Goal: Task Accomplishment & Management: Complete application form

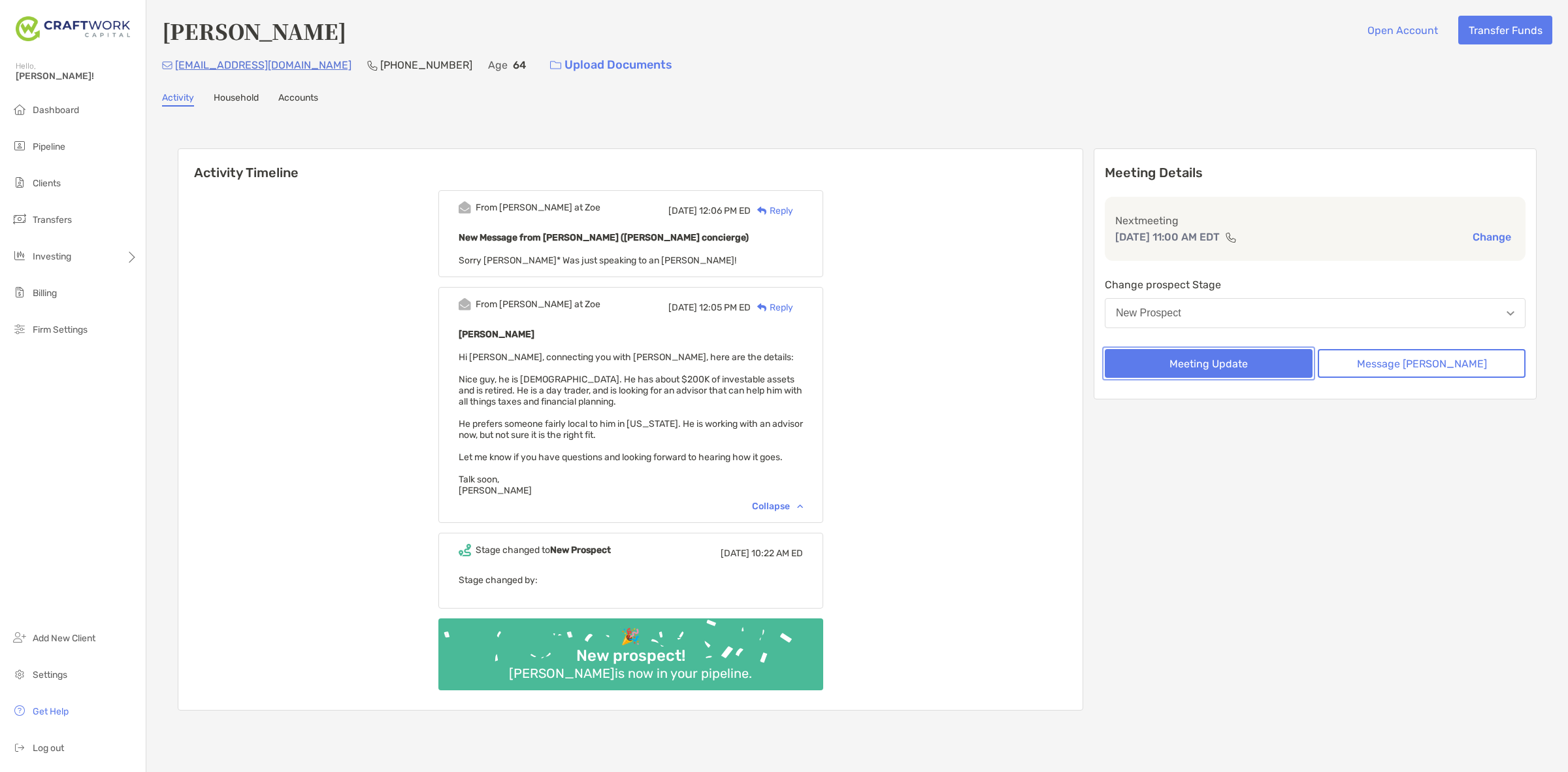
click at [1220, 359] on button "Meeting Update" at bounding box center [1208, 363] width 207 height 29
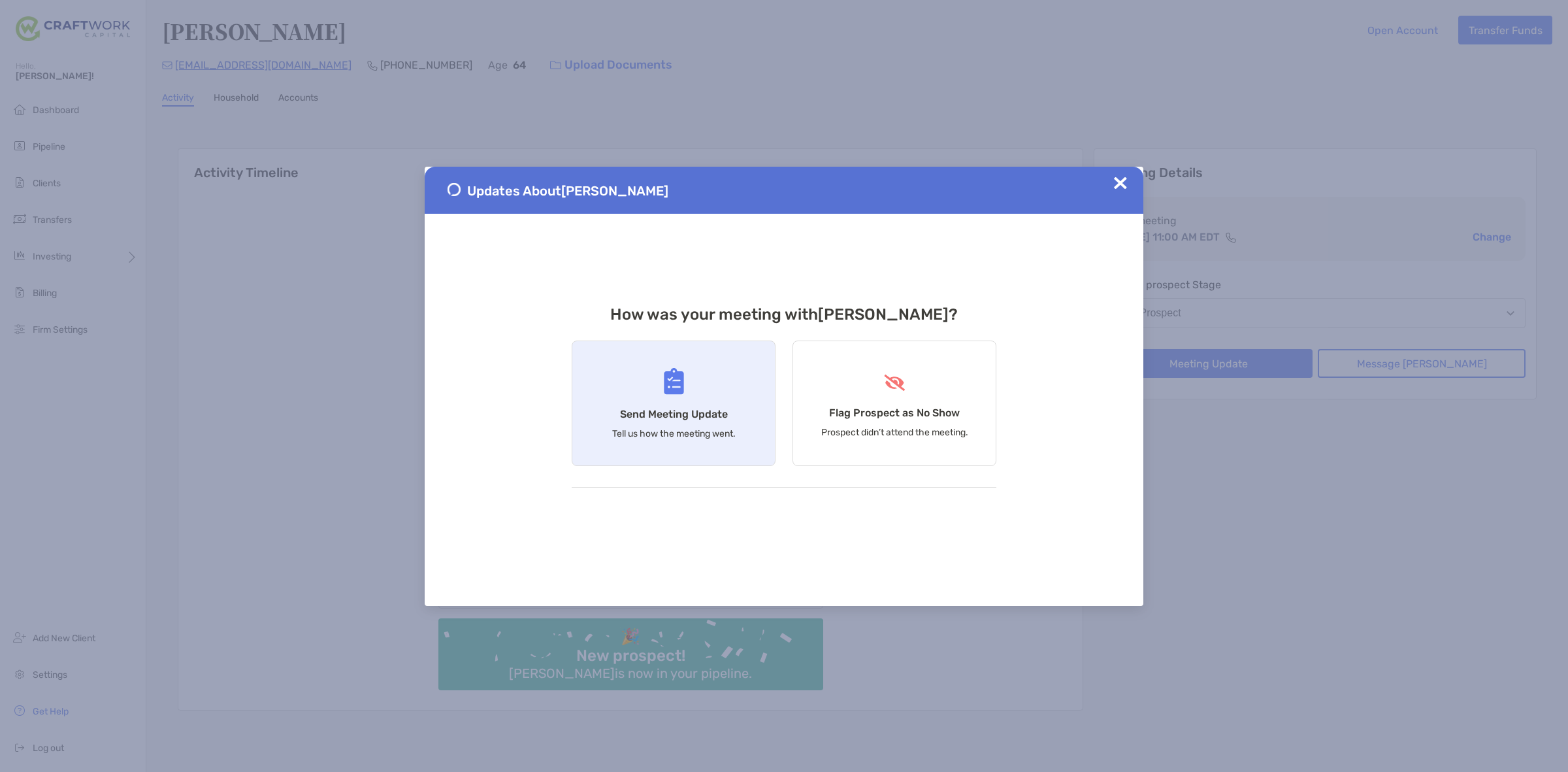
click at [731, 407] on div "Send Meeting Update Tell us how the meeting went." at bounding box center [673, 403] width 204 height 126
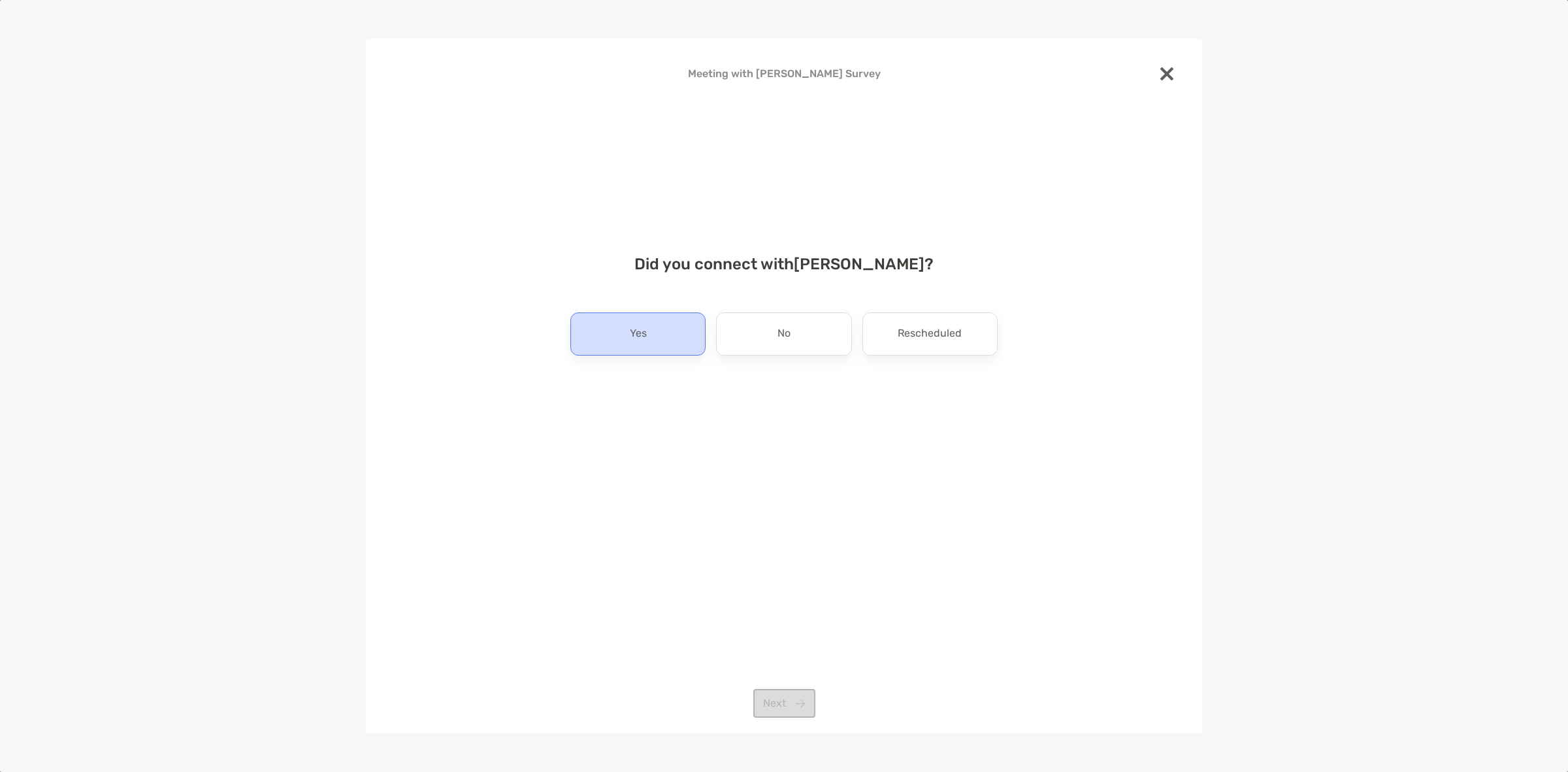
click at [668, 332] on div "Yes" at bounding box center [637, 334] width 135 height 43
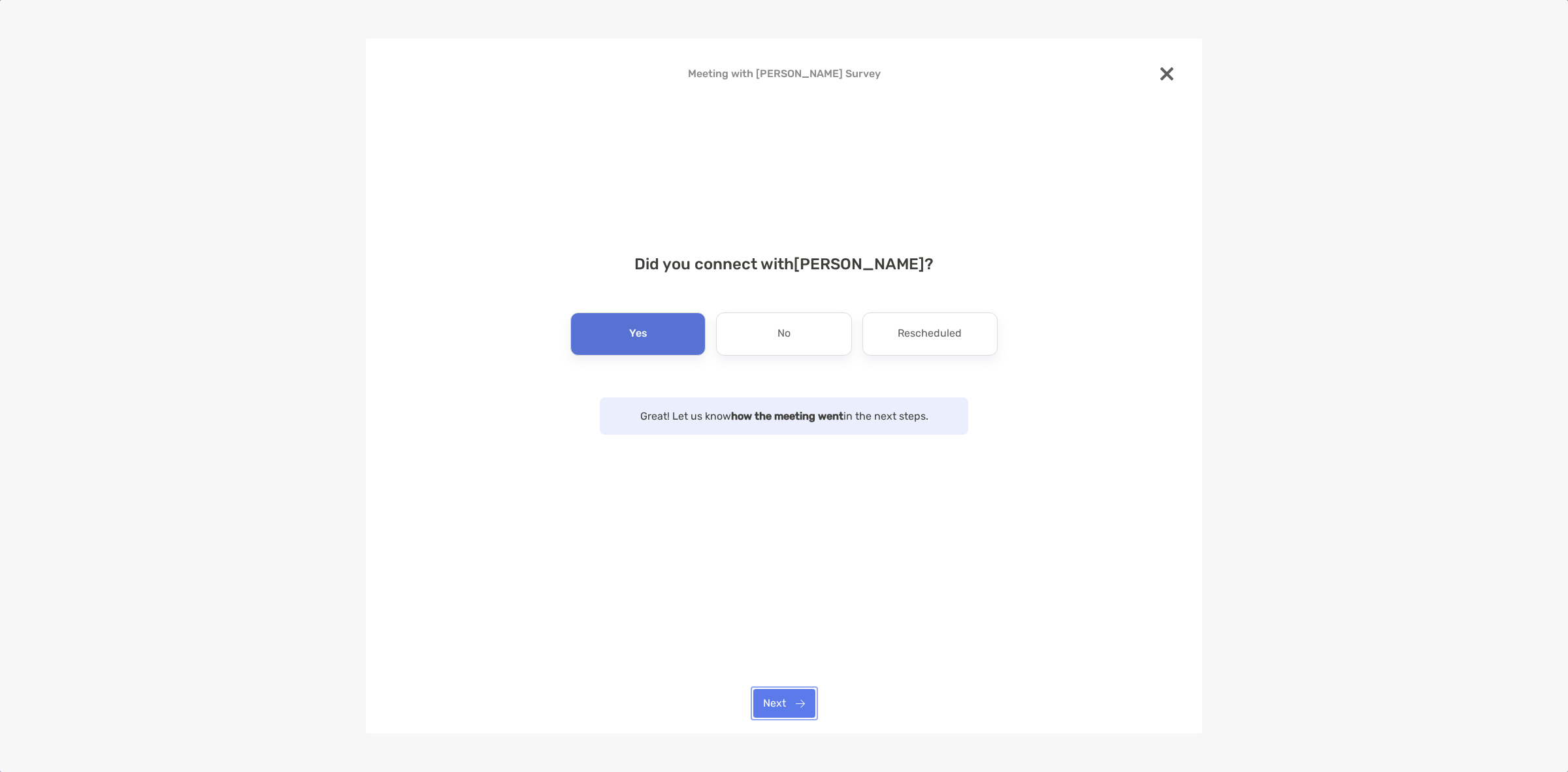
click at [788, 701] on button "Next" at bounding box center [785, 703] width 62 height 29
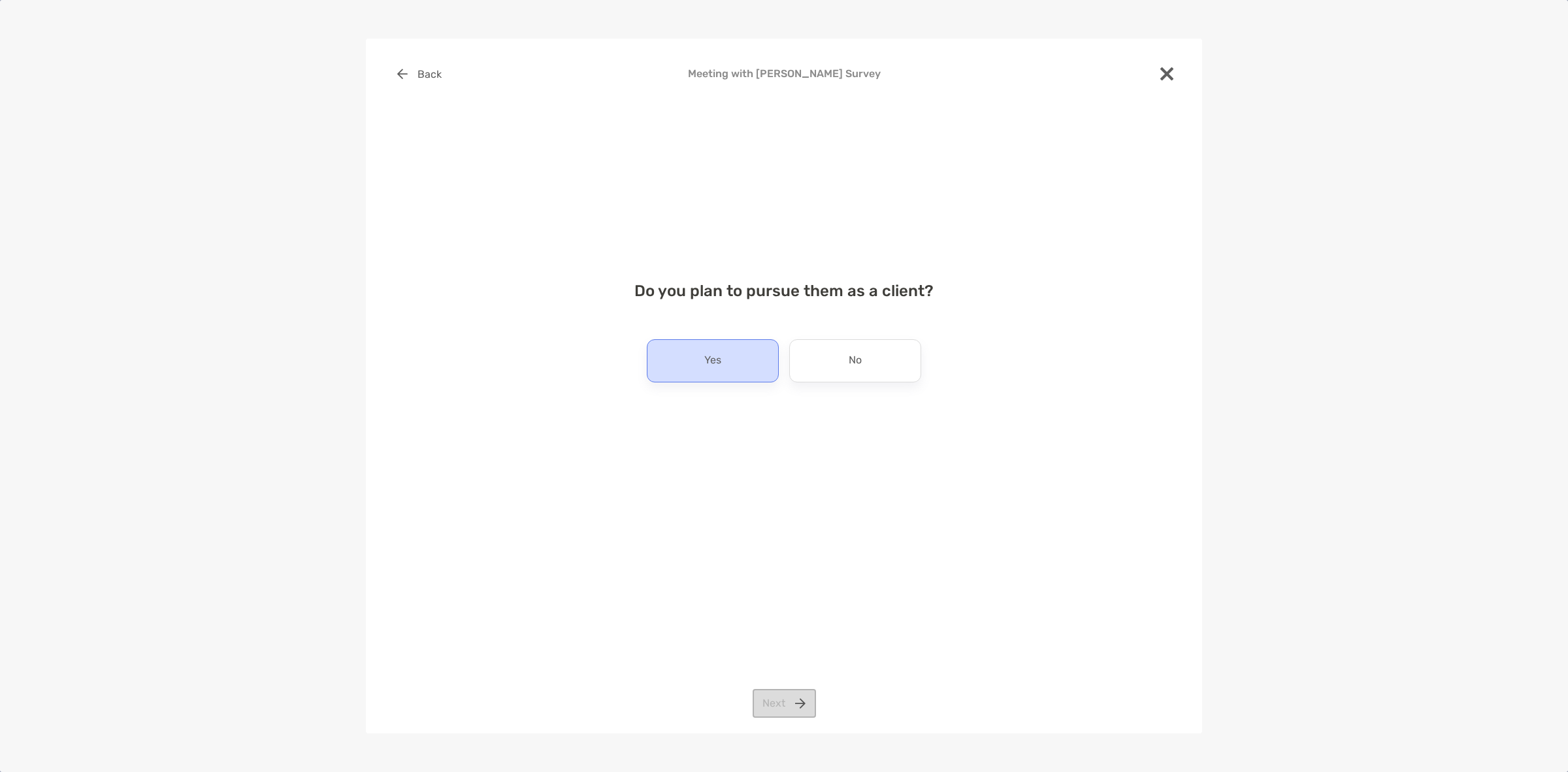
click at [709, 353] on p "Yes" at bounding box center [713, 360] width 17 height 21
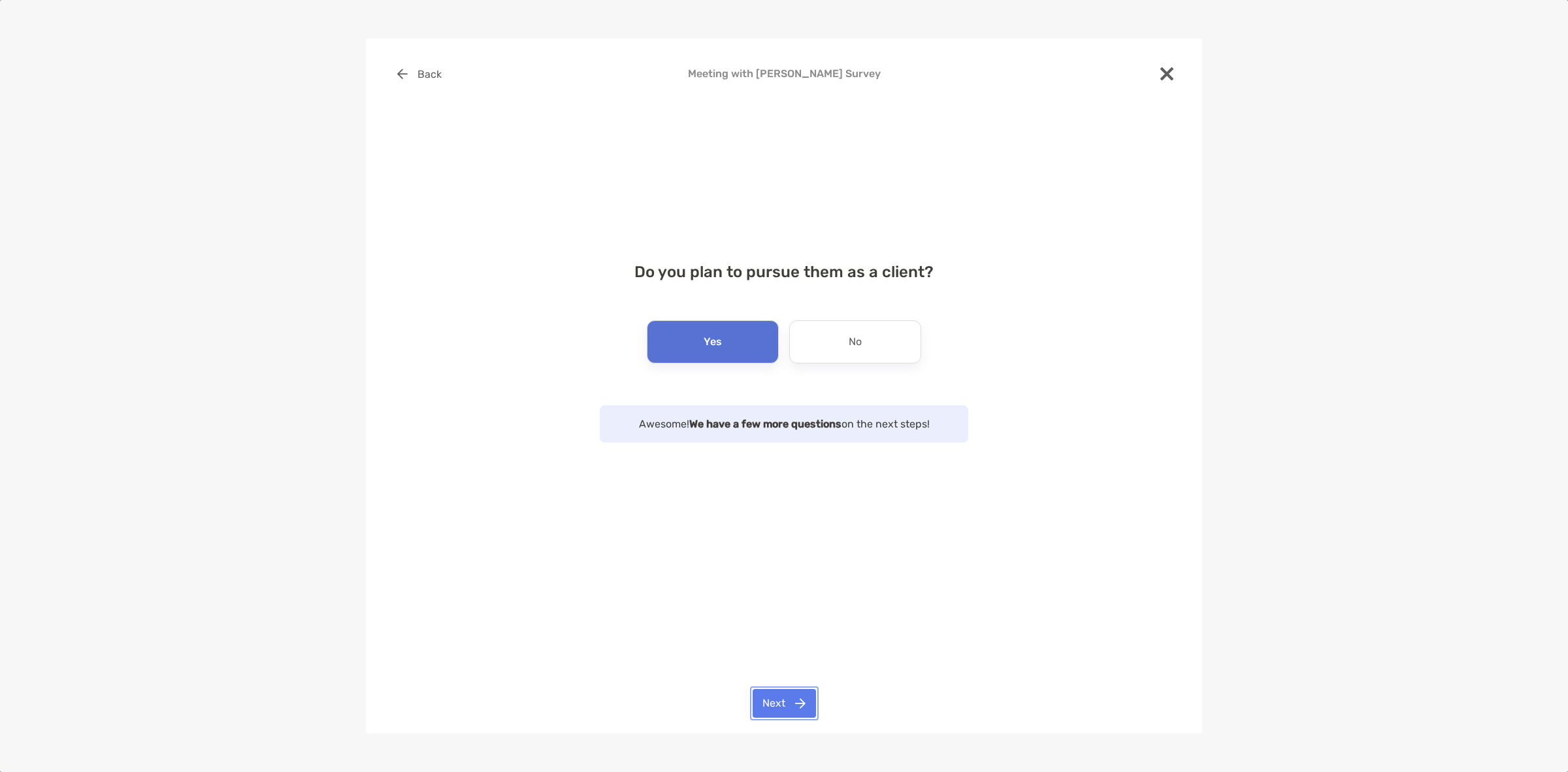
click at [782, 706] on button "Next" at bounding box center [784, 703] width 63 height 29
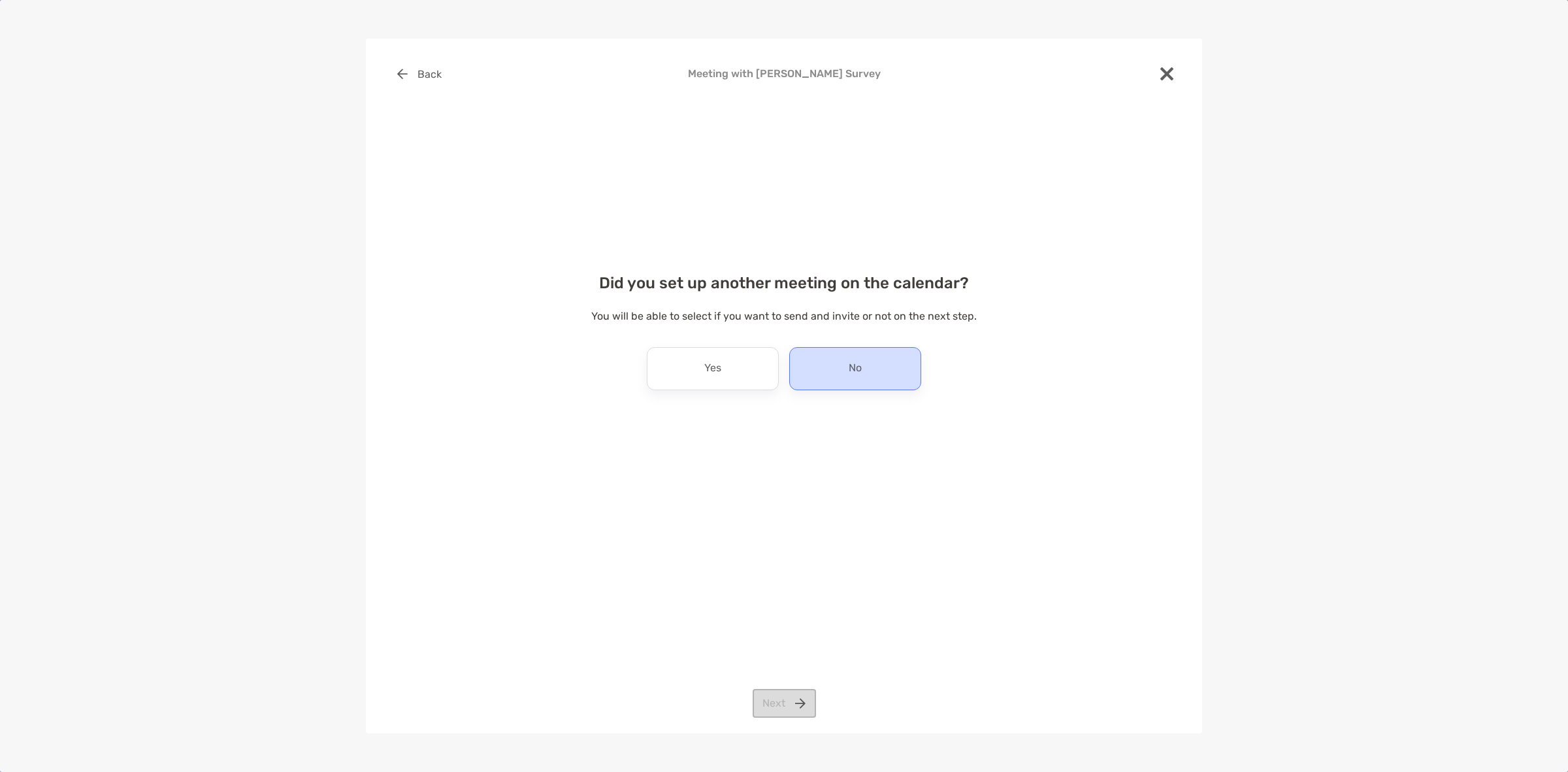
click at [814, 377] on div "No" at bounding box center [855, 368] width 132 height 43
click at [789, 694] on button "Next" at bounding box center [784, 703] width 63 height 29
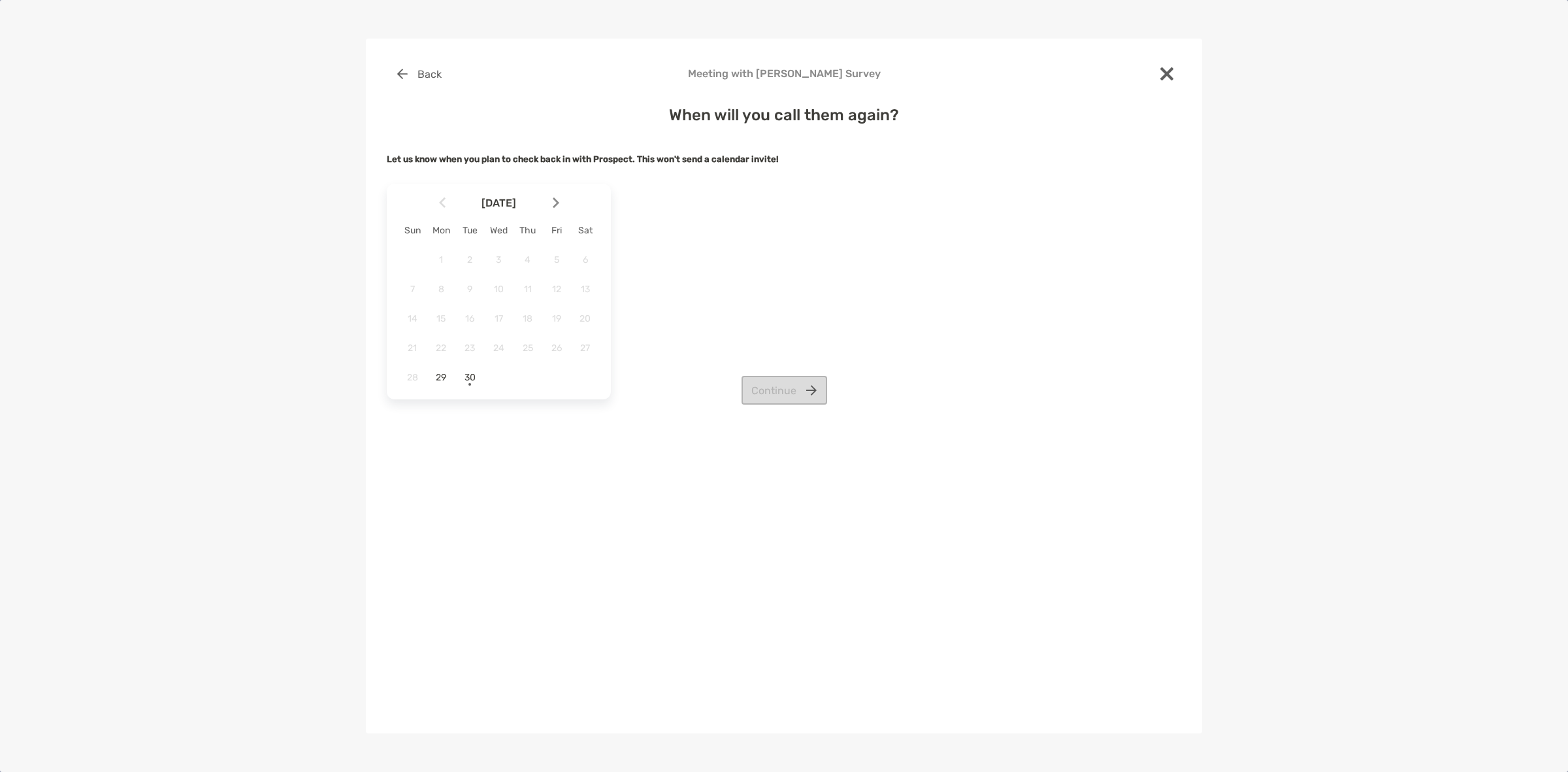
click at [791, 706] on div "Back Meeting with Tony Walker Survey When will you call them again? Let us know…" at bounding box center [784, 386] width 836 height 695
click at [554, 204] on img at bounding box center [556, 203] width 7 height 11
click at [563, 262] on span "3" at bounding box center [556, 260] width 22 height 11
click at [798, 407] on div "Back Meeting with Tony Walker Survey When will you call them again? Let us know…" at bounding box center [784, 329] width 795 height 541
click at [782, 387] on button "Continue" at bounding box center [784, 390] width 85 height 29
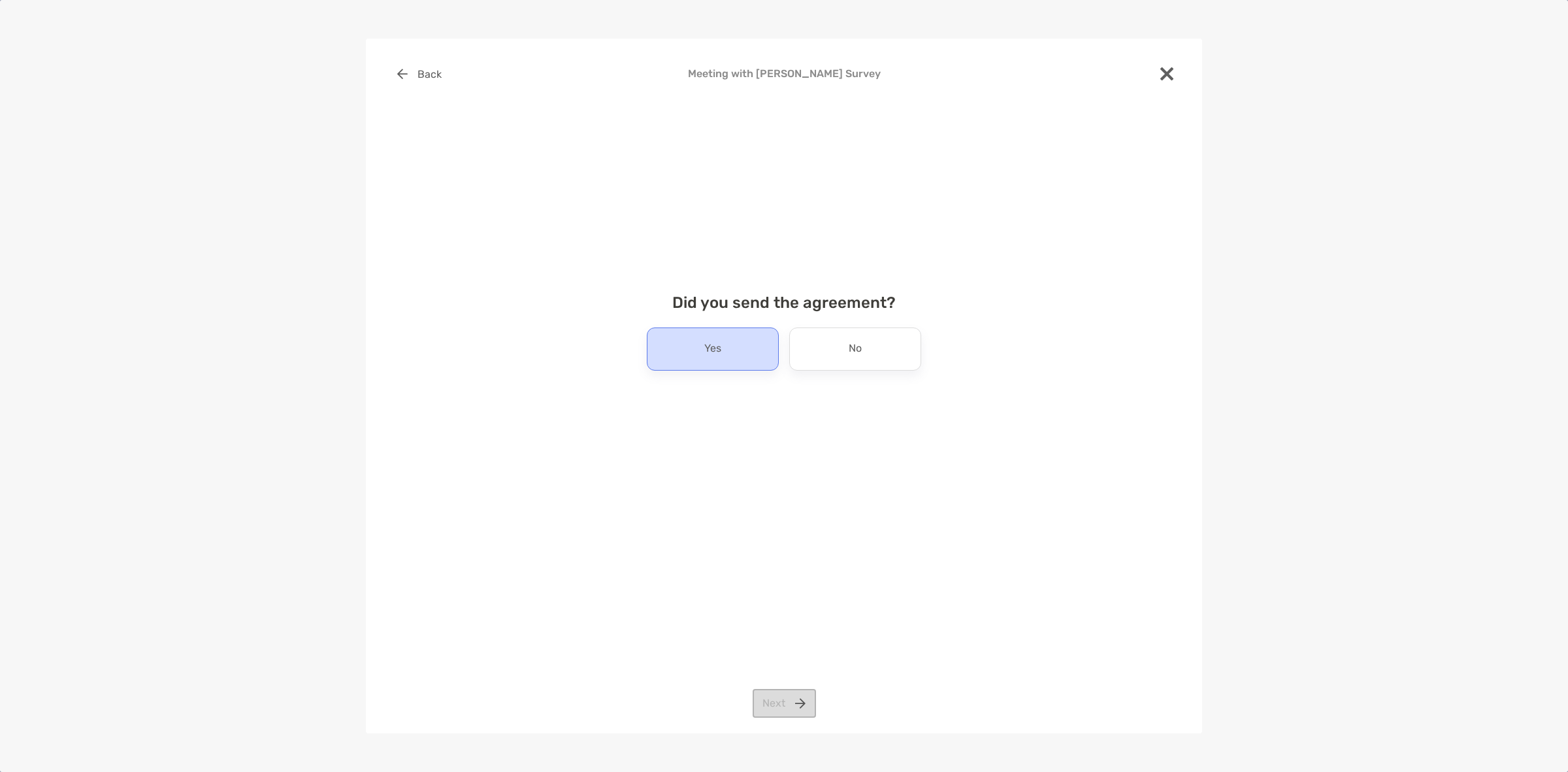
click at [759, 359] on div "Yes" at bounding box center [713, 349] width 132 height 43
click at [782, 694] on button "Next" at bounding box center [784, 703] width 63 height 29
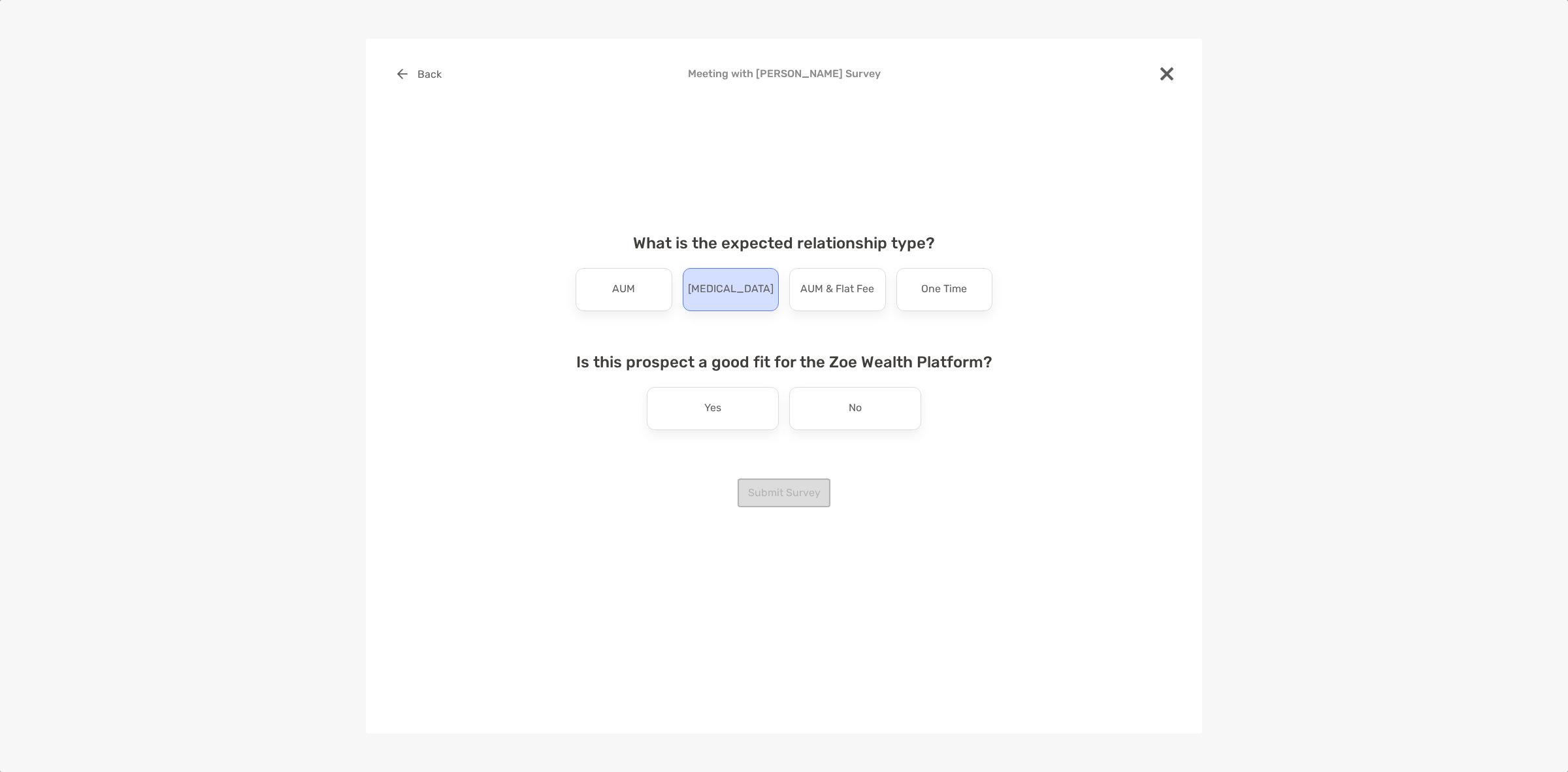
click at [691, 296] on div "Retainer" at bounding box center [732, 290] width 97 height 43
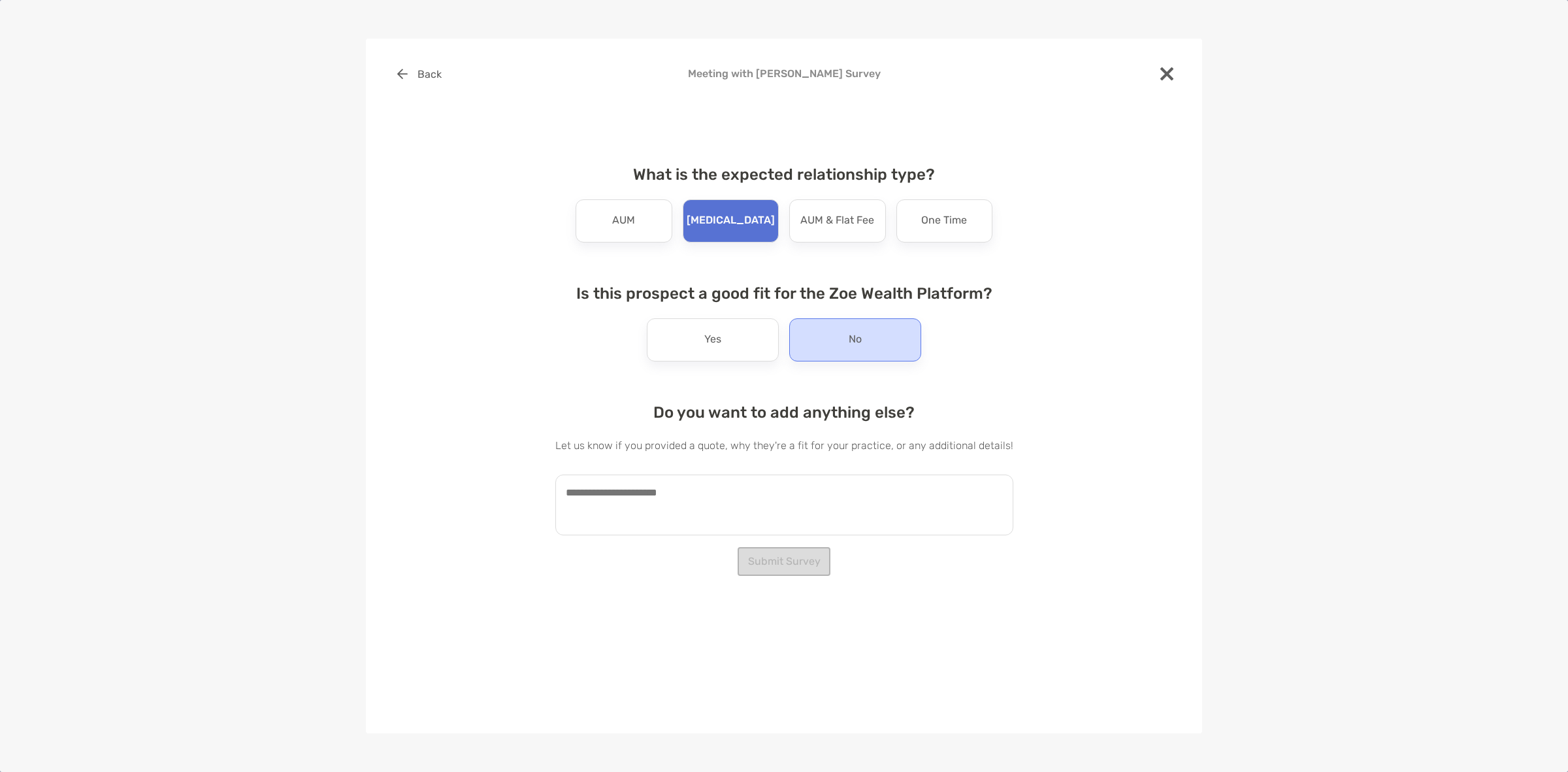
click at [805, 340] on div "No" at bounding box center [855, 340] width 132 height 43
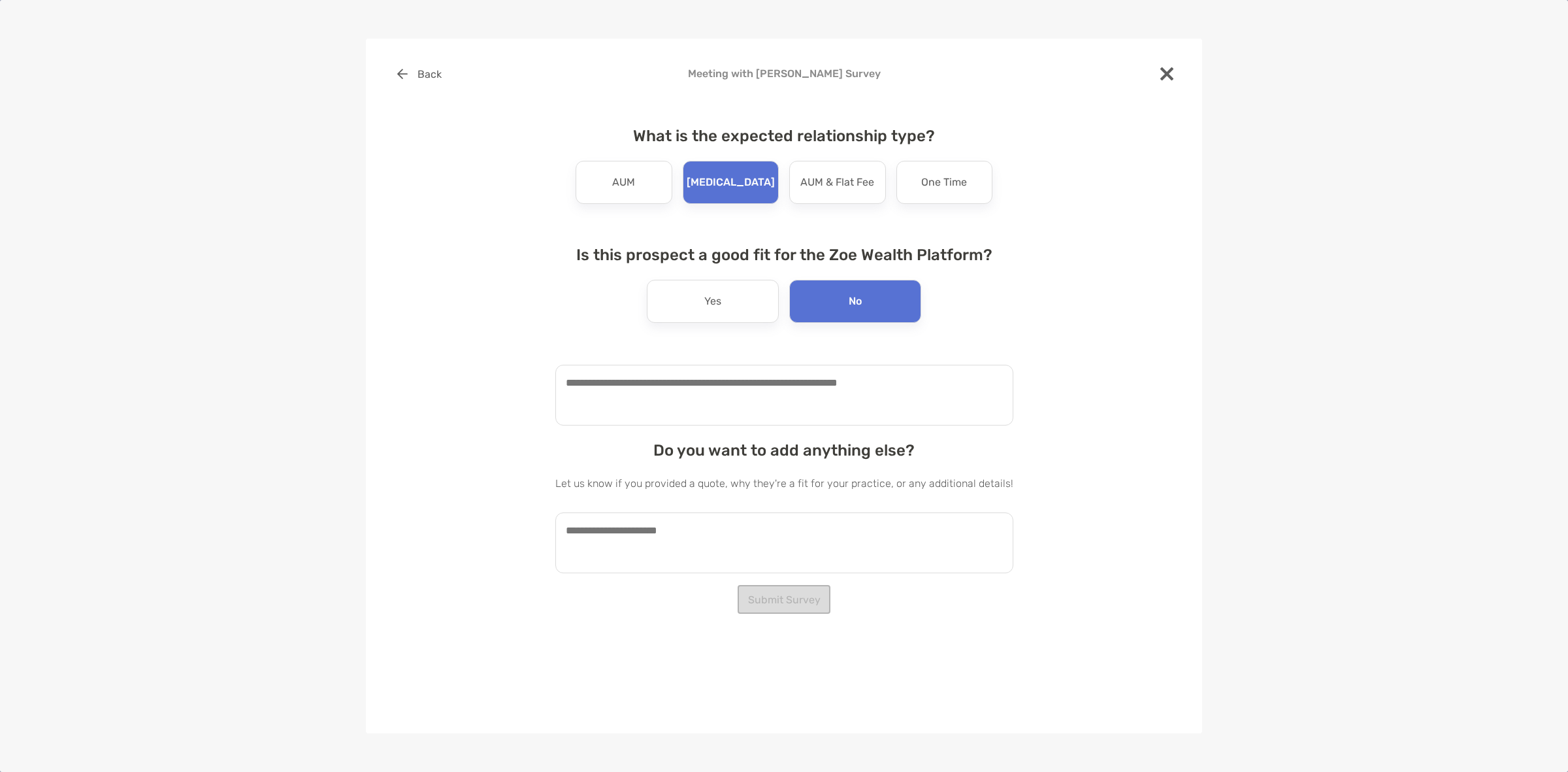
click at [779, 386] on textarea at bounding box center [784, 395] width 458 height 61
type textarea "**********"
click at [920, 529] on textarea at bounding box center [784, 543] width 458 height 61
click at [920, 528] on textarea at bounding box center [784, 543] width 458 height 61
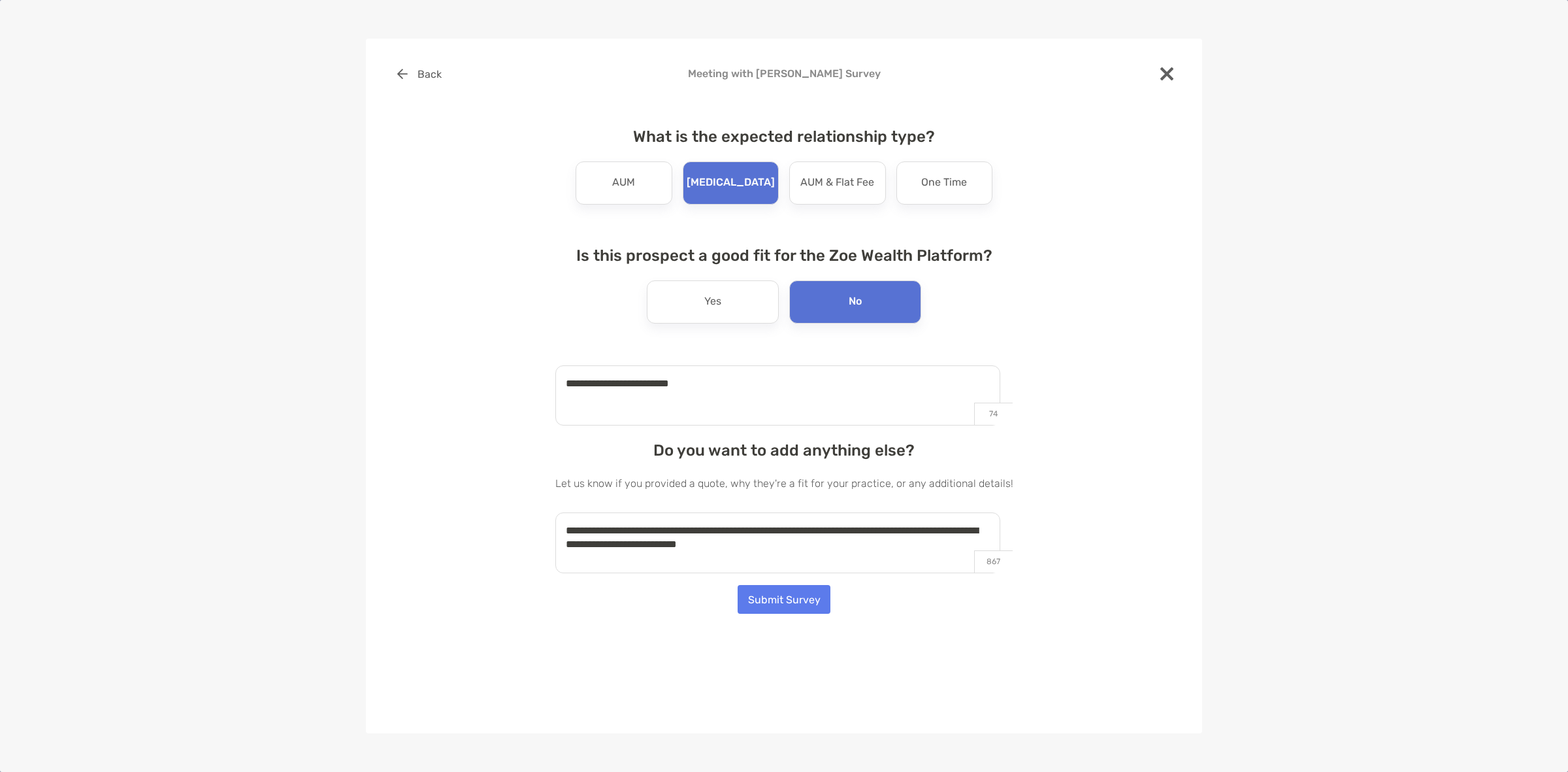
type textarea "**********"
click at [799, 598] on button "Submit Survey" at bounding box center [783, 599] width 93 height 29
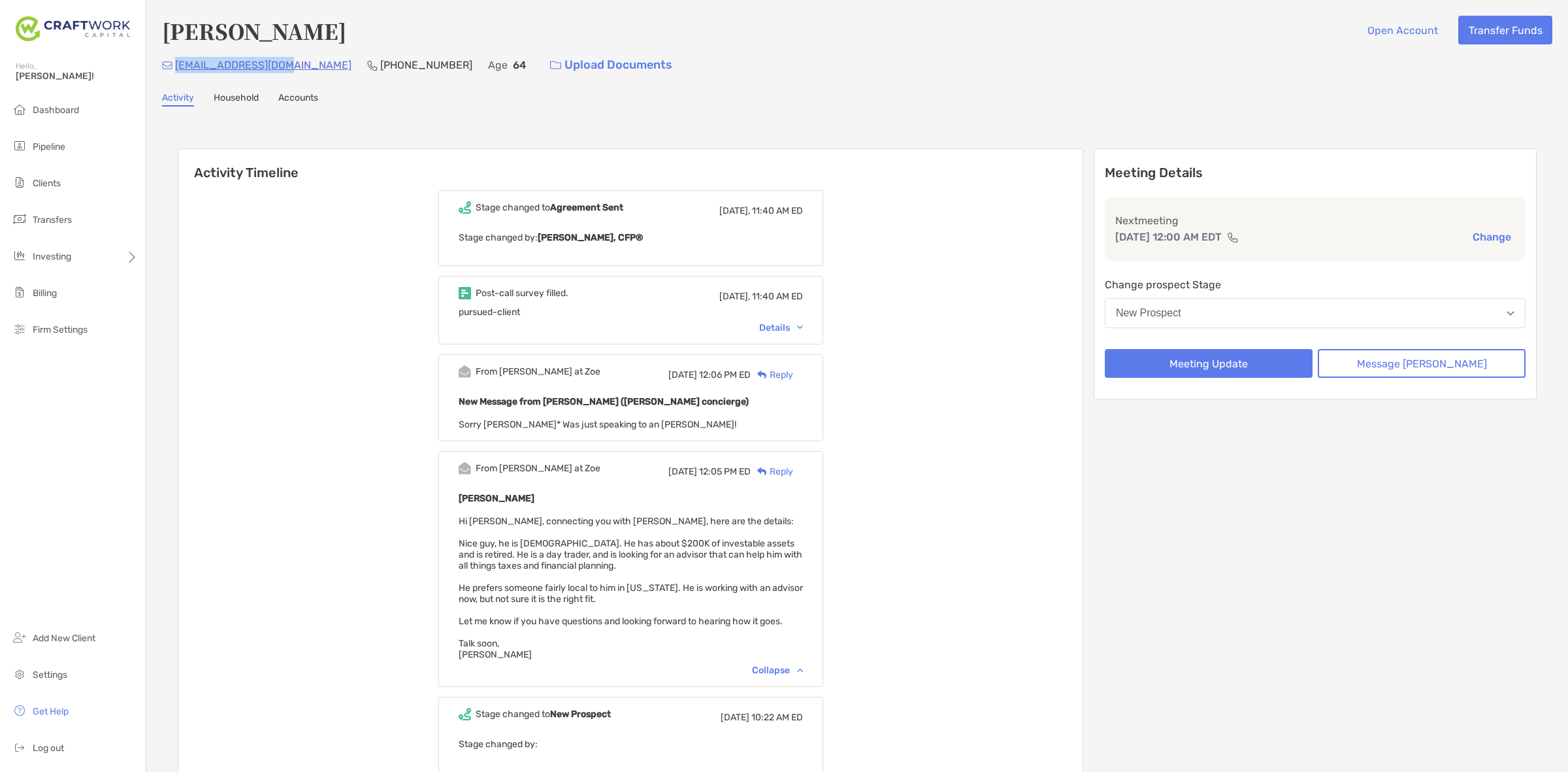
drag, startPoint x: 289, startPoint y: 66, endPoint x: 176, endPoint y: 66, distance: 113.0
click at [176, 66] on div "twalk0461@gmail.com (443) 565-2256 Age 64 Upload Documents" at bounding box center [857, 65] width 1390 height 28
copy p "twalk0461@gmail.com"
click at [384, 71] on p "(443) 565-2256" at bounding box center [426, 65] width 92 height 16
drag, startPoint x: 370, startPoint y: 69, endPoint x: 312, endPoint y: 71, distance: 58.0
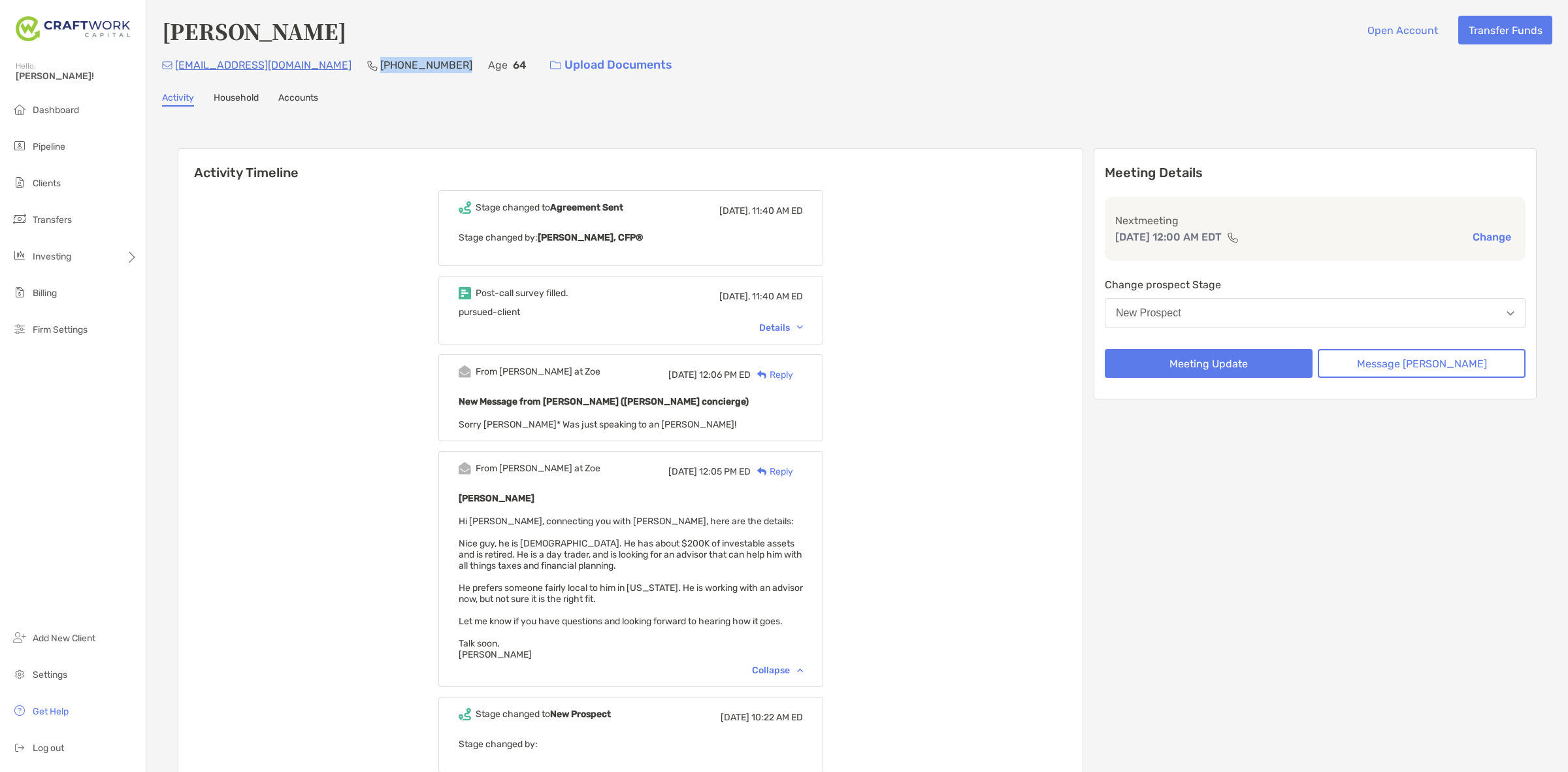
click at [312, 71] on div "twalk0461@gmail.com (443) 565-2256 Age 64 Upload Documents" at bounding box center [857, 65] width 1390 height 28
copy p "(443) 565-2256"
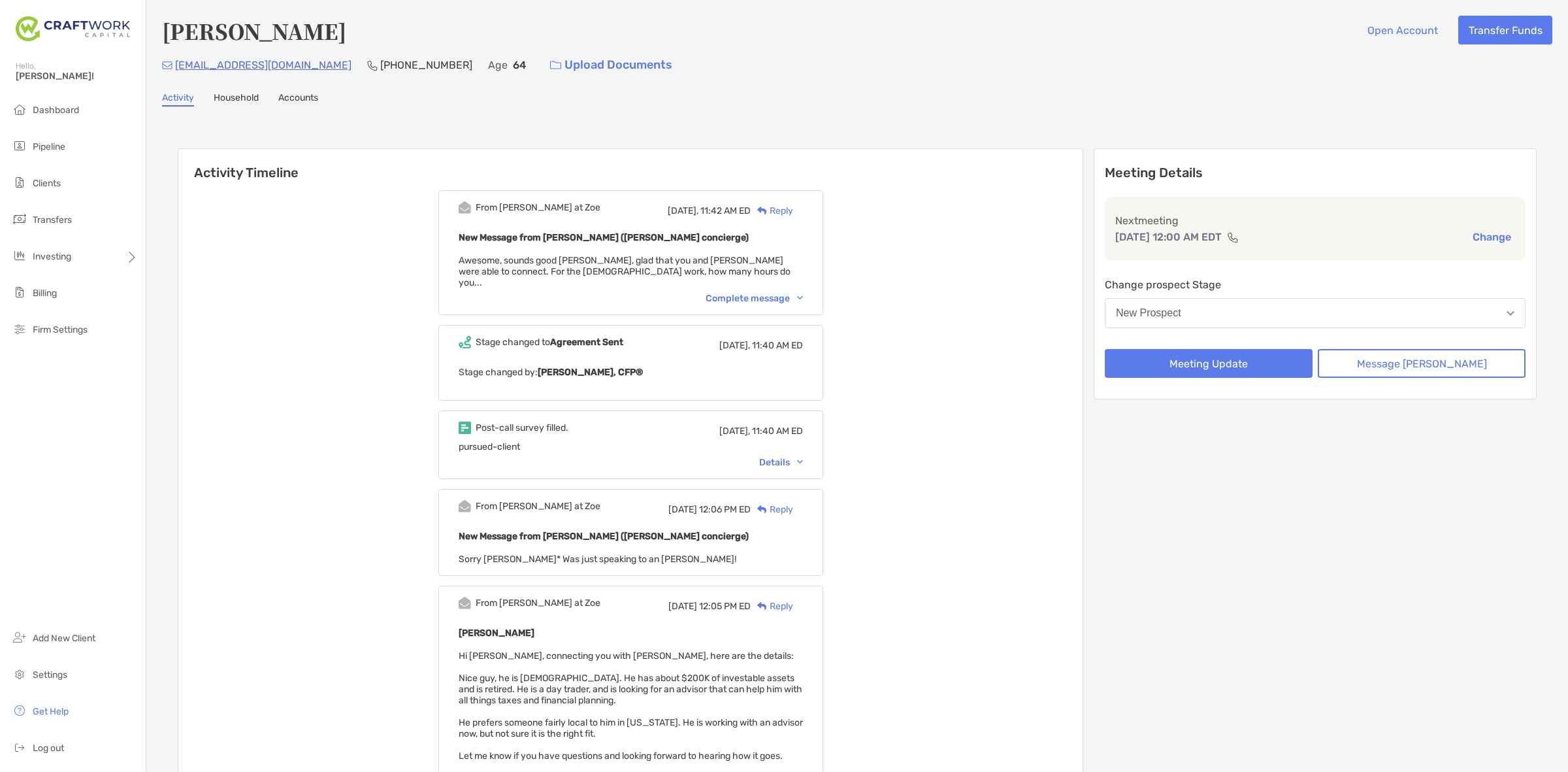
click at [748, 293] on div "Complete message" at bounding box center [754, 299] width 98 height 11
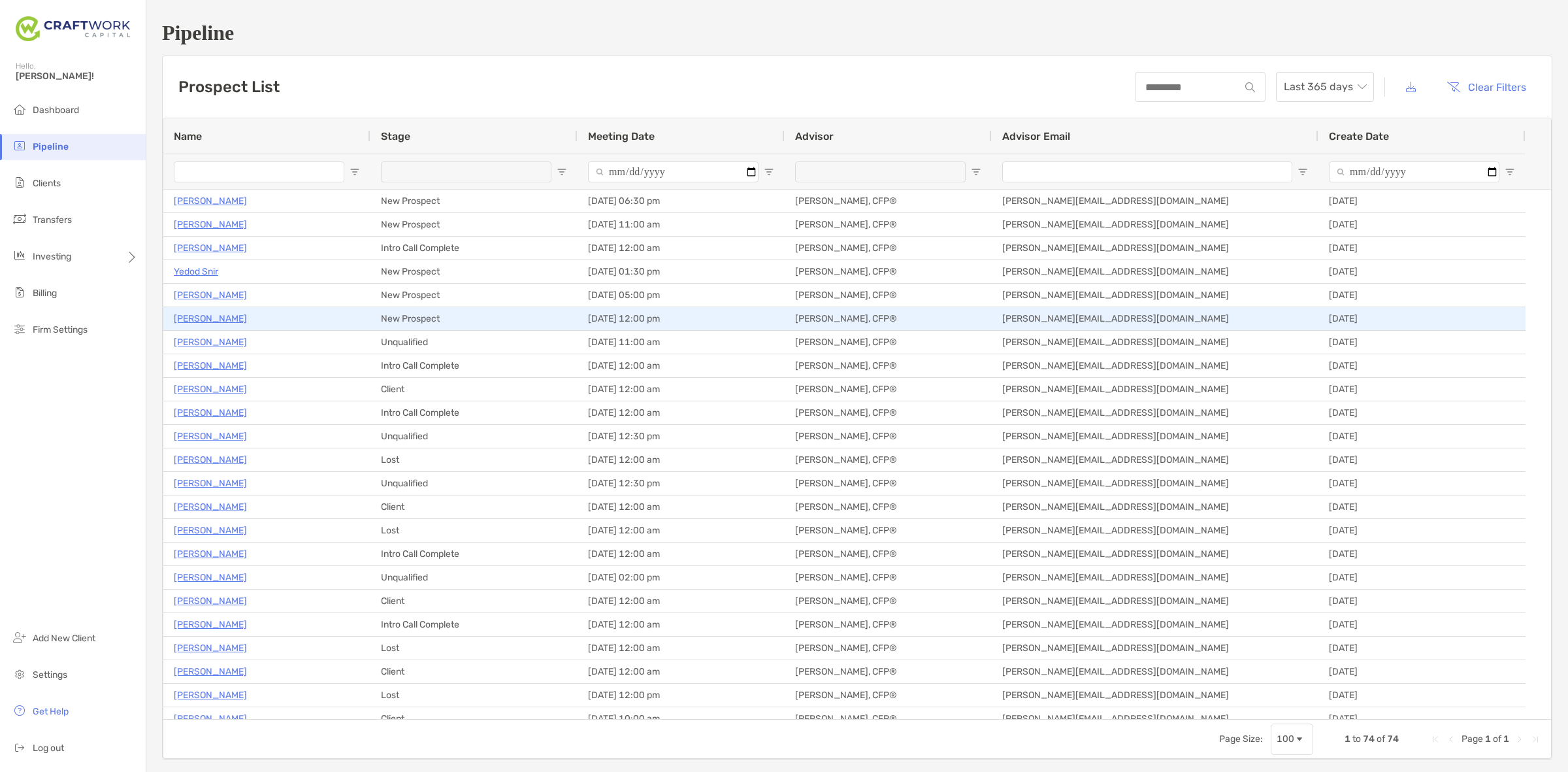
click at [234, 319] on p "[PERSON_NAME]" at bounding box center [210, 318] width 73 height 16
click at [233, 319] on p "[PERSON_NAME]" at bounding box center [210, 318] width 73 height 16
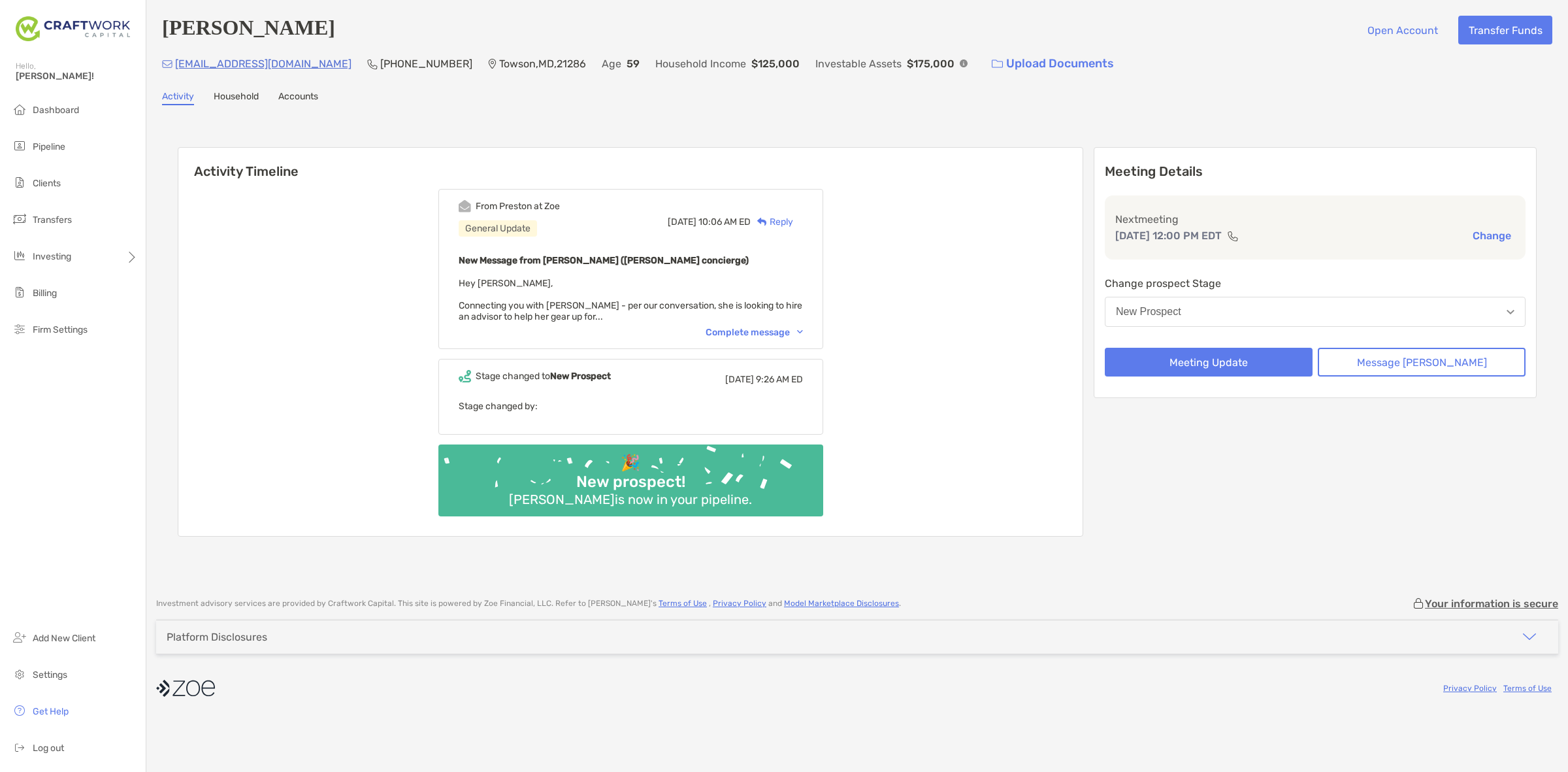
click at [738, 327] on div "Complete message" at bounding box center [754, 332] width 98 height 11
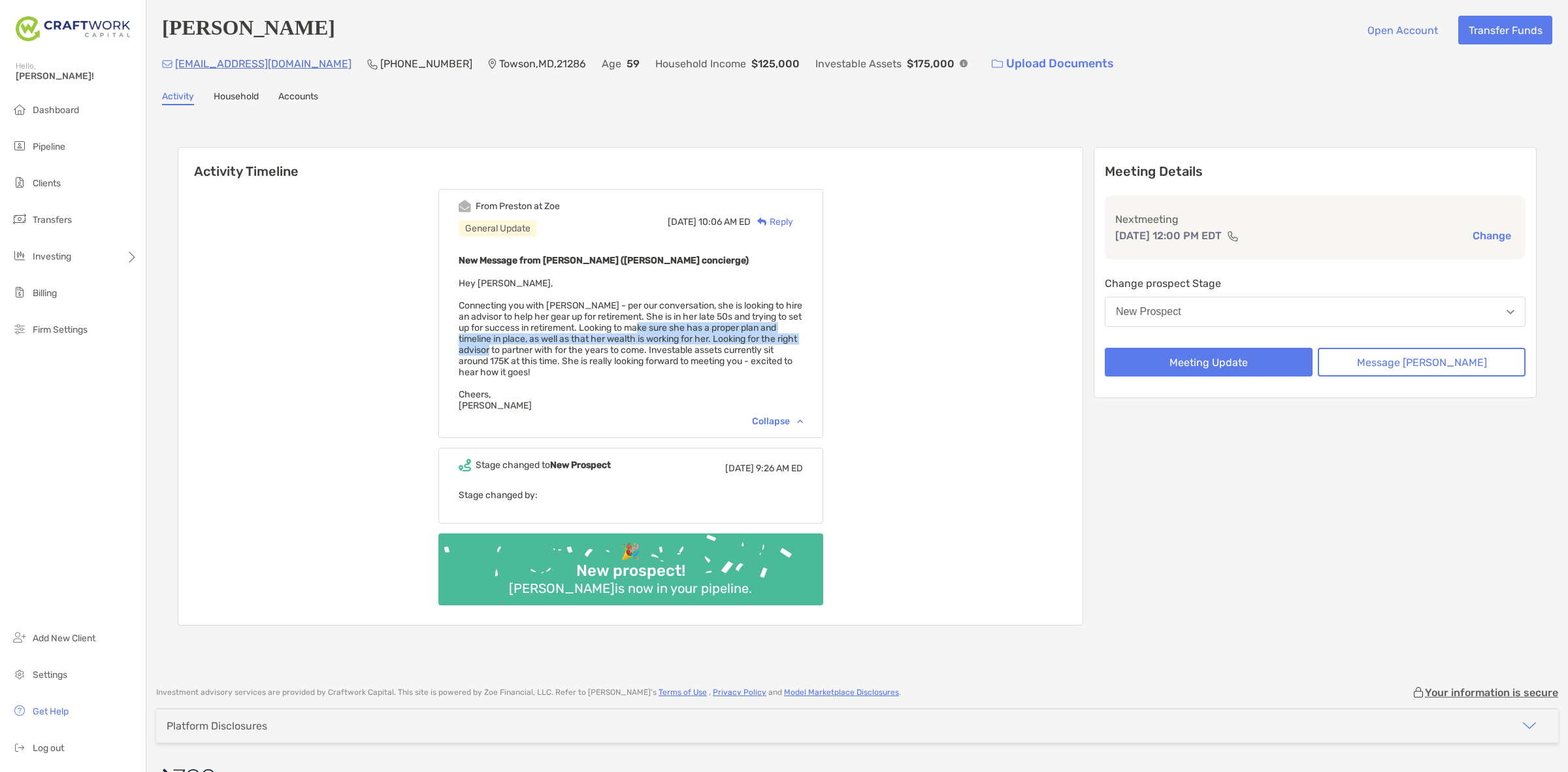
drag, startPoint x: 683, startPoint y: 324, endPoint x: 553, endPoint y: 352, distance: 133.0
click at [552, 352] on span "Hey Daniel, Connecting you with Daniel - per our conversation, she is looking t…" at bounding box center [630, 345] width 344 height 134
click at [554, 354] on span "Hey Daniel, Connecting you with Daniel - per our conversation, she is looking t…" at bounding box center [630, 345] width 344 height 134
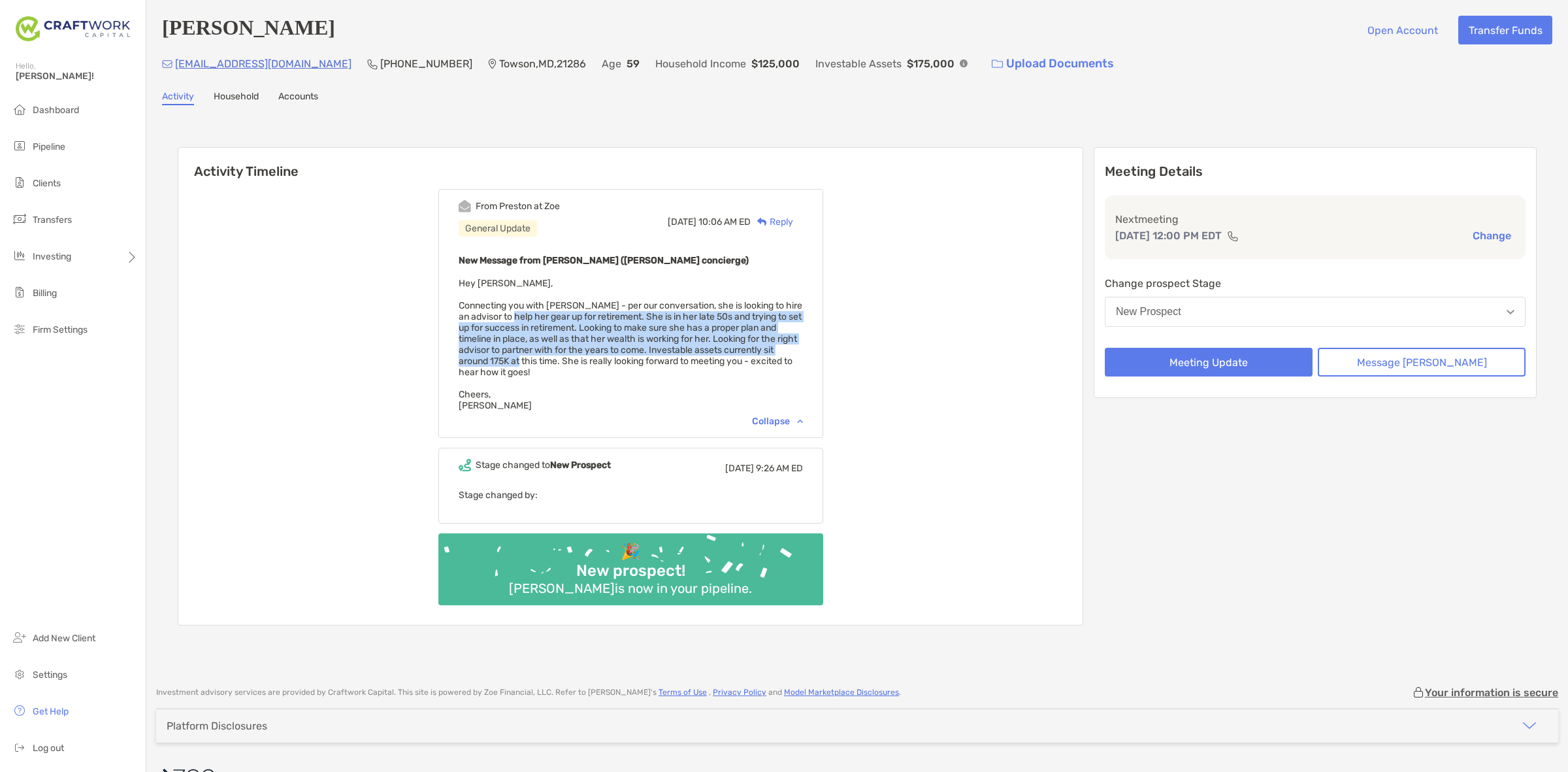
drag, startPoint x: 558, startPoint y: 359, endPoint x: 543, endPoint y: 318, distance: 43.7
click at [543, 318] on span "Hey Daniel, Connecting you with Daniel - per our conversation, she is looking t…" at bounding box center [630, 345] width 344 height 134
drag, startPoint x: 543, startPoint y: 318, endPoint x: 539, endPoint y: 324, distance: 7.2
click at [541, 334] on span "Hey [PERSON_NAME], Connecting you with [PERSON_NAME] - per our conversation, sh…" at bounding box center [630, 345] width 344 height 134
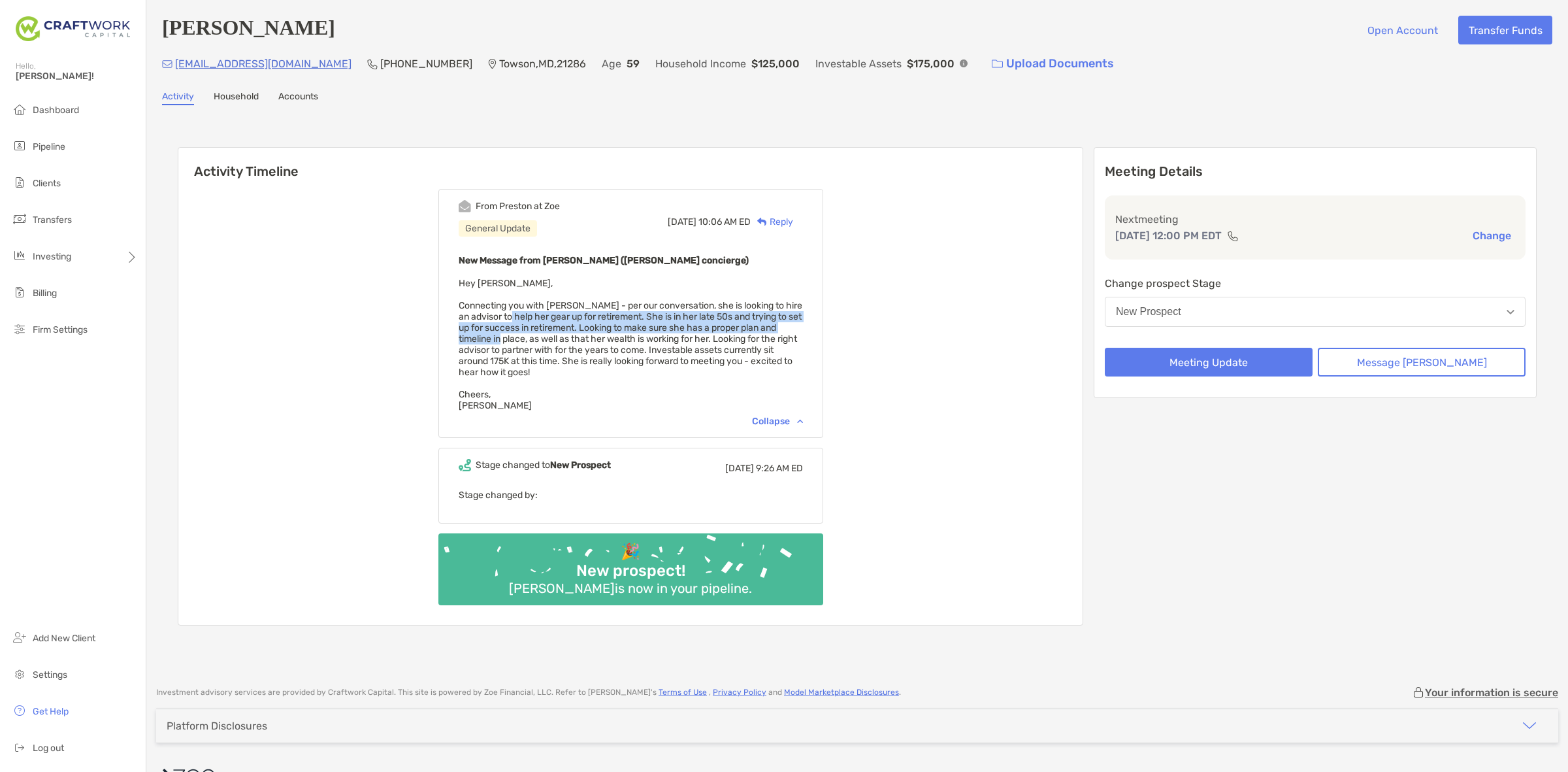
click at [539, 319] on span "Hey [PERSON_NAME], Connecting you with [PERSON_NAME] - per our conversation, sh…" at bounding box center [630, 345] width 344 height 134
drag, startPoint x: 539, startPoint y: 319, endPoint x: 549, endPoint y: 327, distance: 12.8
click at [549, 331] on span "Hey [PERSON_NAME], Connecting you with [PERSON_NAME] - per our conversation, sh…" at bounding box center [630, 345] width 344 height 134
click at [549, 323] on span "Hey [PERSON_NAME], Connecting you with [PERSON_NAME] - per our conversation, sh…" at bounding box center [630, 345] width 344 height 134
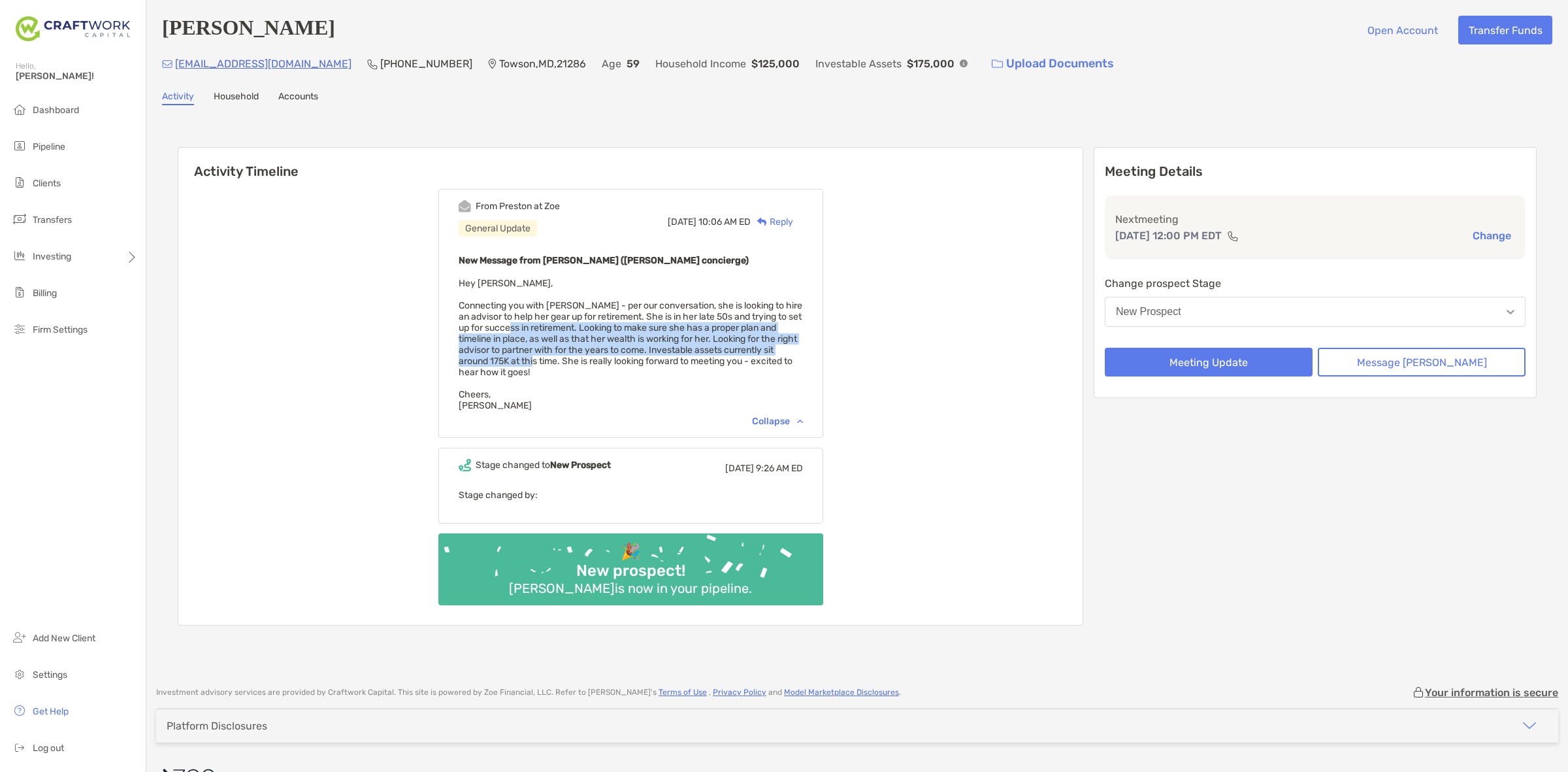
drag, startPoint x: 549, startPoint y: 323, endPoint x: 564, endPoint y: 351, distance: 31.8
click at [564, 351] on span "Hey [PERSON_NAME], Connecting you with [PERSON_NAME] - per our conversation, sh…" at bounding box center [630, 345] width 344 height 134
click at [569, 318] on span "Hey [PERSON_NAME], Connecting you with [PERSON_NAME] - per our conversation, sh…" at bounding box center [630, 345] width 344 height 134
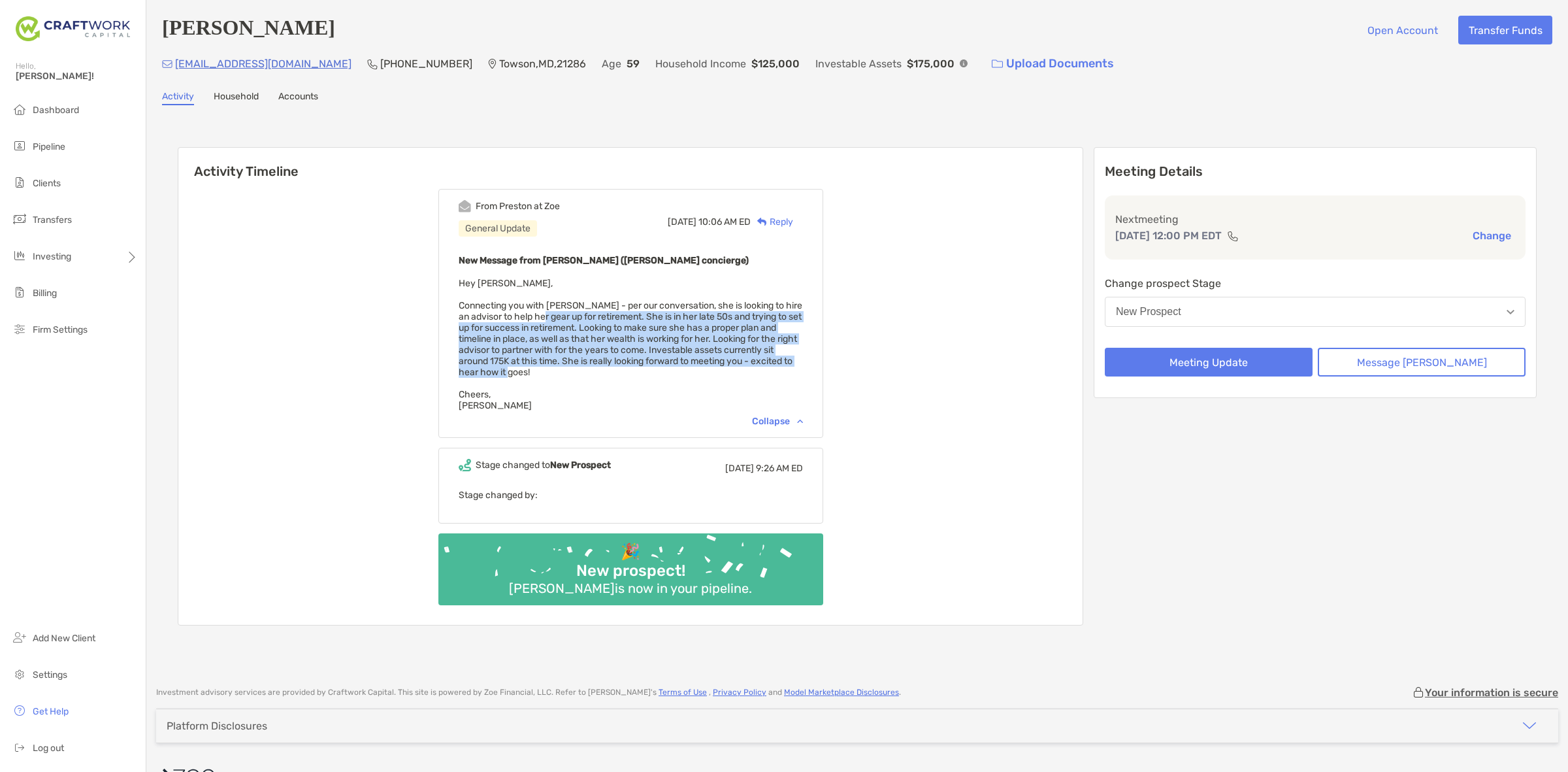
drag, startPoint x: 579, startPoint y: 367, endPoint x: 575, endPoint y: 308, distance: 59.1
click at [575, 308] on div "New Message from [PERSON_NAME] ([PERSON_NAME] concierge) Hey [PERSON_NAME], Con…" at bounding box center [631, 332] width 344 height 159
click at [575, 308] on span "Hey [PERSON_NAME], Connecting you with [PERSON_NAME] - per our conversation, sh…" at bounding box center [630, 345] width 344 height 134
drag, startPoint x: 575, startPoint y: 308, endPoint x: 573, endPoint y: 362, distance: 54.0
click at [573, 362] on div "New Message from [PERSON_NAME] ([PERSON_NAME] concierge) Hey [PERSON_NAME], Con…" at bounding box center [631, 332] width 344 height 159
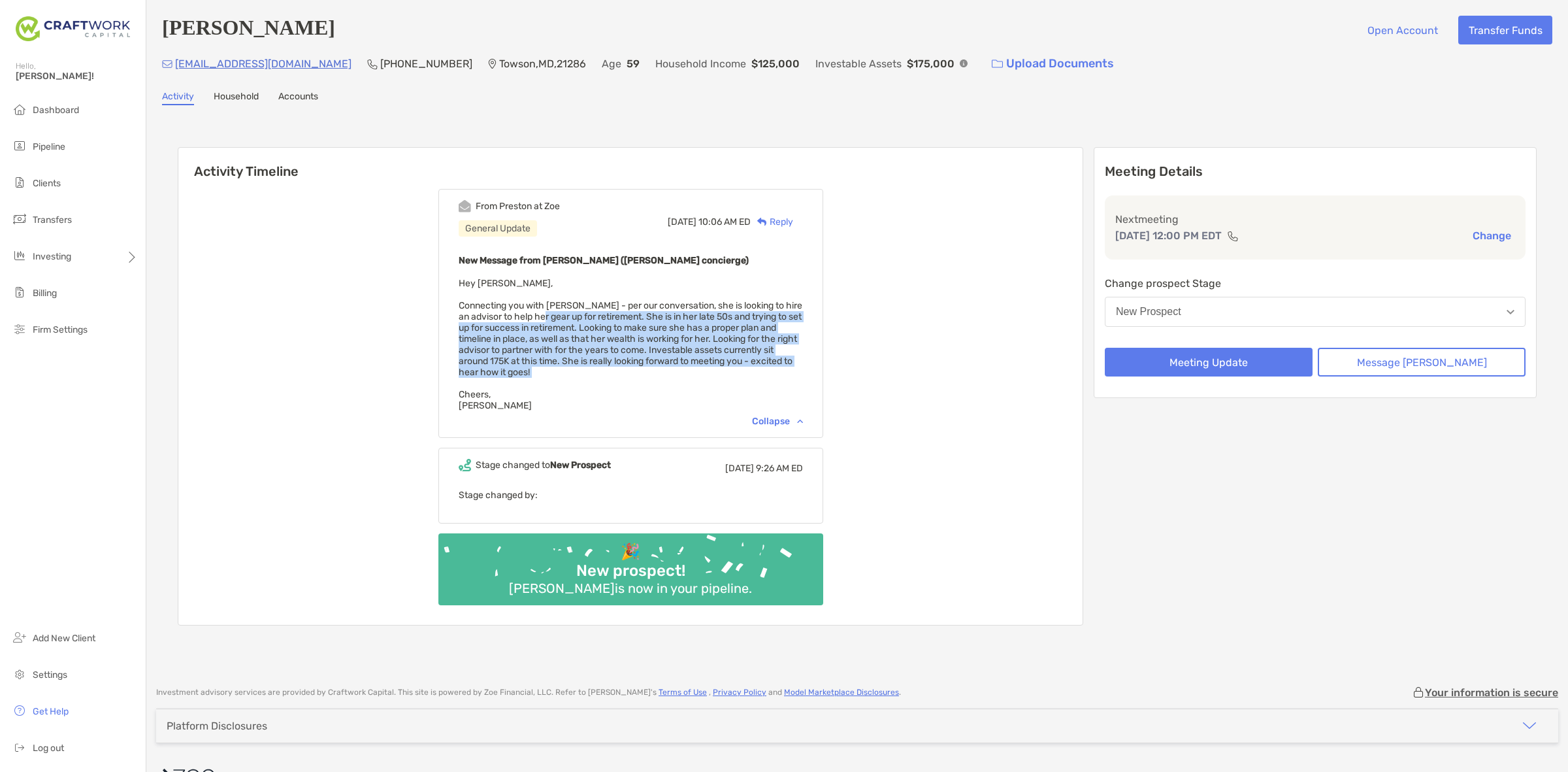
click at [573, 362] on div "New Message from [PERSON_NAME] ([PERSON_NAME] concierge) Hey [PERSON_NAME], Con…" at bounding box center [631, 332] width 344 height 159
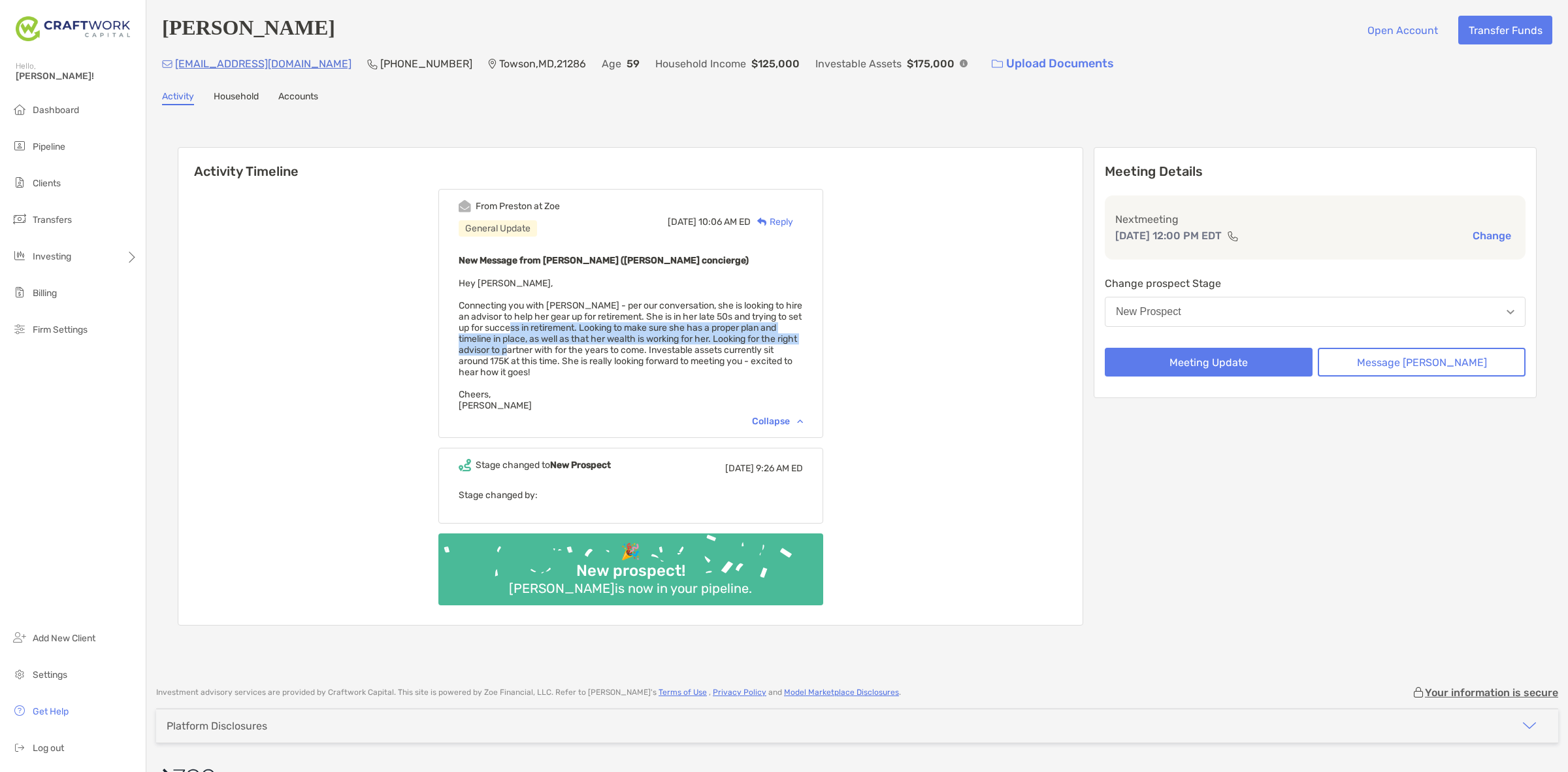
drag, startPoint x: 569, startPoint y: 343, endPoint x: 567, endPoint y: 318, distance: 25.1
drag, startPoint x: 567, startPoint y: 318, endPoint x: 562, endPoint y: 304, distance: 14.9
click at [563, 304] on span "Hey [PERSON_NAME], Connecting you with [PERSON_NAME] - per our conversation, sh…" at bounding box center [630, 345] width 344 height 134
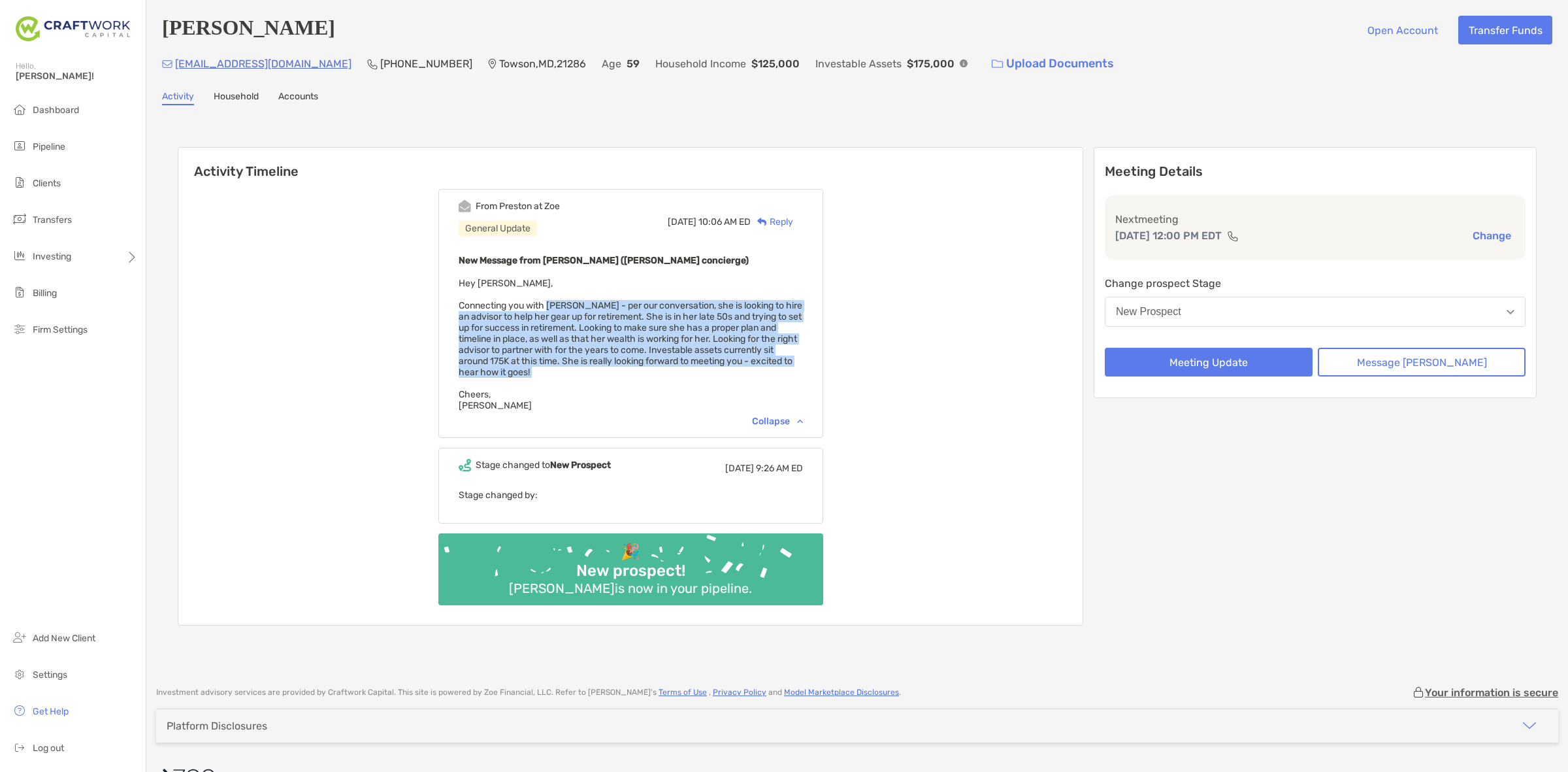
drag, startPoint x: 558, startPoint y: 318, endPoint x: 553, endPoint y: 367, distance: 49.3
click at [554, 367] on div "New Message from [PERSON_NAME] ([PERSON_NAME] concierge) Hey [PERSON_NAME], Con…" at bounding box center [631, 332] width 344 height 159
click at [552, 363] on div "New Message from [PERSON_NAME] ([PERSON_NAME] concierge) Hey [PERSON_NAME], Con…" at bounding box center [631, 332] width 344 height 159
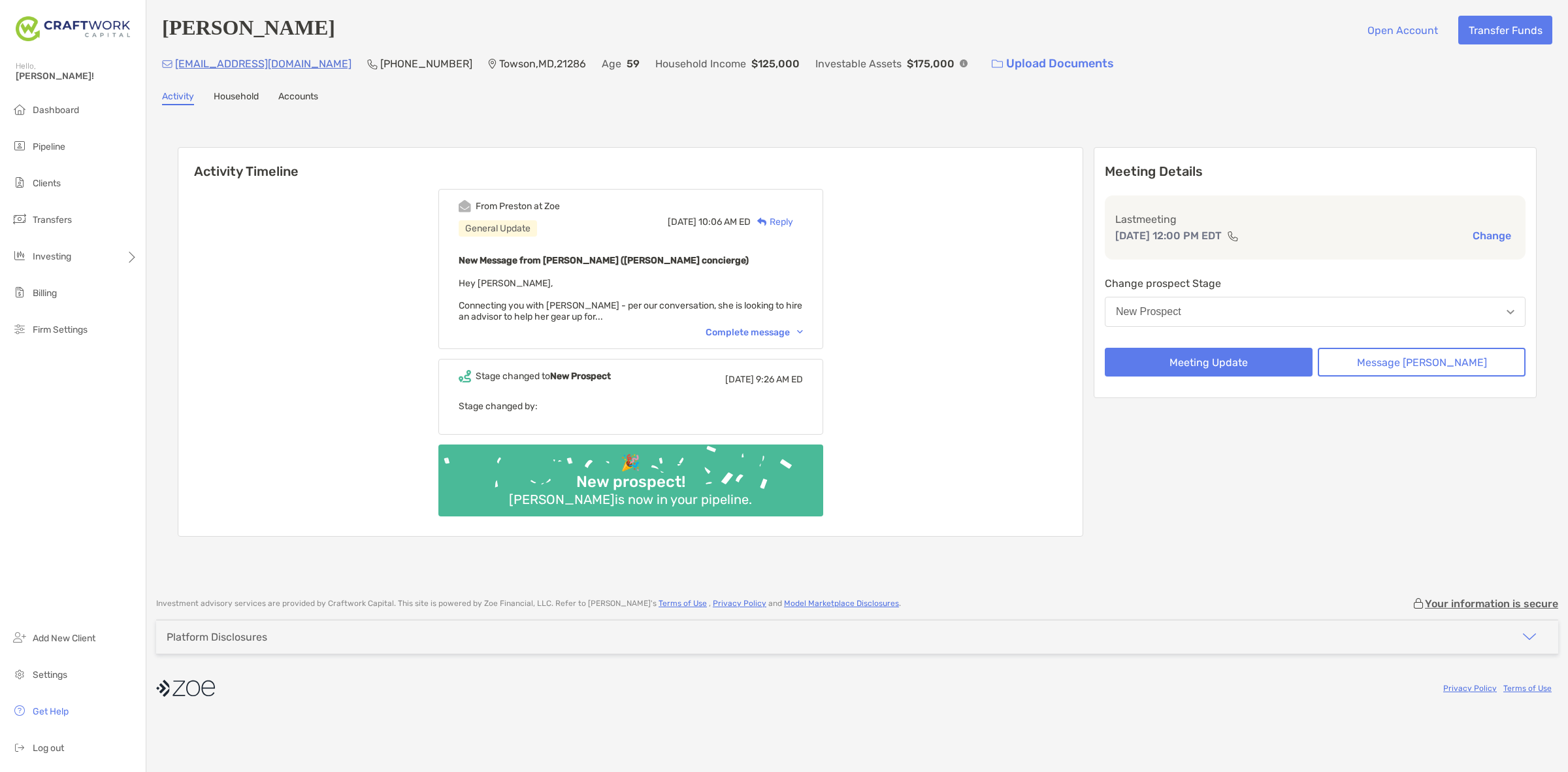
click at [763, 330] on div "Complete message" at bounding box center [754, 332] width 98 height 11
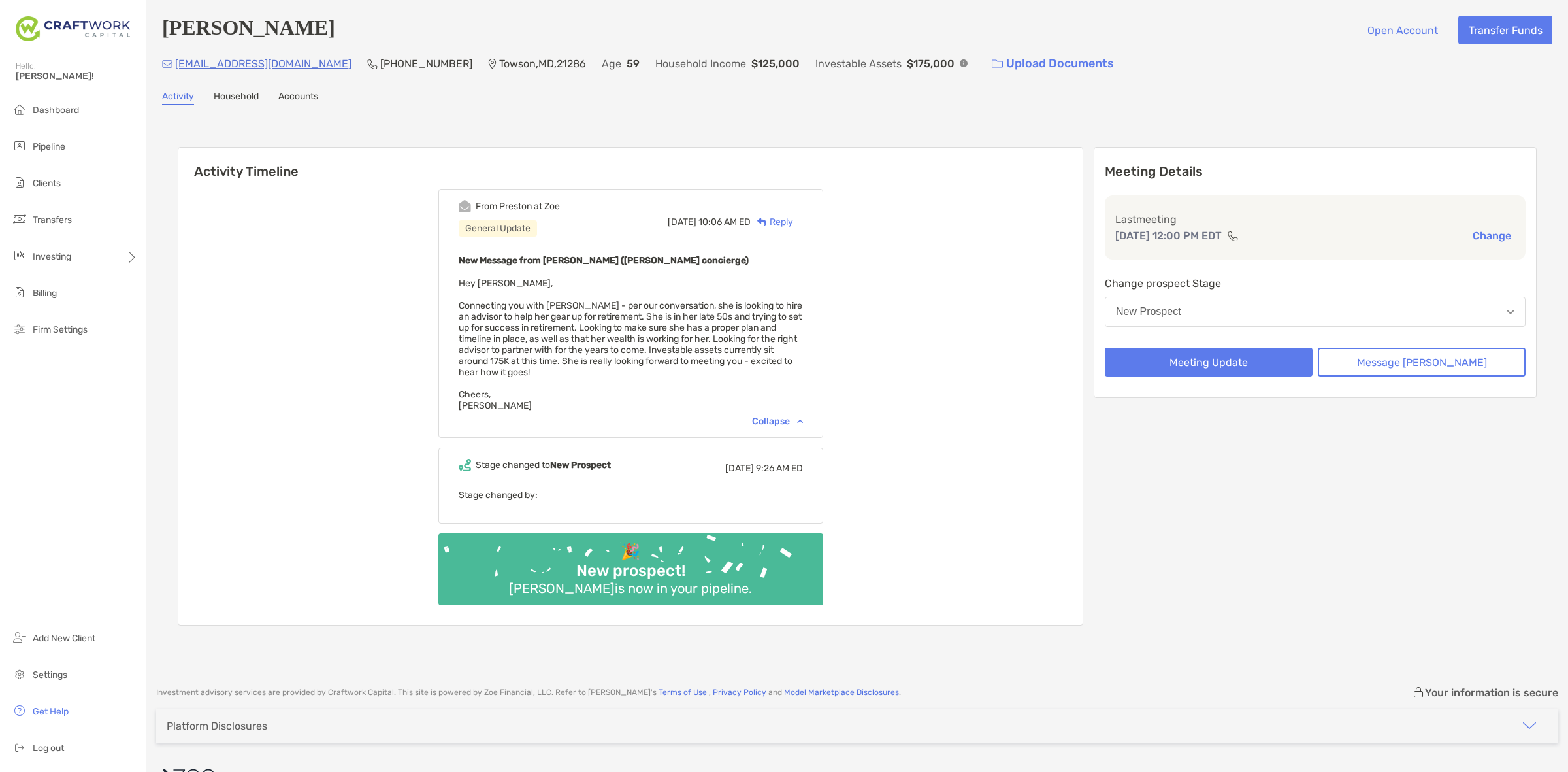
drag, startPoint x: 702, startPoint y: 337, endPoint x: 710, endPoint y: 384, distance: 47.7
click at [710, 384] on div "New Message from [PERSON_NAME] ([PERSON_NAME] concierge) Hey [PERSON_NAME], Con…" at bounding box center [631, 332] width 344 height 159
click at [712, 384] on div "New Message from [PERSON_NAME] ([PERSON_NAME] concierge) Hey [PERSON_NAME], Con…" at bounding box center [631, 332] width 344 height 159
click at [749, 379] on div "New Message from [PERSON_NAME] ([PERSON_NAME] concierge) Hey [PERSON_NAME], Con…" at bounding box center [631, 332] width 344 height 159
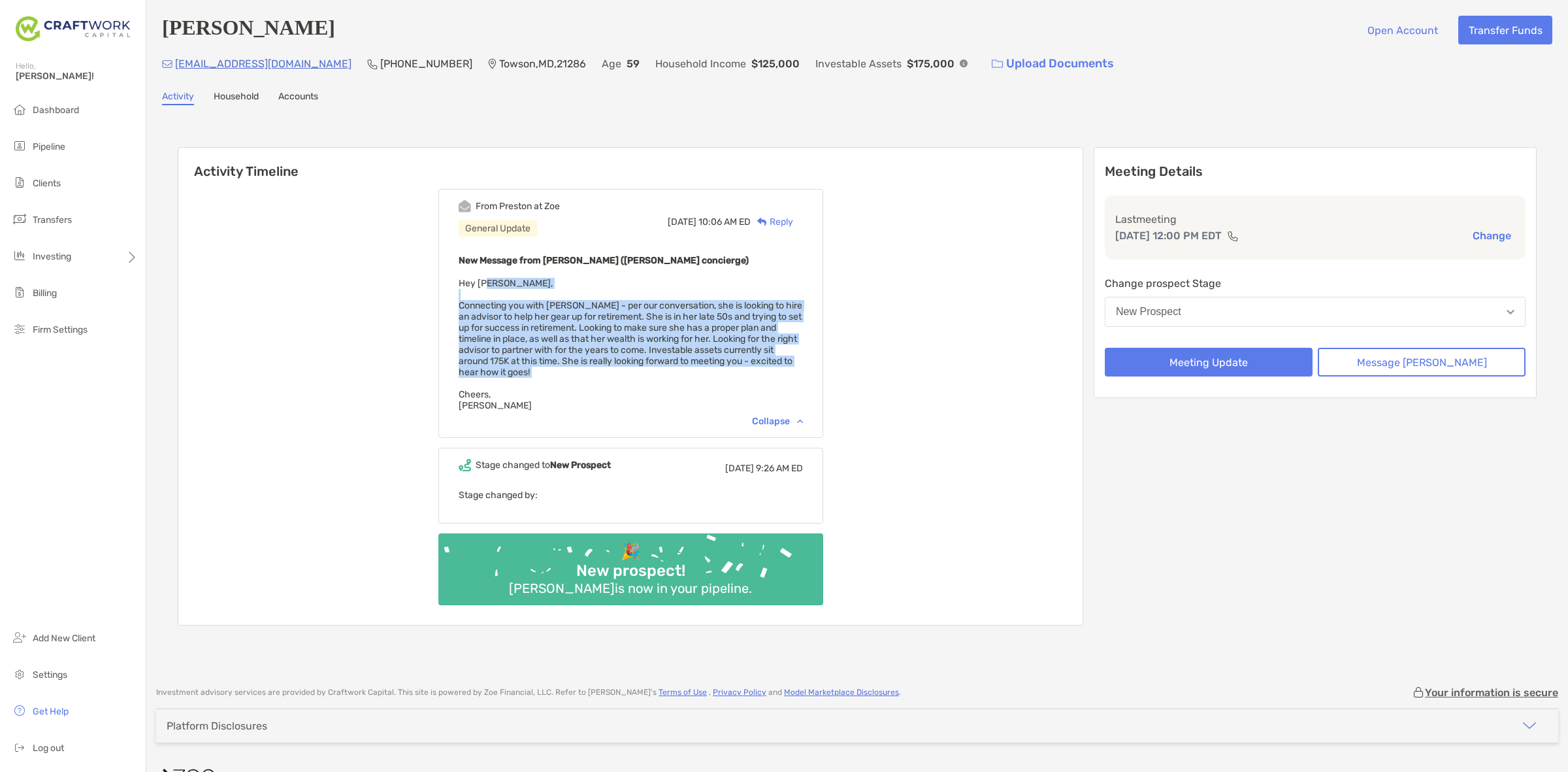
drag, startPoint x: 538, startPoint y: 346, endPoint x: 558, endPoint y: 377, distance: 36.9
click at [558, 377] on div "New Message from [PERSON_NAME] ([PERSON_NAME] concierge) Hey [PERSON_NAME], Con…" at bounding box center [631, 332] width 344 height 159
click at [559, 379] on div "New Message from [PERSON_NAME] ([PERSON_NAME] concierge) Hey [PERSON_NAME], Con…" at bounding box center [631, 332] width 344 height 159
drag, startPoint x: 572, startPoint y: 400, endPoint x: 478, endPoint y: 280, distance: 152.4
click at [478, 280] on div "New Message from [PERSON_NAME] ([PERSON_NAME] concierge) Hey [PERSON_NAME], Con…" at bounding box center [631, 332] width 344 height 159
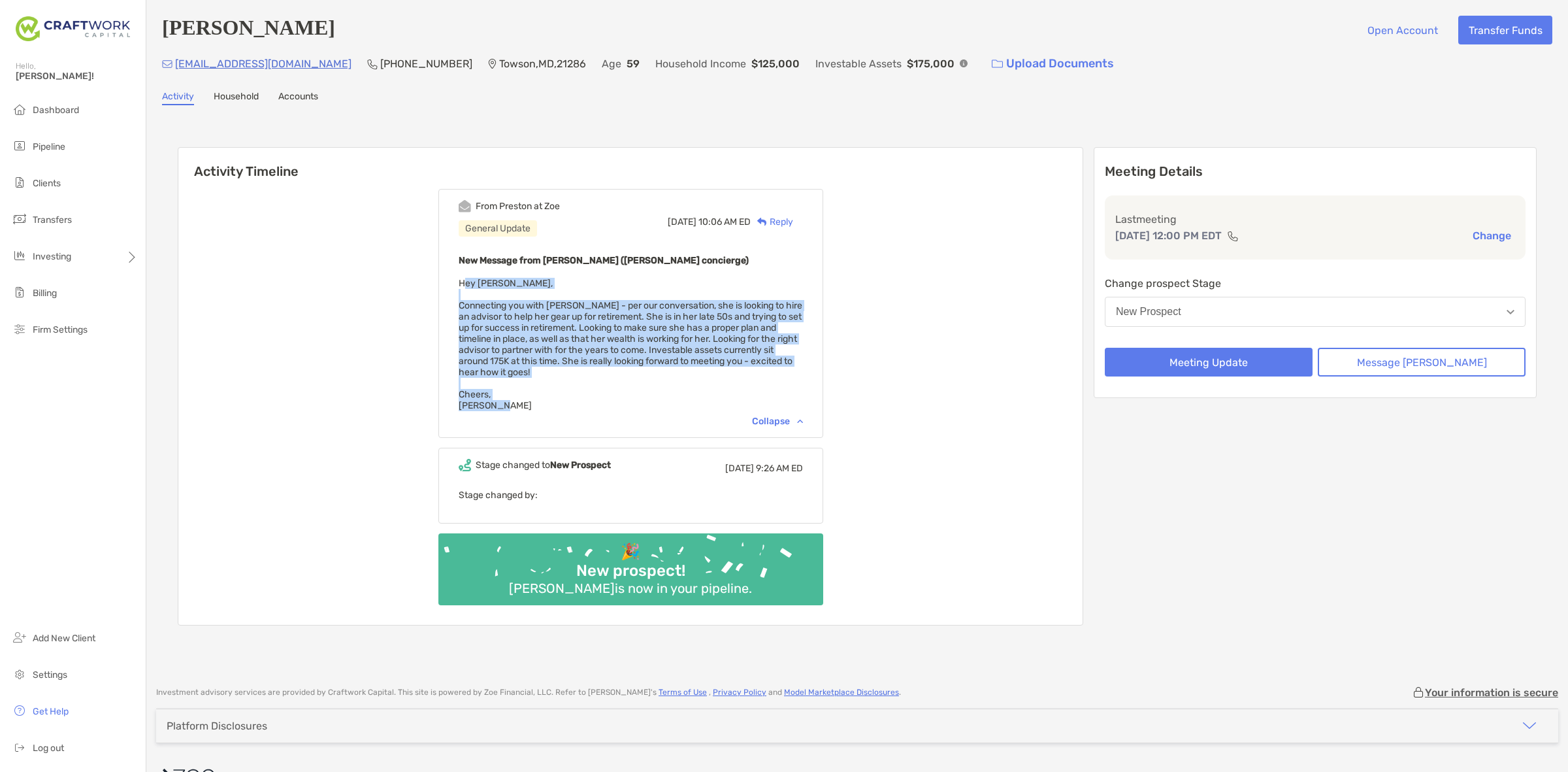
click at [478, 280] on span "Hey [PERSON_NAME], Connecting you with [PERSON_NAME] - per our conversation, sh…" at bounding box center [630, 345] width 344 height 134
drag, startPoint x: 478, startPoint y: 280, endPoint x: 548, endPoint y: 374, distance: 117.2
click at [548, 374] on div "New Message from [PERSON_NAME] ([PERSON_NAME] concierge) Hey [PERSON_NAME], Con…" at bounding box center [631, 332] width 344 height 159
click at [548, 376] on div "New Message from [PERSON_NAME] ([PERSON_NAME] concierge) Hey [PERSON_NAME], Con…" at bounding box center [631, 332] width 344 height 159
drag, startPoint x: 518, startPoint y: 323, endPoint x: 515, endPoint y: 317, distance: 6.7
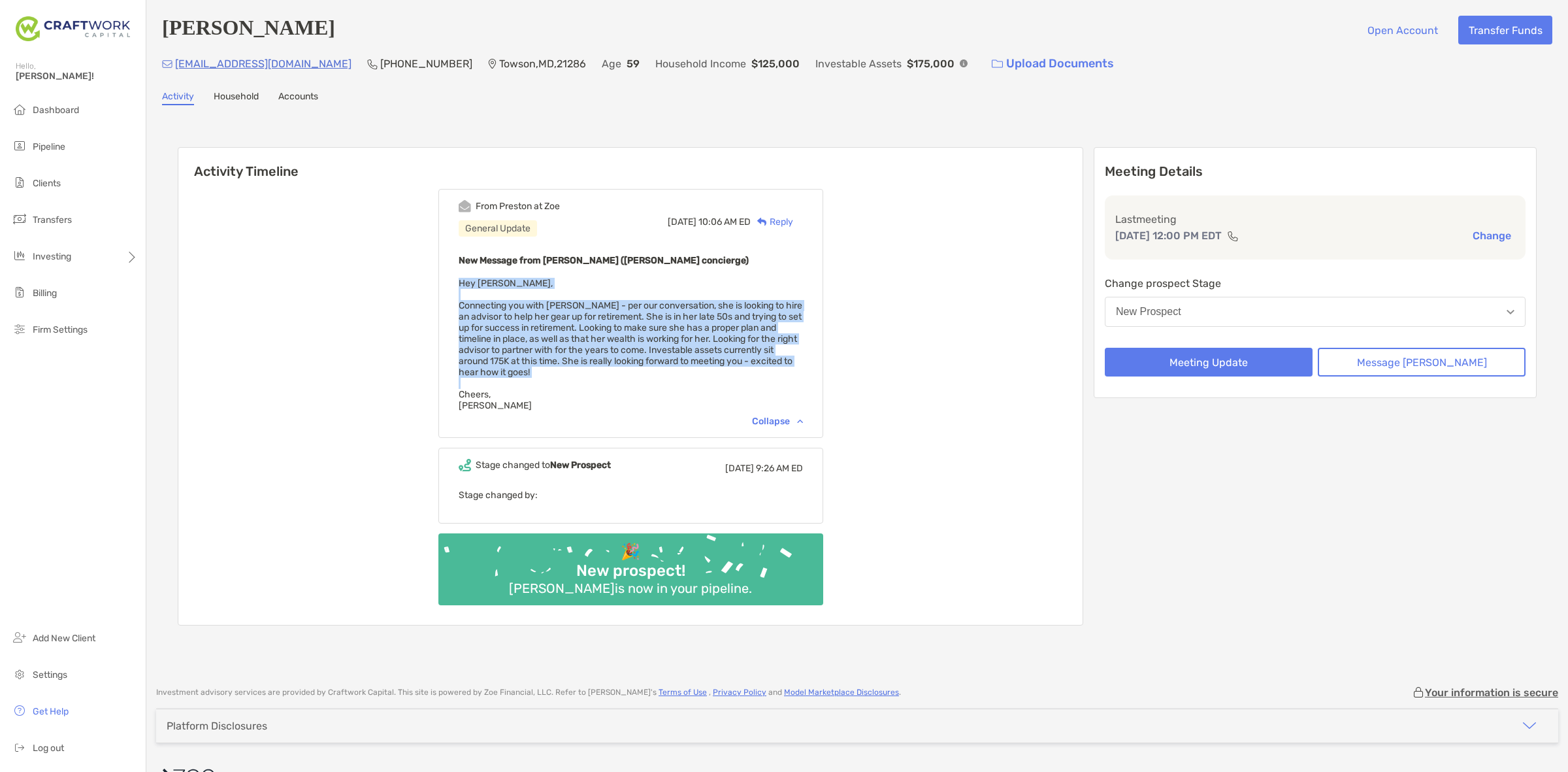
click at [515, 317] on div "New Message from [PERSON_NAME] ([PERSON_NAME] concierge) Hey [PERSON_NAME], Con…" at bounding box center [631, 332] width 344 height 159
click at [515, 317] on span "Hey [PERSON_NAME], Connecting you with [PERSON_NAME] - per our conversation, sh…" at bounding box center [630, 345] width 344 height 134
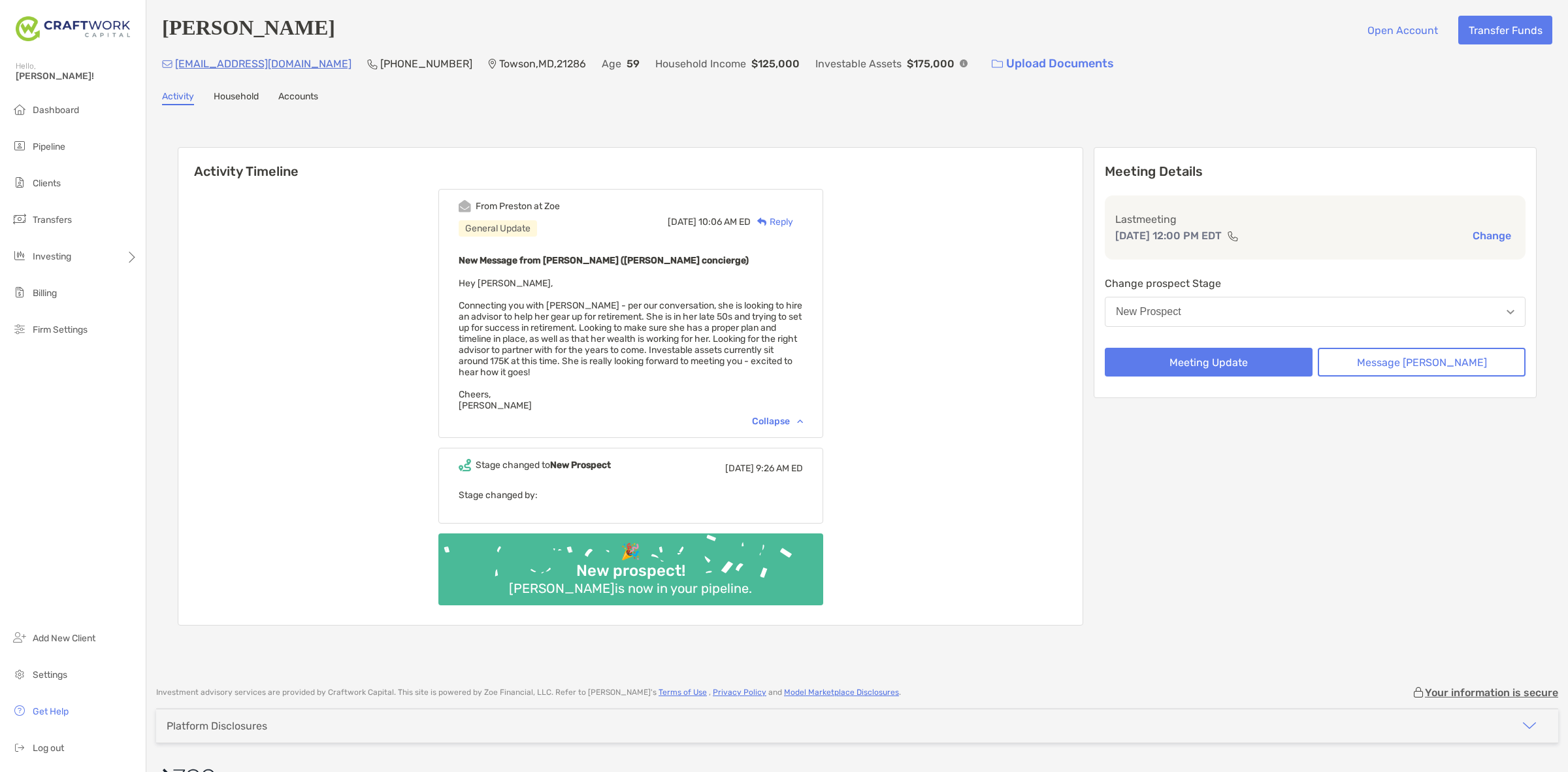
click at [515, 317] on span "Hey [PERSON_NAME], Connecting you with [PERSON_NAME] - per our conversation, sh…" at bounding box center [630, 345] width 344 height 134
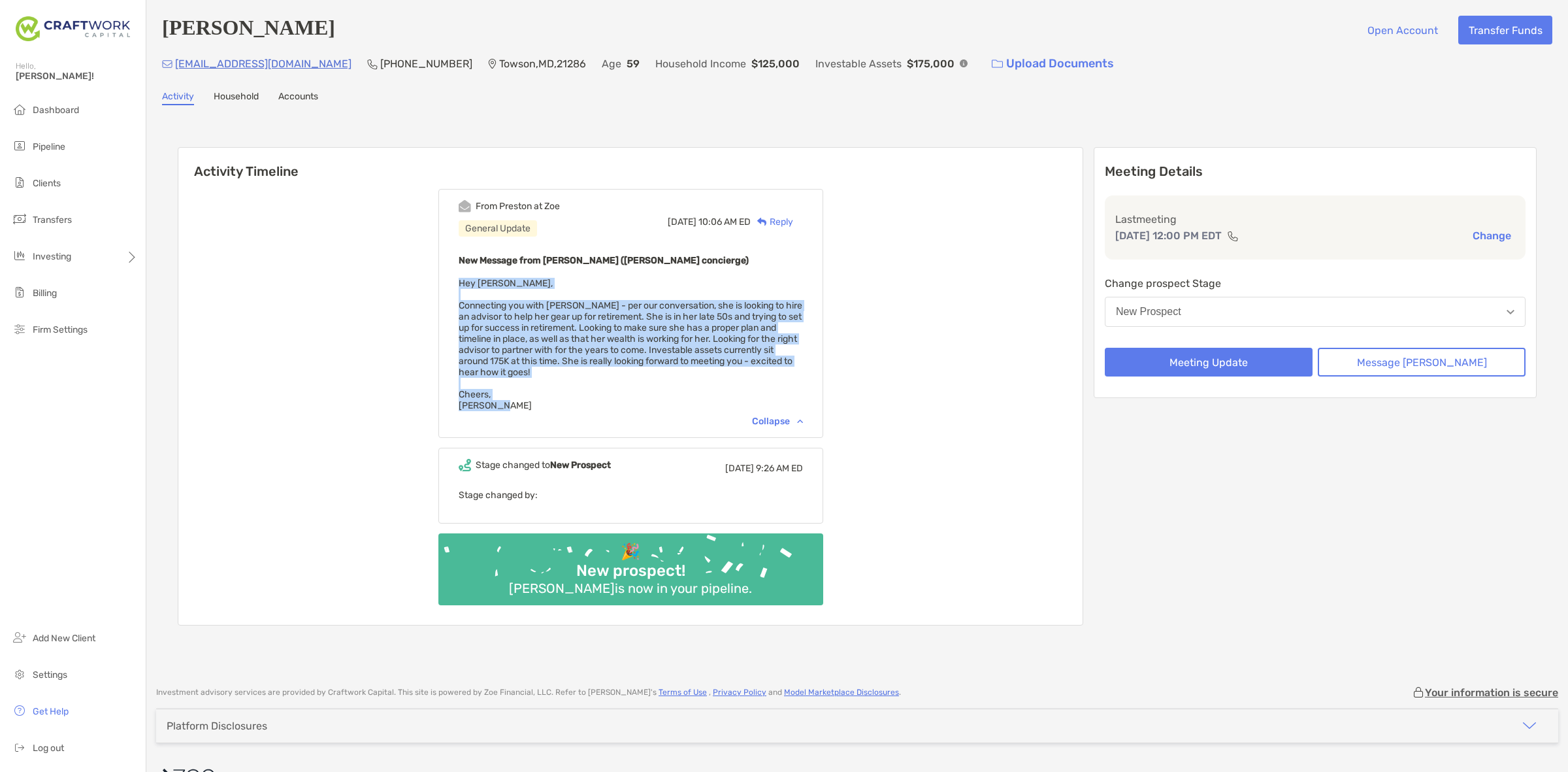
drag, startPoint x: 477, startPoint y: 285, endPoint x: 527, endPoint y: 399, distance: 124.5
click at [527, 399] on div "New Message from [PERSON_NAME] ([PERSON_NAME] concierge) Hey [PERSON_NAME], Con…" at bounding box center [631, 332] width 344 height 159
click at [527, 399] on div "New Message from Preston Buhrmaster (Zoe concierge) Hey Daniel, Connecting you …" at bounding box center [631, 332] width 344 height 159
drag, startPoint x: 588, startPoint y: 358, endPoint x: 604, endPoint y: 405, distance: 49.6
click at [604, 405] on div "From Preston at Zoe General Update Tue, Sep 23 10:06 AM ED Reply New Message fr…" at bounding box center [631, 313] width 385 height 249
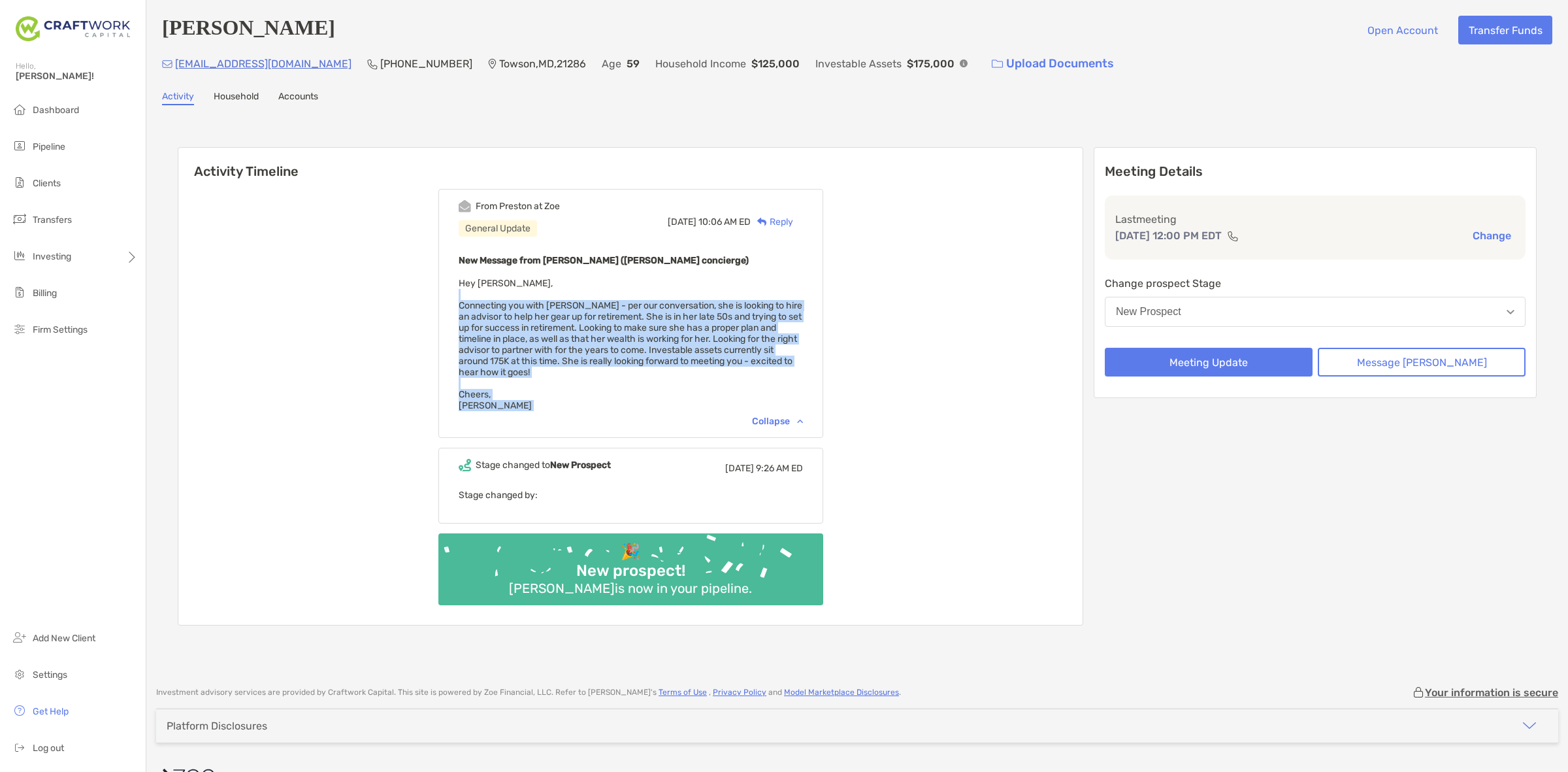
click at [604, 406] on div "From Preston at Zoe General Update Tue, Sep 23 10:06 AM ED Reply New Message fr…" at bounding box center [631, 313] width 385 height 249
drag, startPoint x: 604, startPoint y: 406, endPoint x: 472, endPoint y: 283, distance: 180.4
click at [472, 283] on div "From Preston at Zoe General Update Tue, Sep 23 10:06 AM ED Reply New Message fr…" at bounding box center [631, 313] width 385 height 249
click at [521, 364] on span "Hey Daniel, Connecting you with Daniel - per our conversation, she is looking t…" at bounding box center [630, 345] width 344 height 134
drag, startPoint x: 532, startPoint y: 394, endPoint x: 474, endPoint y: 285, distance: 123.5
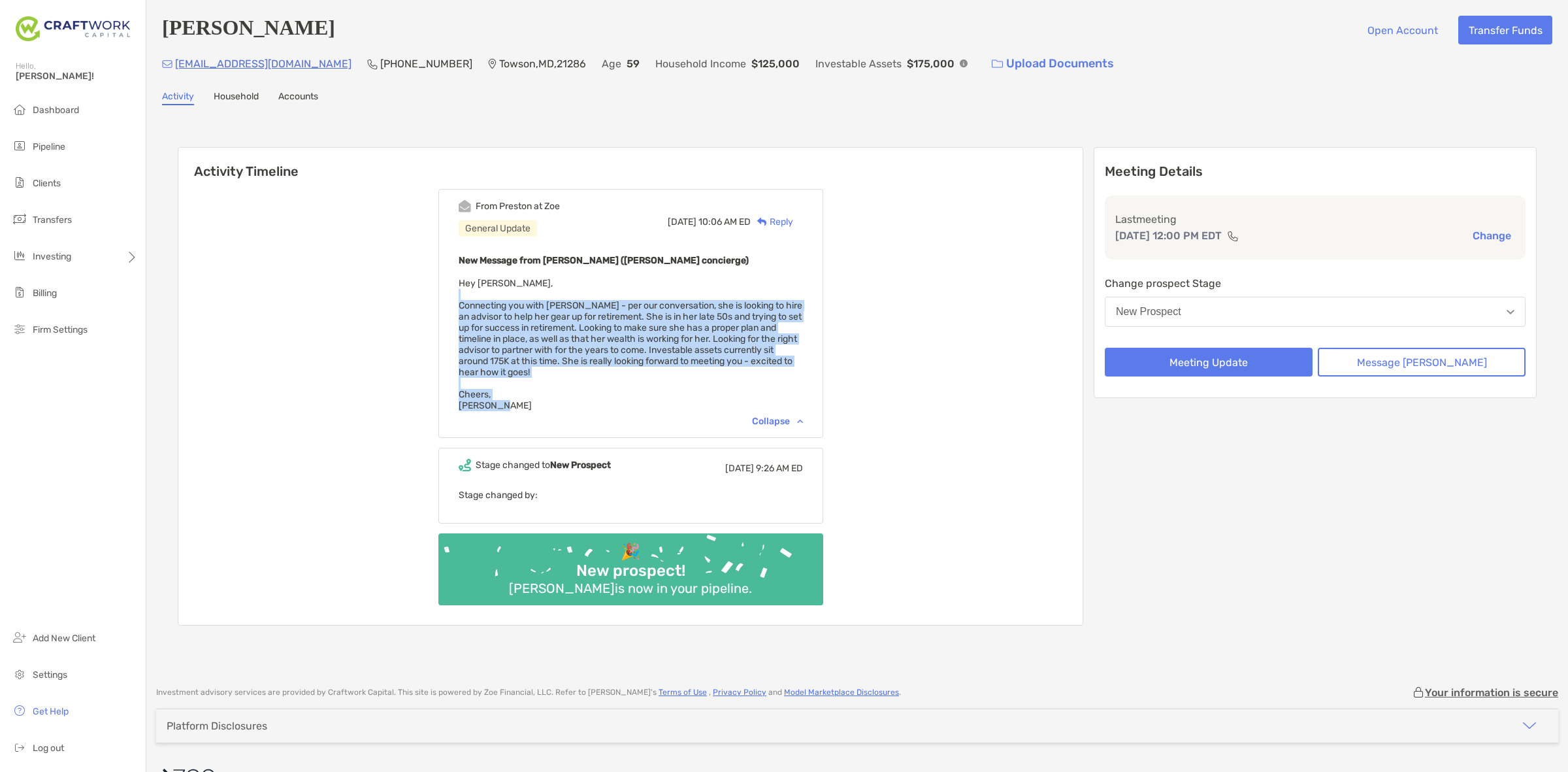
click at [474, 286] on div "From Preston at Zoe General Update Tue, Sep 23 10:06 AM ED Reply New Message fr…" at bounding box center [631, 313] width 385 height 249
click at [474, 281] on div "From Preston at Zoe General Update Tue, Sep 23 10:06 AM ED Reply New Message fr…" at bounding box center [631, 313] width 385 height 249
drag, startPoint x: 474, startPoint y: 279, endPoint x: 531, endPoint y: 400, distance: 133.8
click at [531, 400] on div "From Preston at Zoe General Update Tue, Sep 23 10:06 AM ED Reply New Message fr…" at bounding box center [631, 313] width 385 height 249
click at [531, 400] on div "New Message from Preston Buhrmaster (Zoe concierge) Hey Daniel, Connecting you …" at bounding box center [631, 332] width 344 height 159
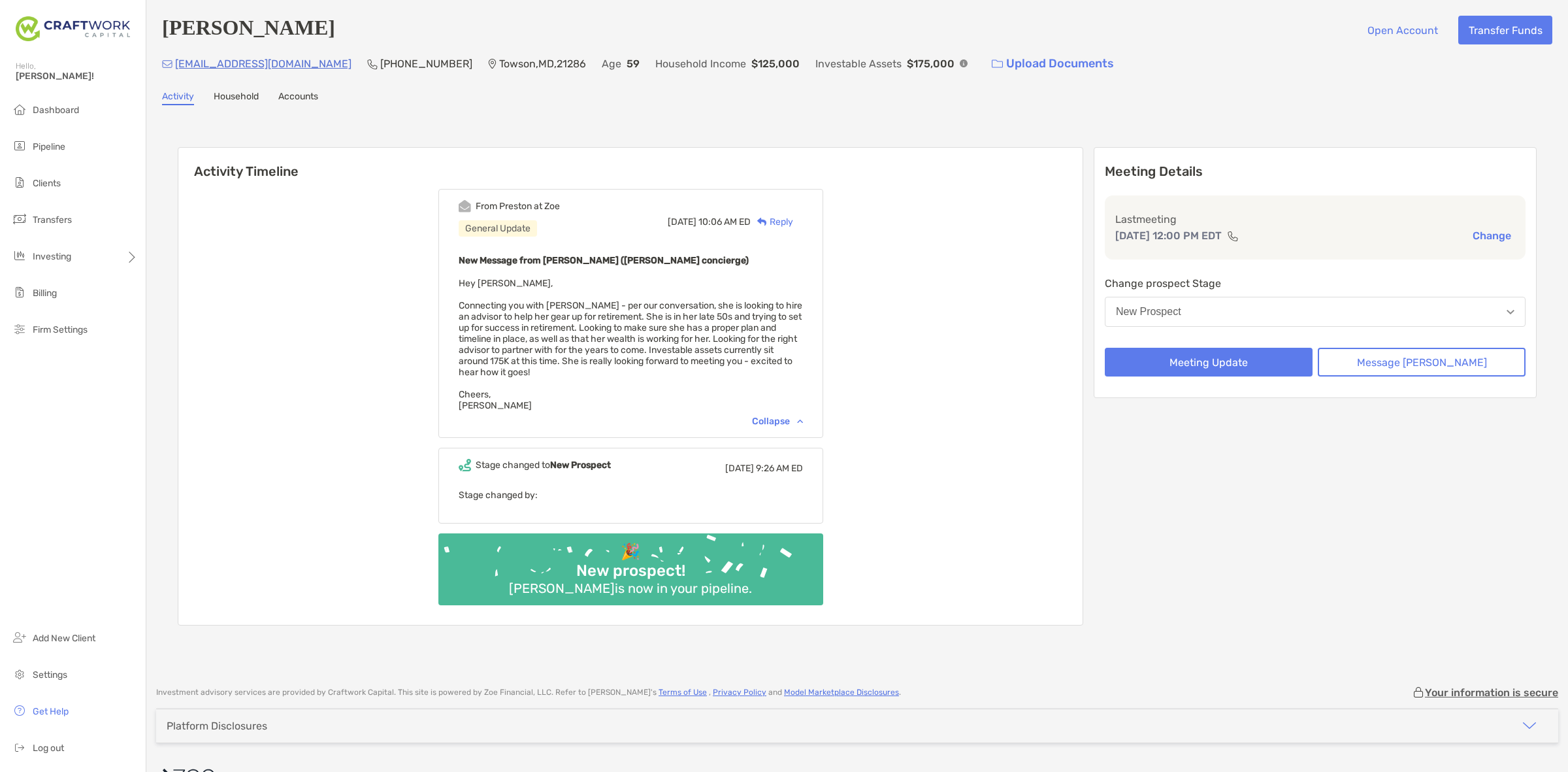
drag, startPoint x: 514, startPoint y: 70, endPoint x: 511, endPoint y: 77, distance: 7.6
click at [511, 77] on div "Sonja Burgess Open Account Transfer Funds sburgess244@gmail.com (919) 616-4690 …" at bounding box center [857, 336] width 1422 height 674
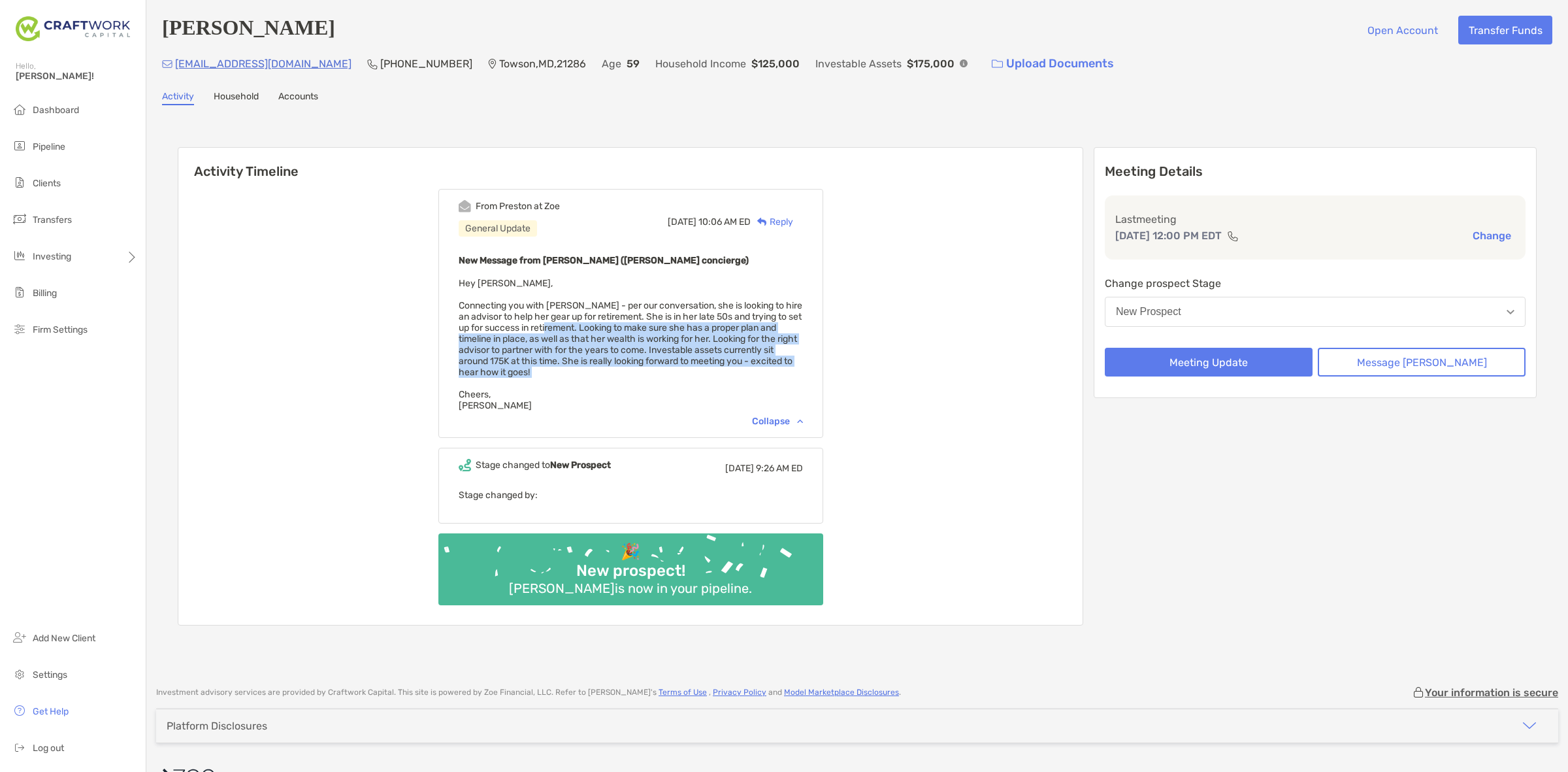
drag, startPoint x: 595, startPoint y: 322, endPoint x: 622, endPoint y: 380, distance: 64.0
click at [622, 379] on div "New Message from Preston Buhrmaster (Zoe concierge) Hey Daniel, Connecting you …" at bounding box center [631, 332] width 344 height 159
click at [622, 381] on div "New Message from Preston Buhrmaster (Zoe concierge) Hey Daniel, Connecting you …" at bounding box center [631, 332] width 344 height 159
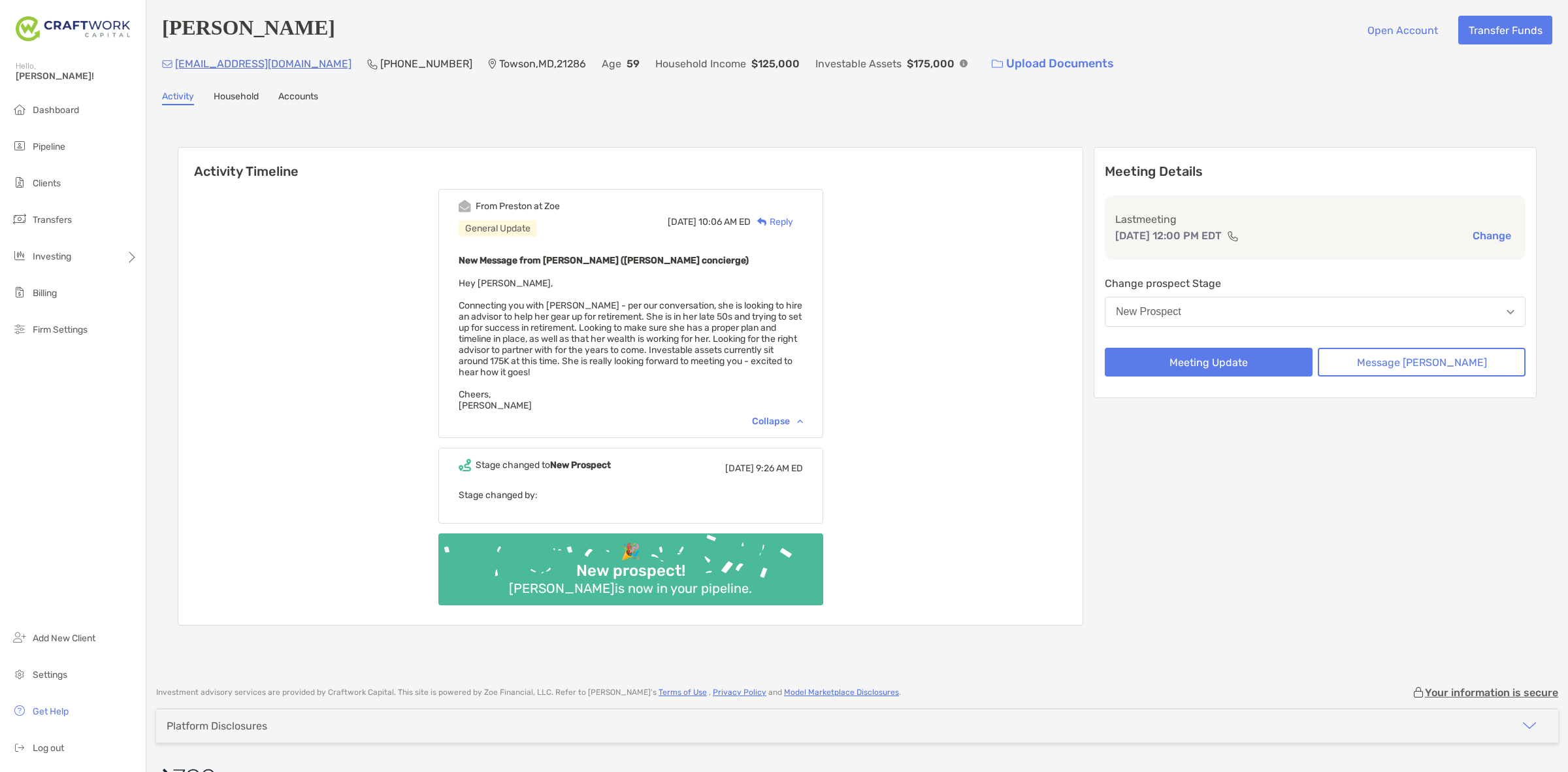
drag, startPoint x: 622, startPoint y: 384, endPoint x: 580, endPoint y: 331, distance: 67.6
click at [609, 367] on div "New Message from Preston Buhrmaster (Zoe concierge) Hey Daniel, Connecting you …" at bounding box center [631, 332] width 344 height 159
click at [579, 329] on span "Hey Daniel, Connecting you with Daniel - per our conversation, she is looking t…" at bounding box center [630, 345] width 344 height 134
drag, startPoint x: 579, startPoint y: 334, endPoint x: 595, endPoint y: 372, distance: 41.2
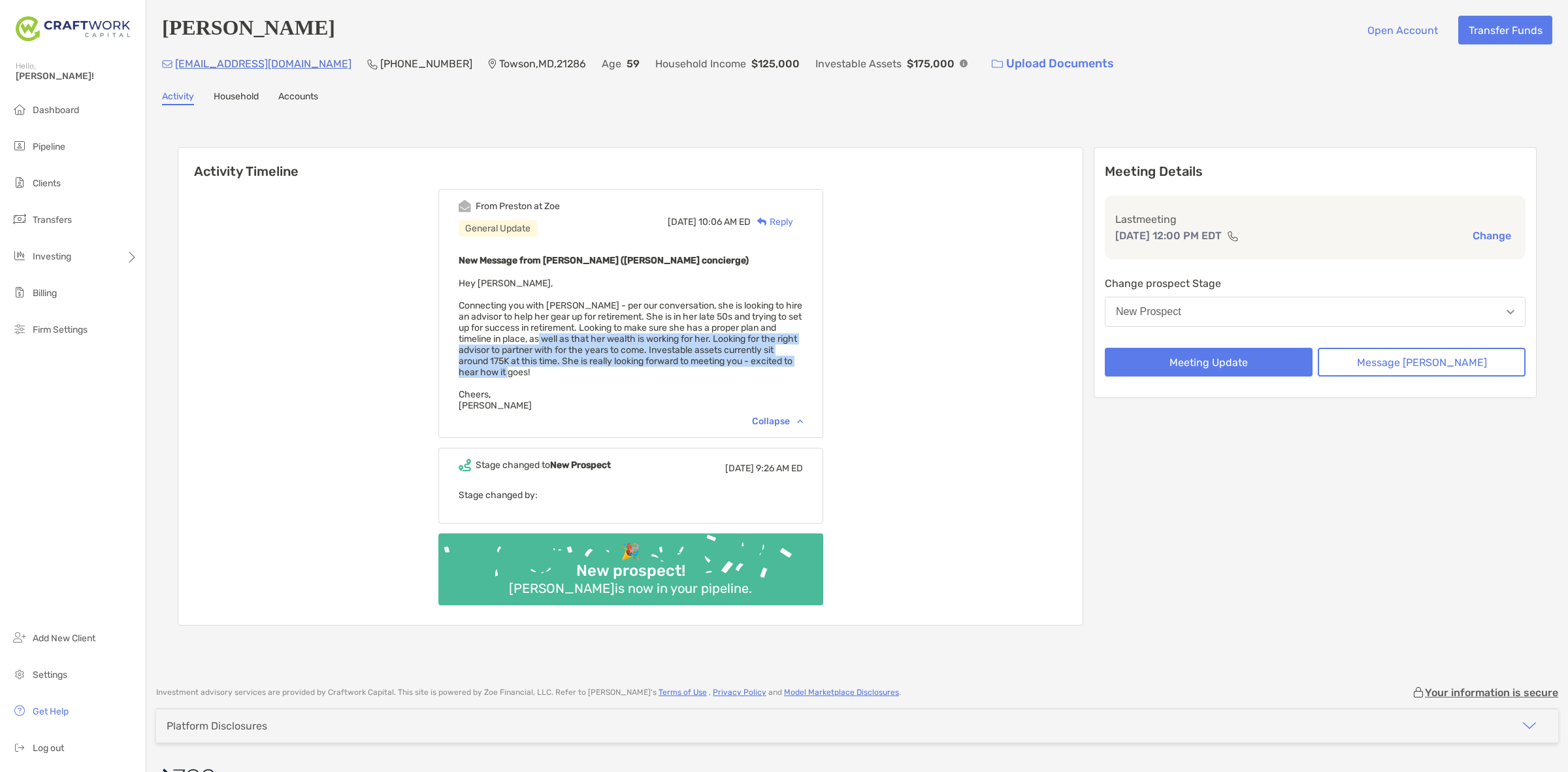
click at [595, 371] on div "New Message from Preston Buhrmaster (Zoe concierge) Hey Daniel, Connecting you …" at bounding box center [631, 332] width 344 height 159
click at [596, 372] on div "New Message from Preston Buhrmaster (Zoe concierge) Hey Daniel, Connecting you …" at bounding box center [631, 332] width 344 height 159
drag, startPoint x: 596, startPoint y: 372, endPoint x: 591, endPoint y: 335, distance: 37.3
click at [592, 336] on div "New Message from Preston Buhrmaster (Zoe concierge) Hey Daniel, Connecting you …" at bounding box center [631, 332] width 344 height 159
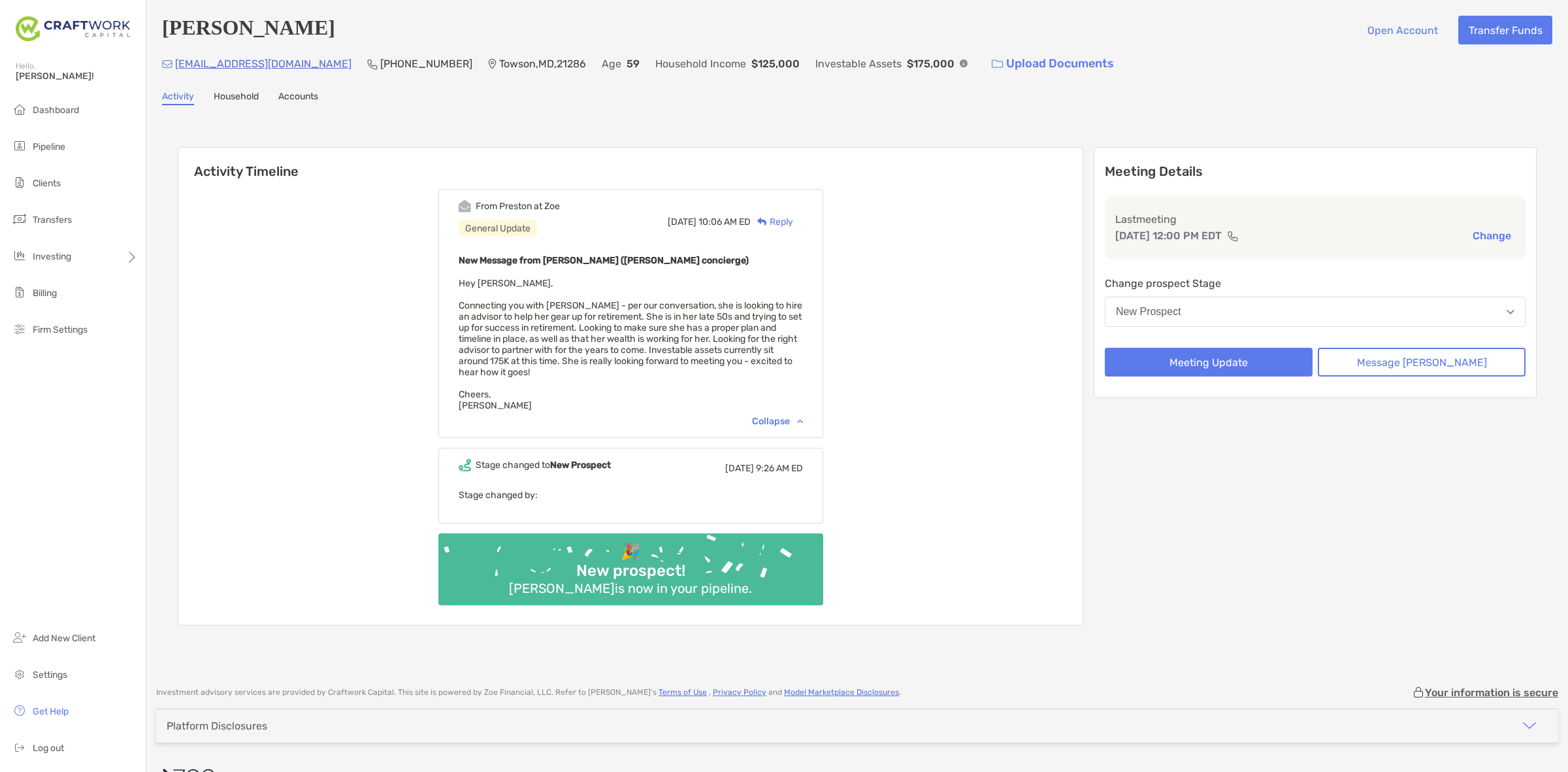
click at [590, 328] on span "Hey Daniel, Connecting you with Daniel - per our conversation, she is looking t…" at bounding box center [630, 345] width 344 height 134
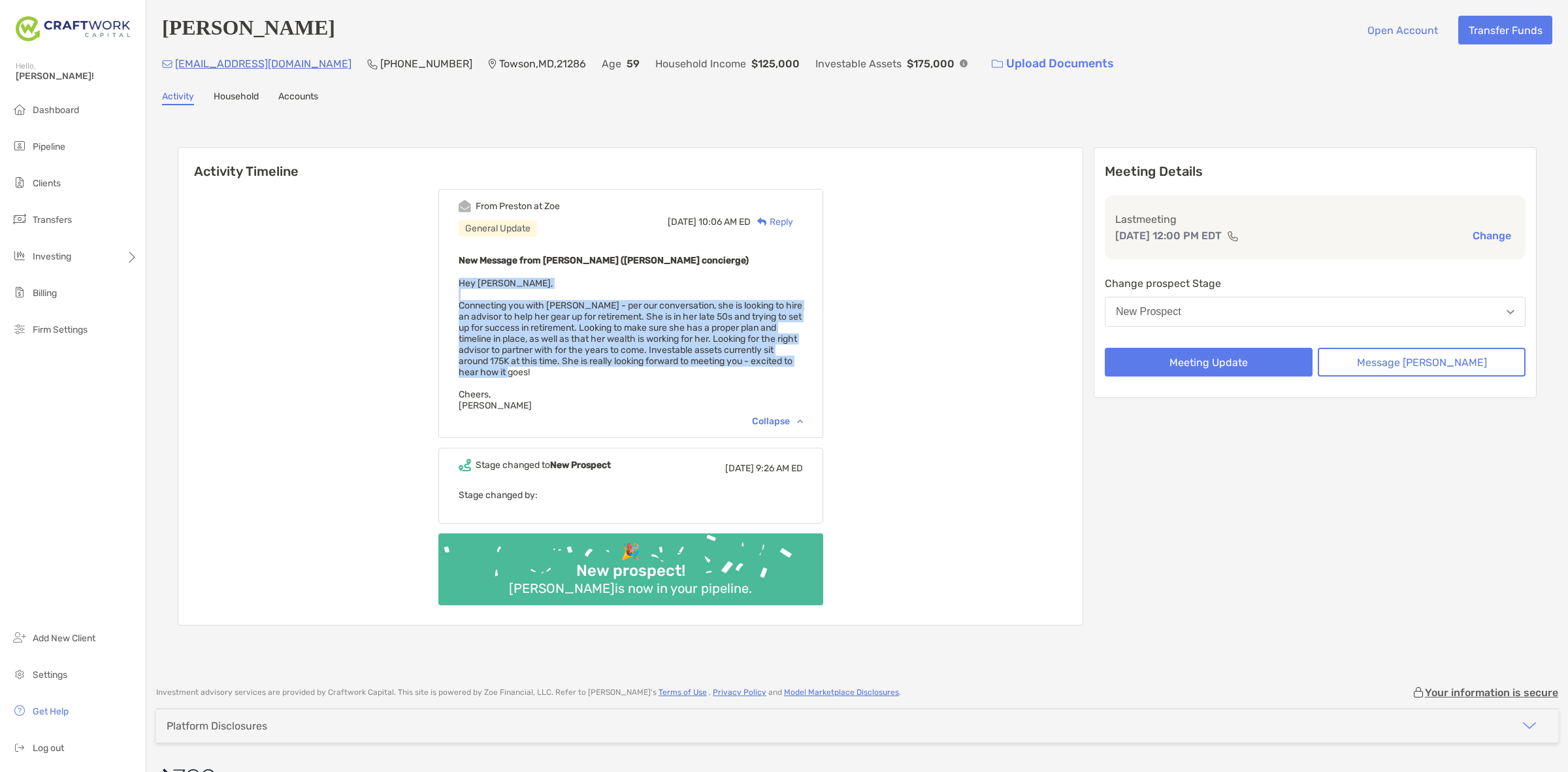
drag, startPoint x: 593, startPoint y: 363, endPoint x: 591, endPoint y: 282, distance: 81.0
click at [591, 282] on div "New Message from Preston Buhrmaster (Zoe concierge) Hey Daniel, Connecting you …" at bounding box center [631, 332] width 344 height 159
drag, startPoint x: 609, startPoint y: 326, endPoint x: 644, endPoint y: 409, distance: 90.1
click at [644, 409] on div "From Preston at Zoe General Update Tue, Sep 23 10:06 AM ED Reply New Message fr…" at bounding box center [631, 313] width 385 height 249
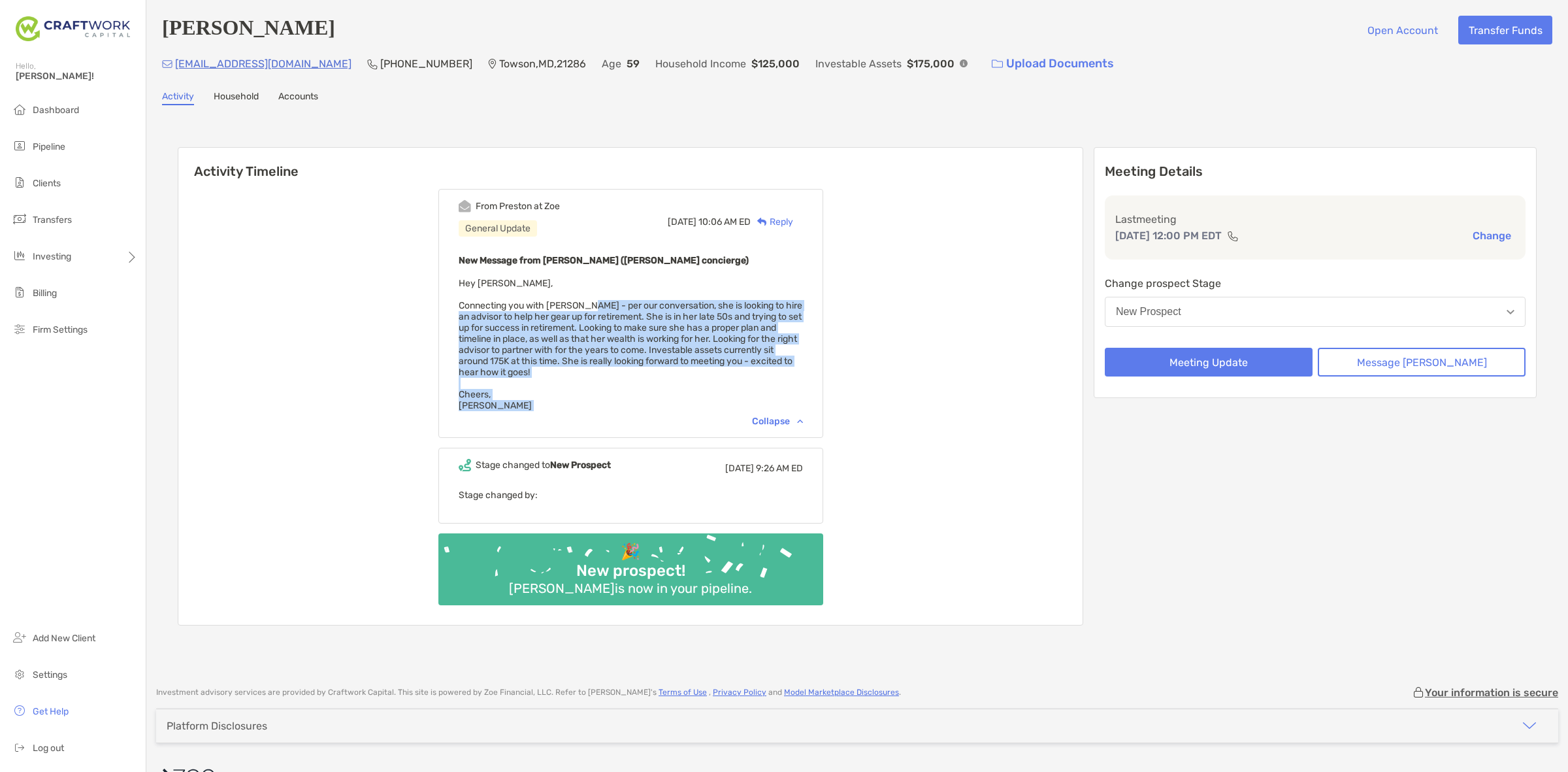
click at [644, 416] on div "Collapse" at bounding box center [631, 422] width 344 height 11
drag, startPoint x: 644, startPoint y: 403, endPoint x: 526, endPoint y: 331, distance: 138.2
click at [526, 331] on div "New Message from Preston Buhrmaster (Zoe concierge) Hey Daniel, Connecting you …" at bounding box center [631, 332] width 344 height 159
click at [526, 331] on span "Hey Daniel, Connecting you with Daniel - per our conversation, she is looking t…" at bounding box center [630, 345] width 344 height 134
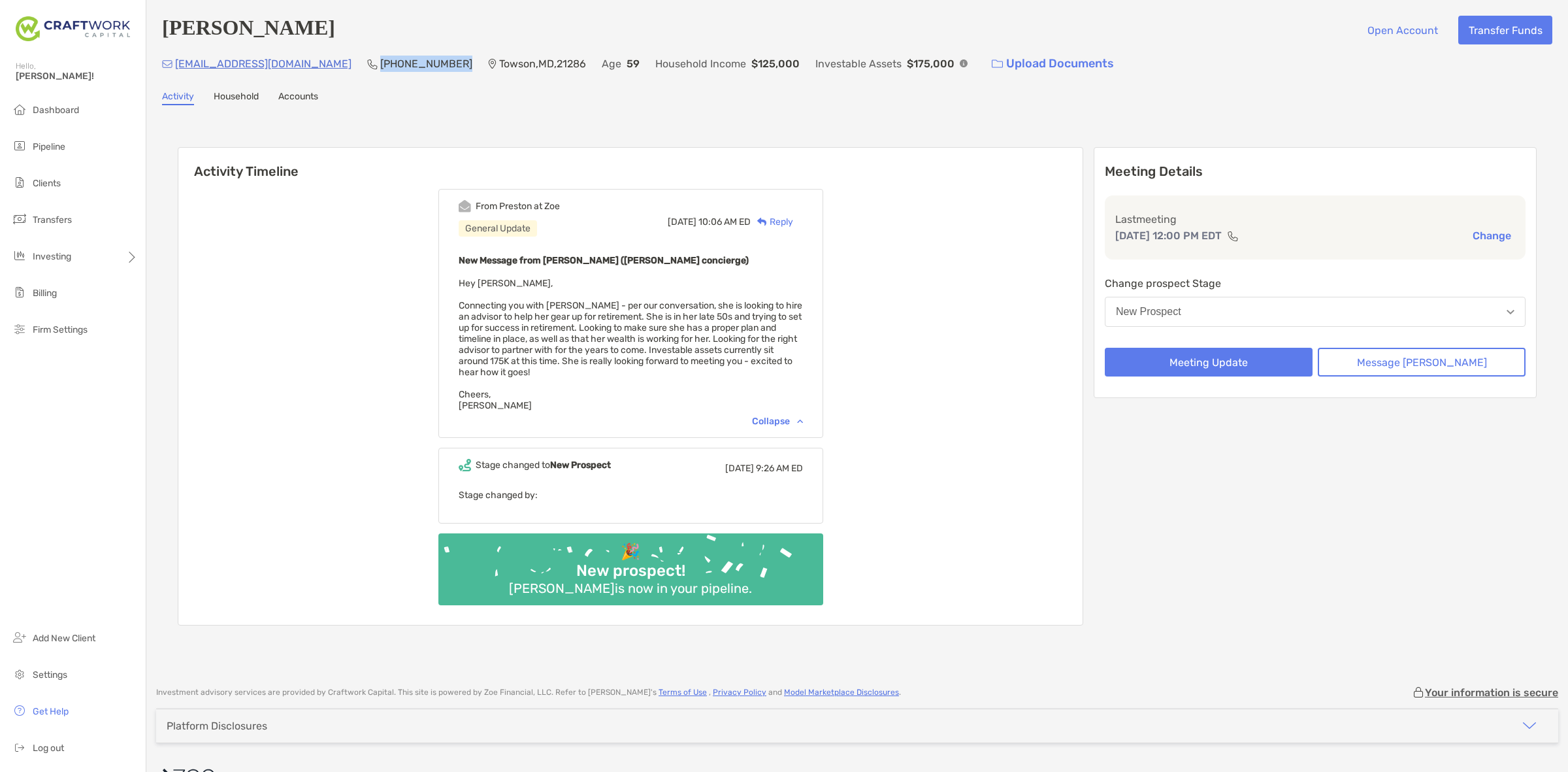
drag, startPoint x: 397, startPoint y: 60, endPoint x: 325, endPoint y: 75, distance: 73.5
click at [367, 75] on div "(919) 616-4690" at bounding box center [420, 64] width 105 height 28
copy p "(919) 616-4690"
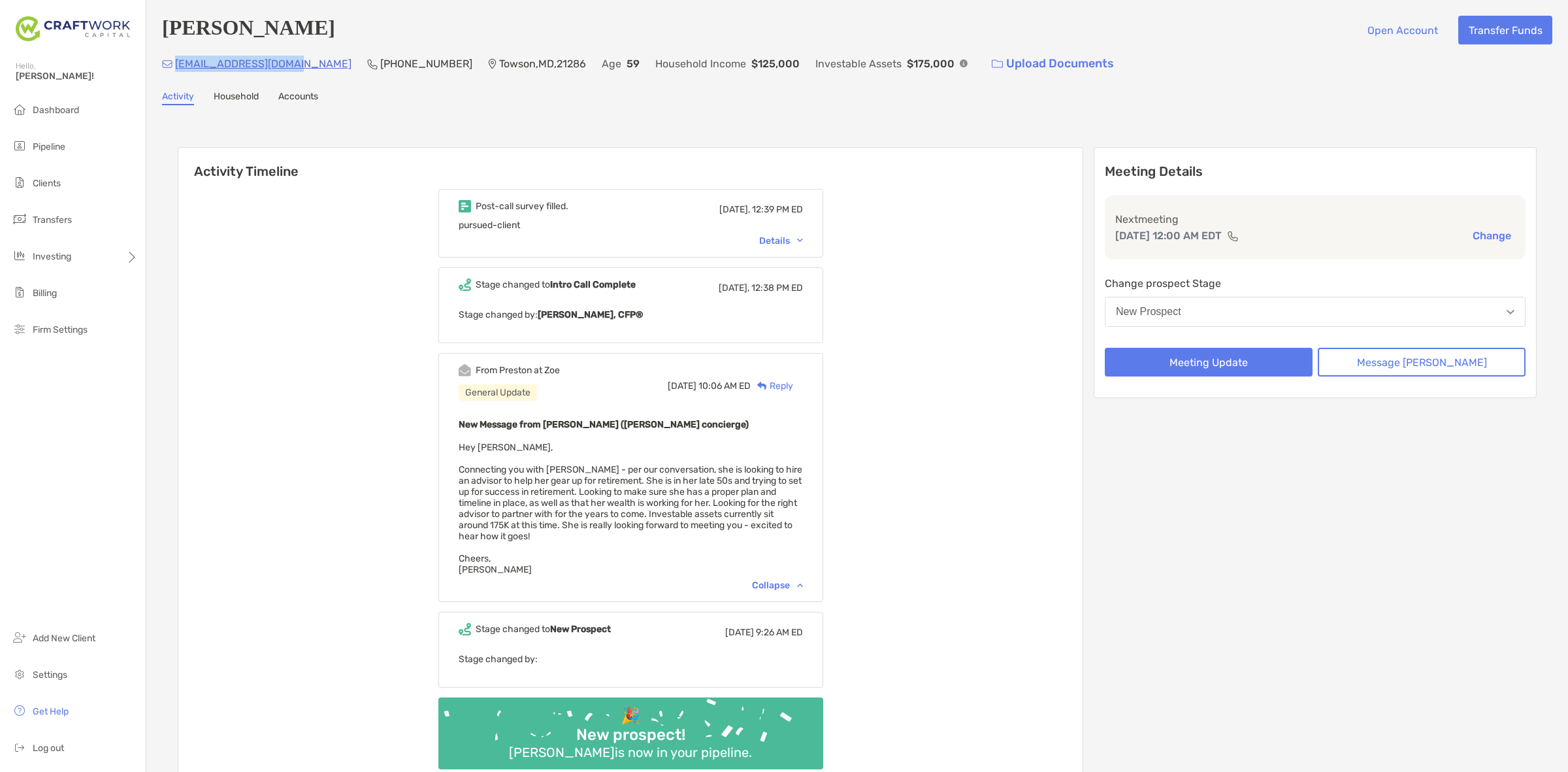
drag, startPoint x: 301, startPoint y: 69, endPoint x: 176, endPoint y: 59, distance: 125.4
click at [176, 59] on div "sburgess244@gmail.com (919) 616-4690 Towson , MD , 21286 Age 59 Household Incom…" at bounding box center [857, 64] width 1390 height 28
copy p "sburgess244@gmail.com"
drag, startPoint x: 319, startPoint y: 31, endPoint x: 167, endPoint y: 41, distance: 152.3
click at [167, 41] on div "Sonja Burgess Open Account Transfer Funds" at bounding box center [857, 30] width 1390 height 29
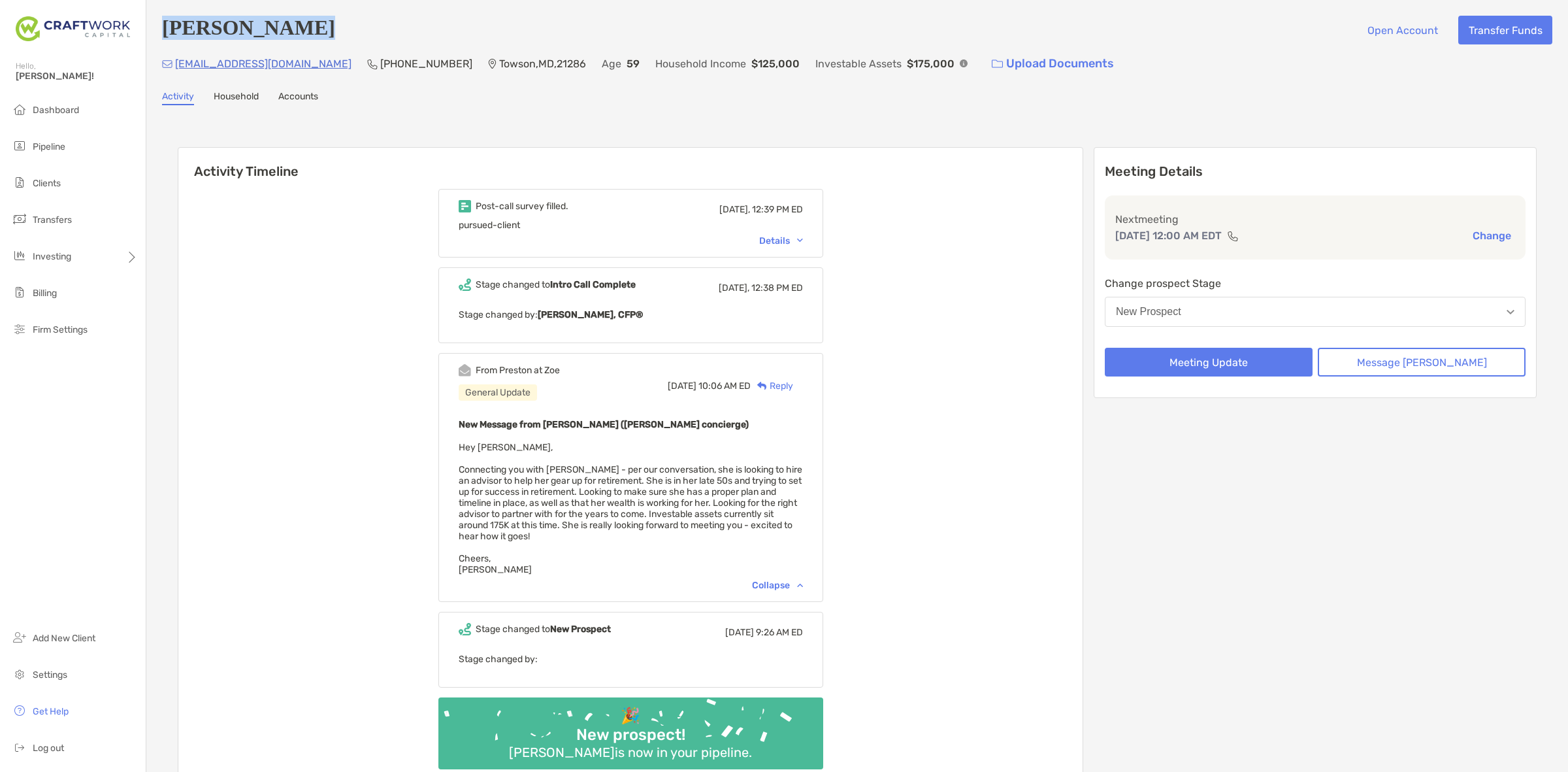
copy h4 "[PERSON_NAME]"
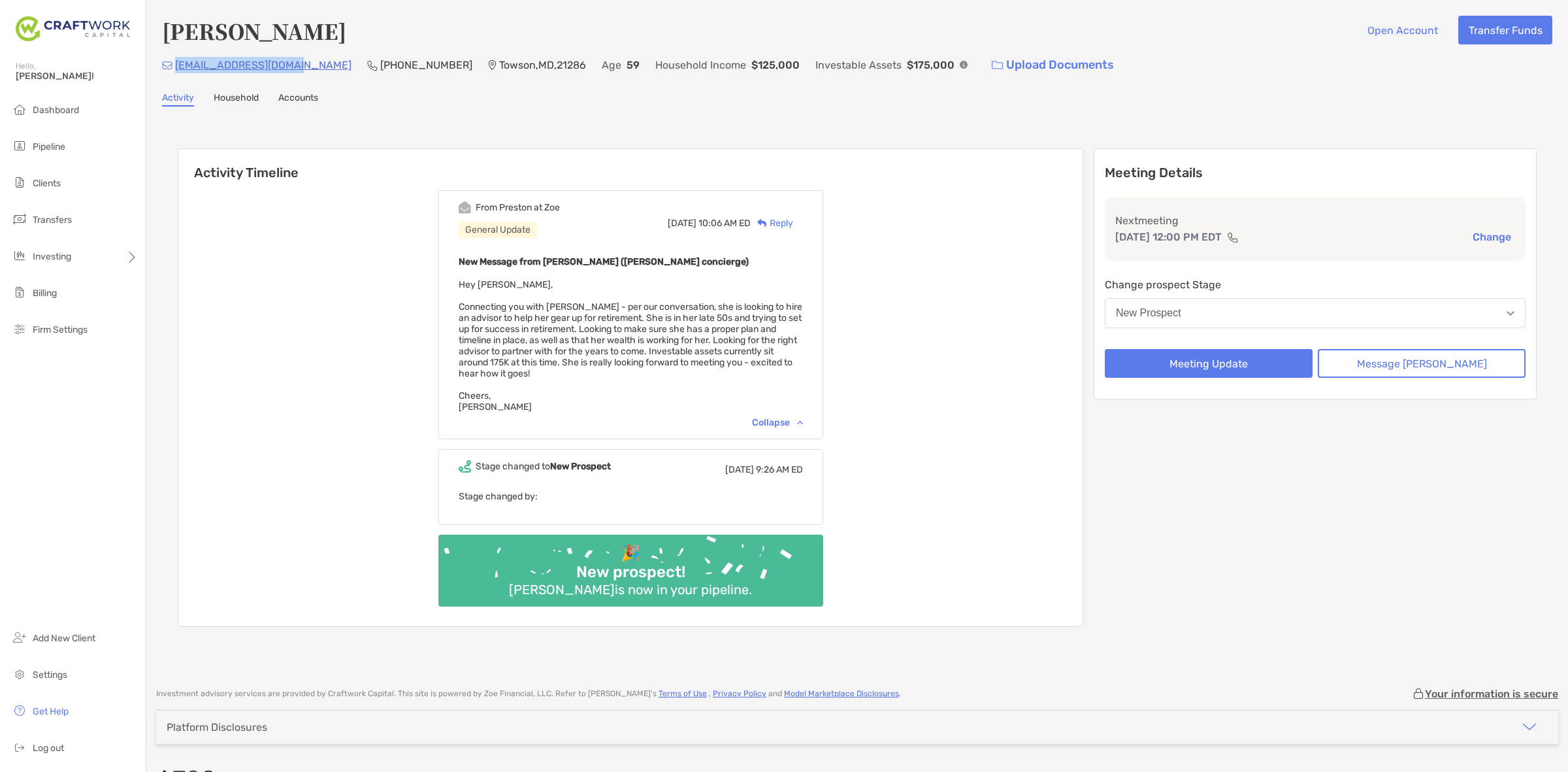
drag, startPoint x: 303, startPoint y: 62, endPoint x: 176, endPoint y: 77, distance: 127.9
click at [176, 77] on div "[PERSON_NAME] Open Account Transfer Funds [EMAIL_ADDRESS][DOMAIN_NAME] [PHONE_N…" at bounding box center [857, 337] width 1422 height 674
copy p "[EMAIL_ADDRESS][DOMAIN_NAME]"
click at [1174, 317] on div "New Prospect" at bounding box center [1149, 313] width 66 height 11
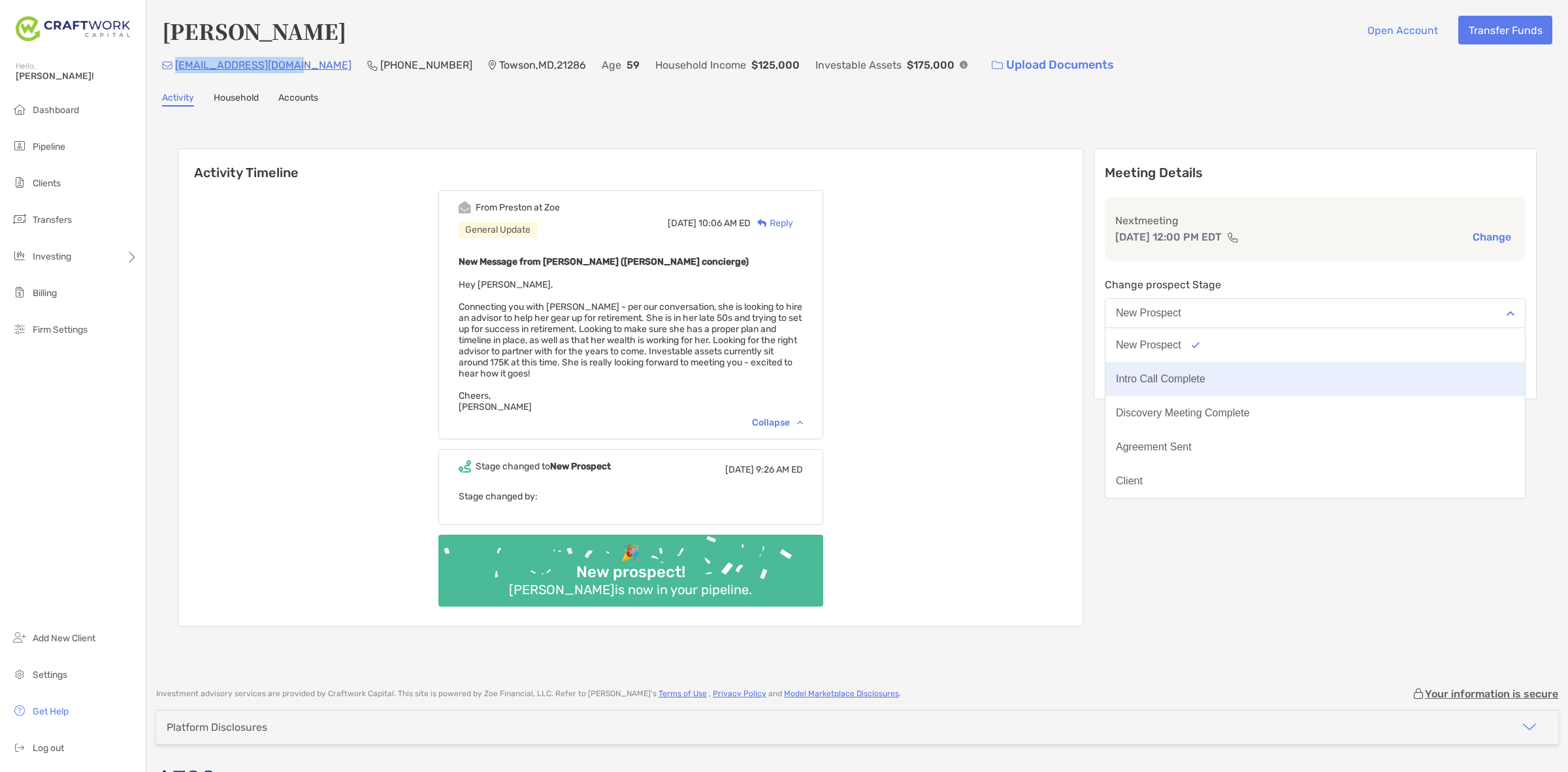
click at [1179, 374] on div "Intro Call Complete" at bounding box center [1160, 379] width 89 height 11
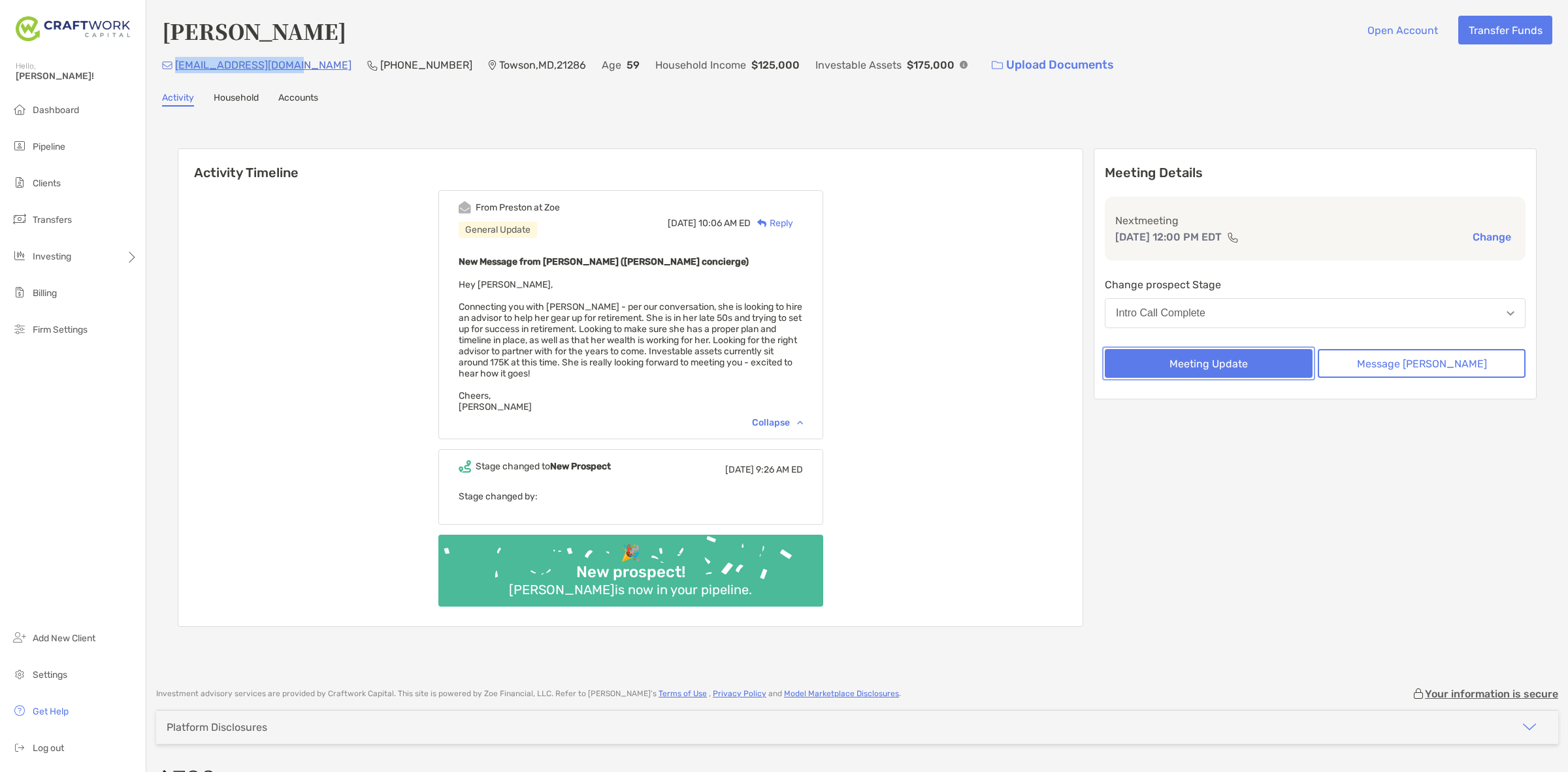
click at [1176, 368] on button "Meeting Update" at bounding box center [1208, 363] width 207 height 29
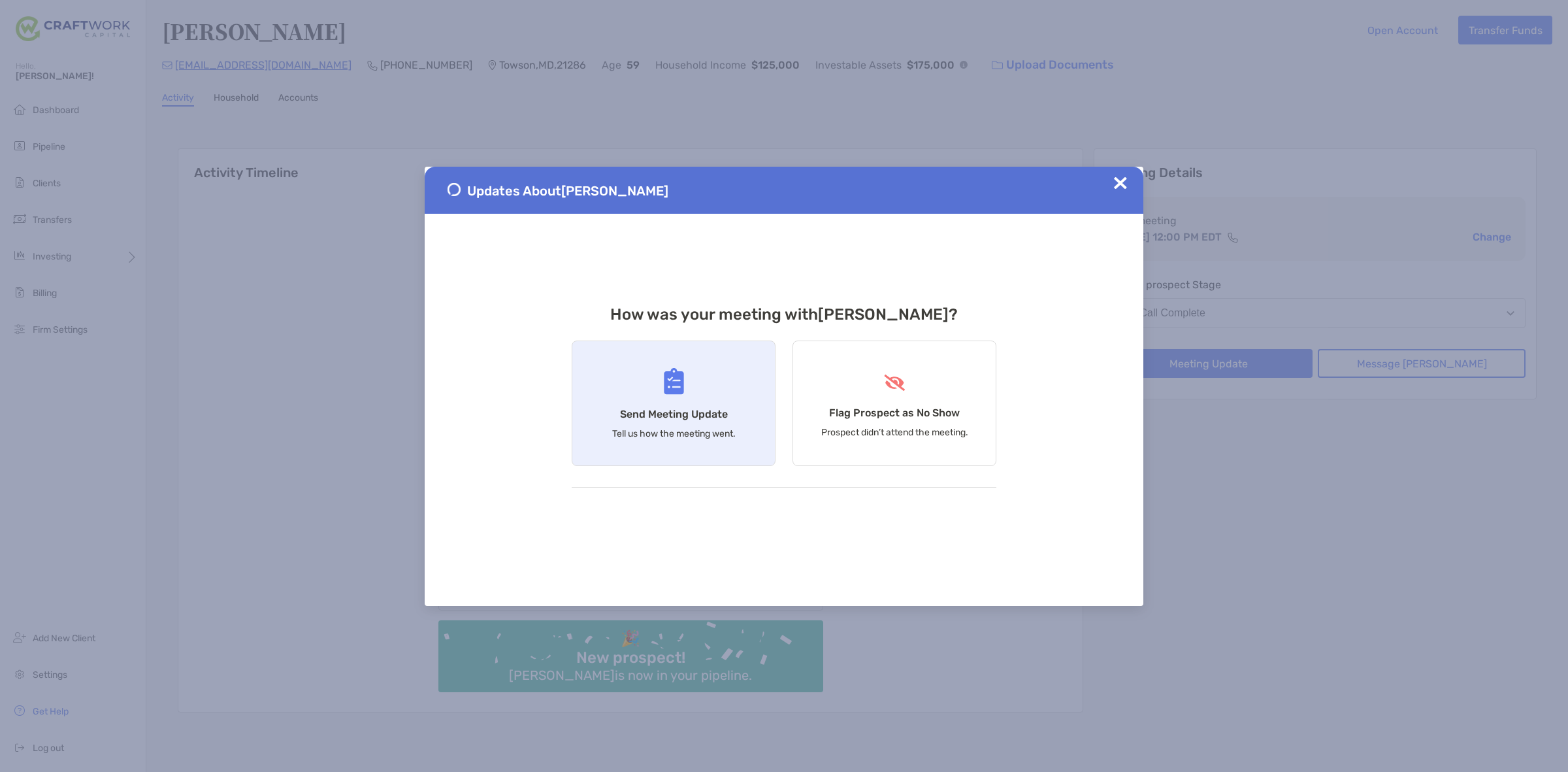
click at [707, 397] on div "Send Meeting Update Tell us how the meeting went." at bounding box center [673, 403] width 204 height 126
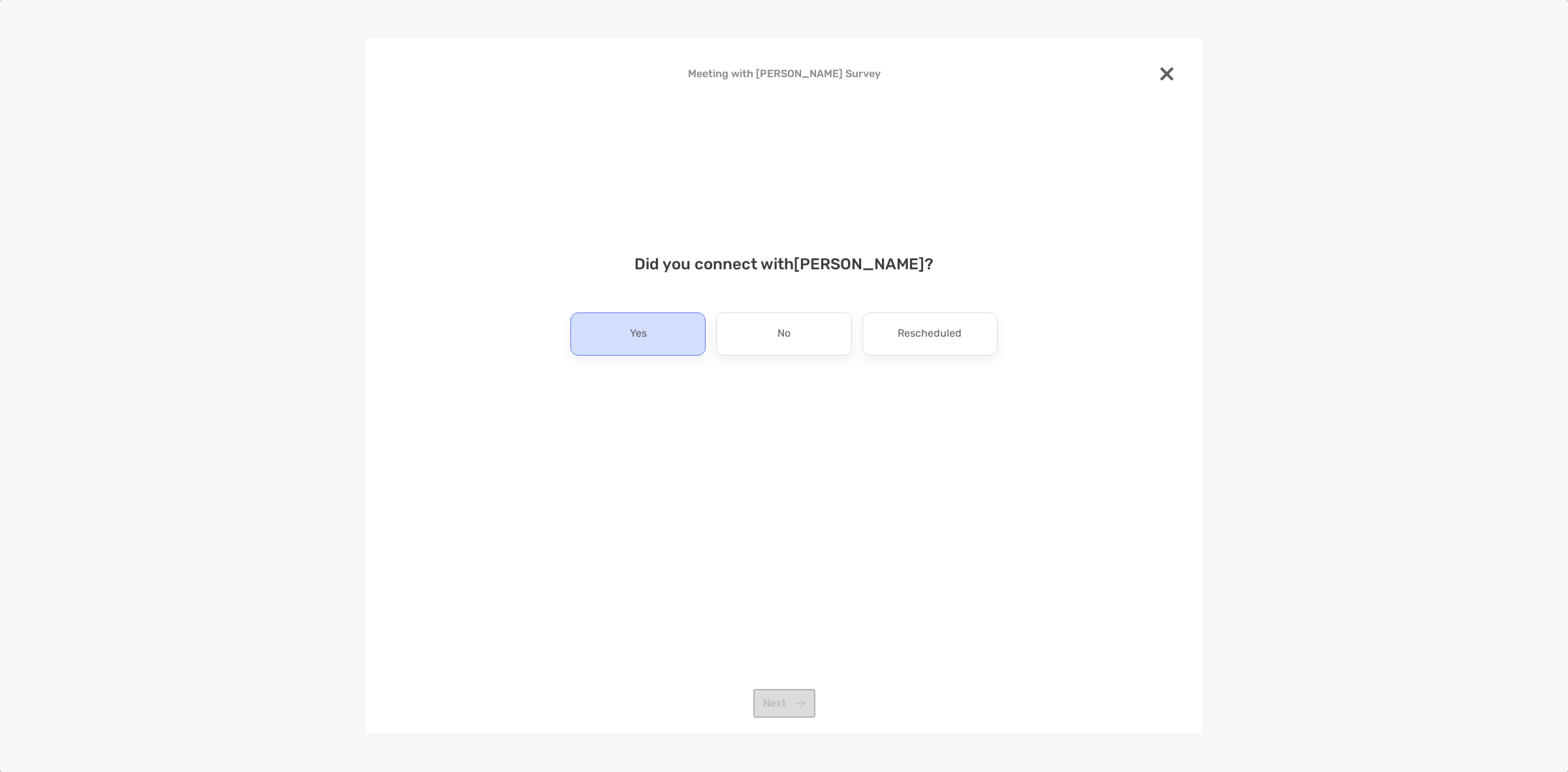
click at [678, 343] on div "Yes" at bounding box center [637, 334] width 135 height 43
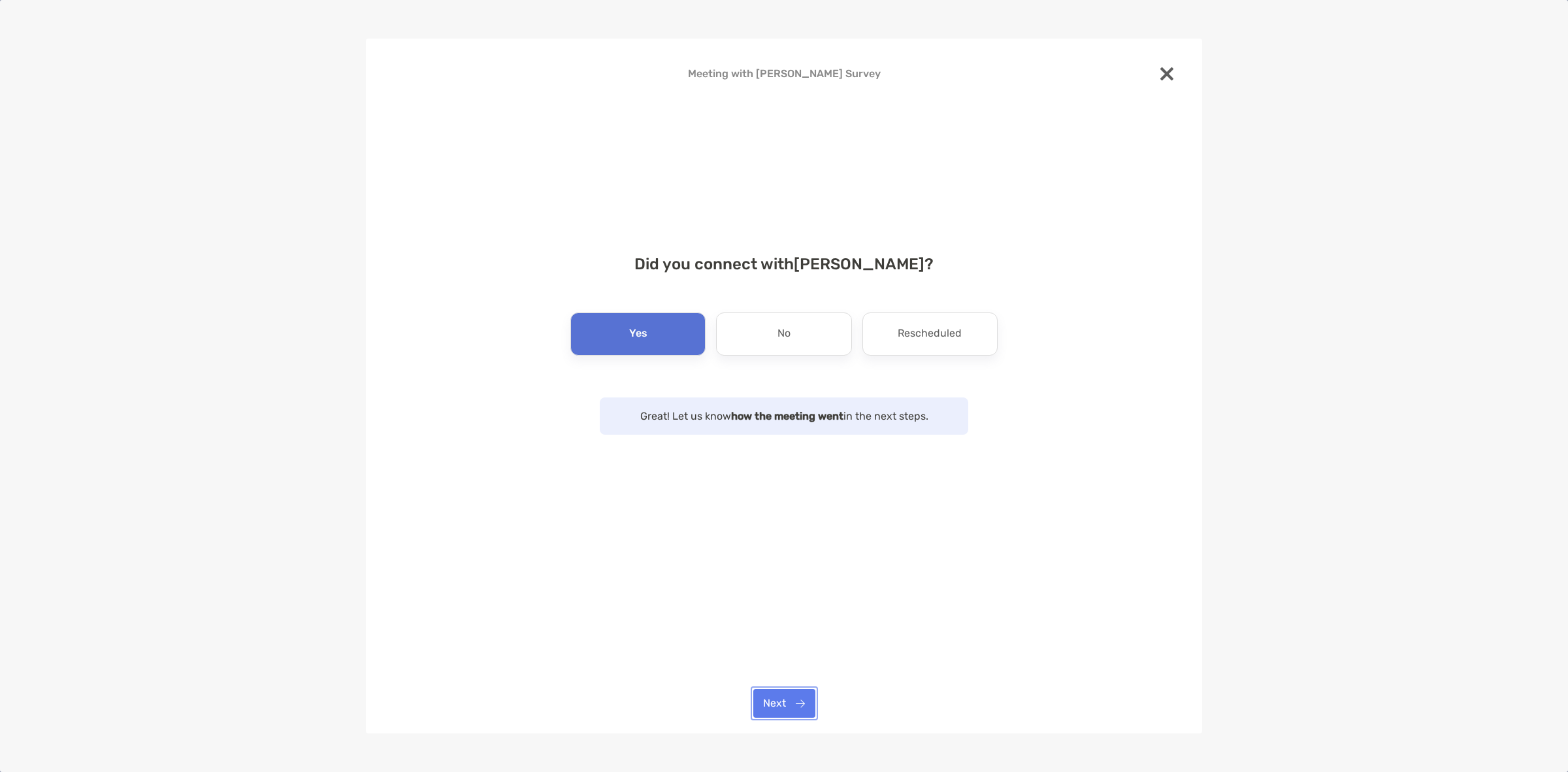
click at [779, 704] on button "Next" at bounding box center [785, 703] width 62 height 29
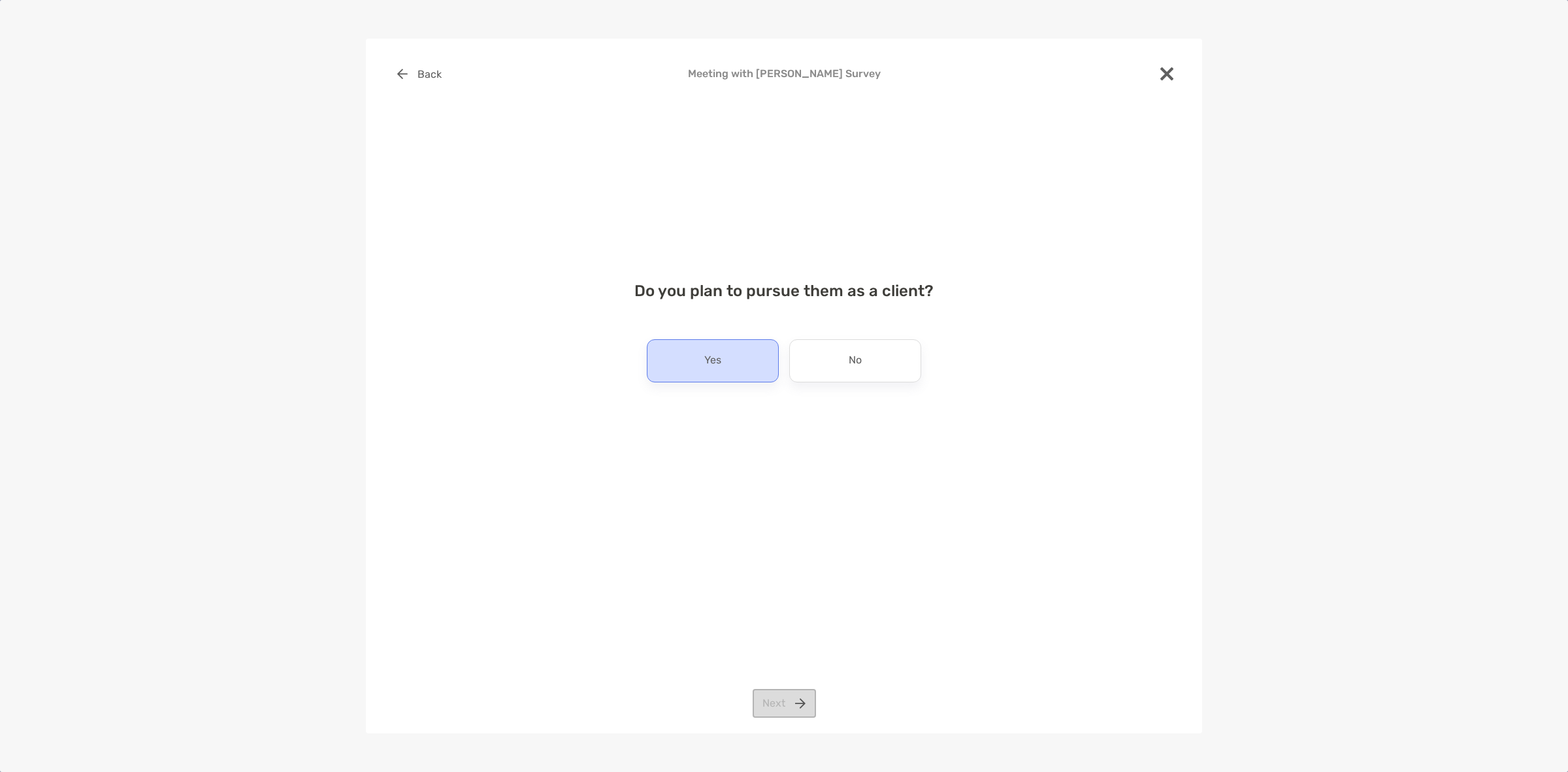
click at [721, 359] on p "Yes" at bounding box center [713, 360] width 17 height 21
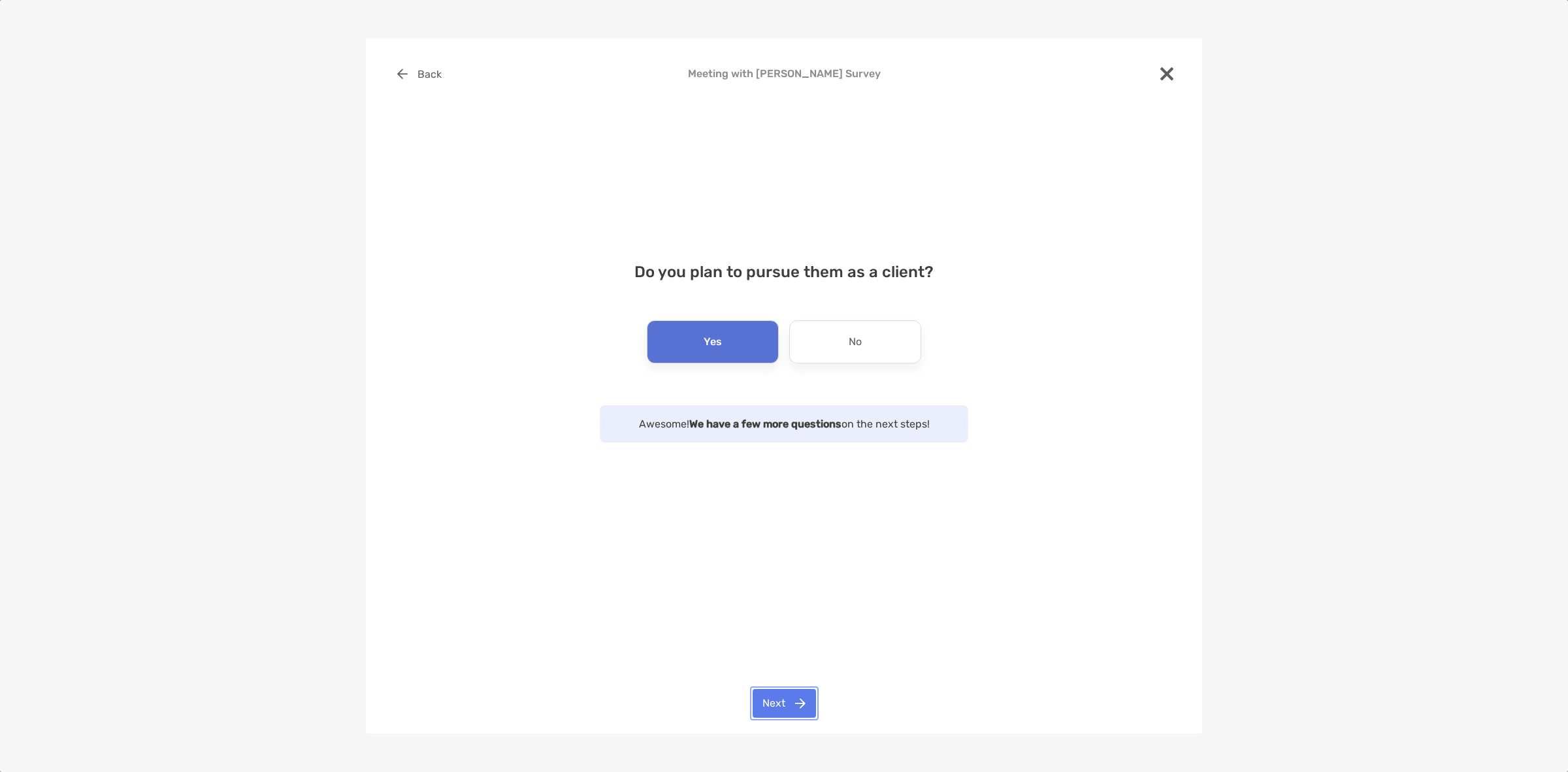
click at [805, 710] on button "Next" at bounding box center [784, 703] width 63 height 29
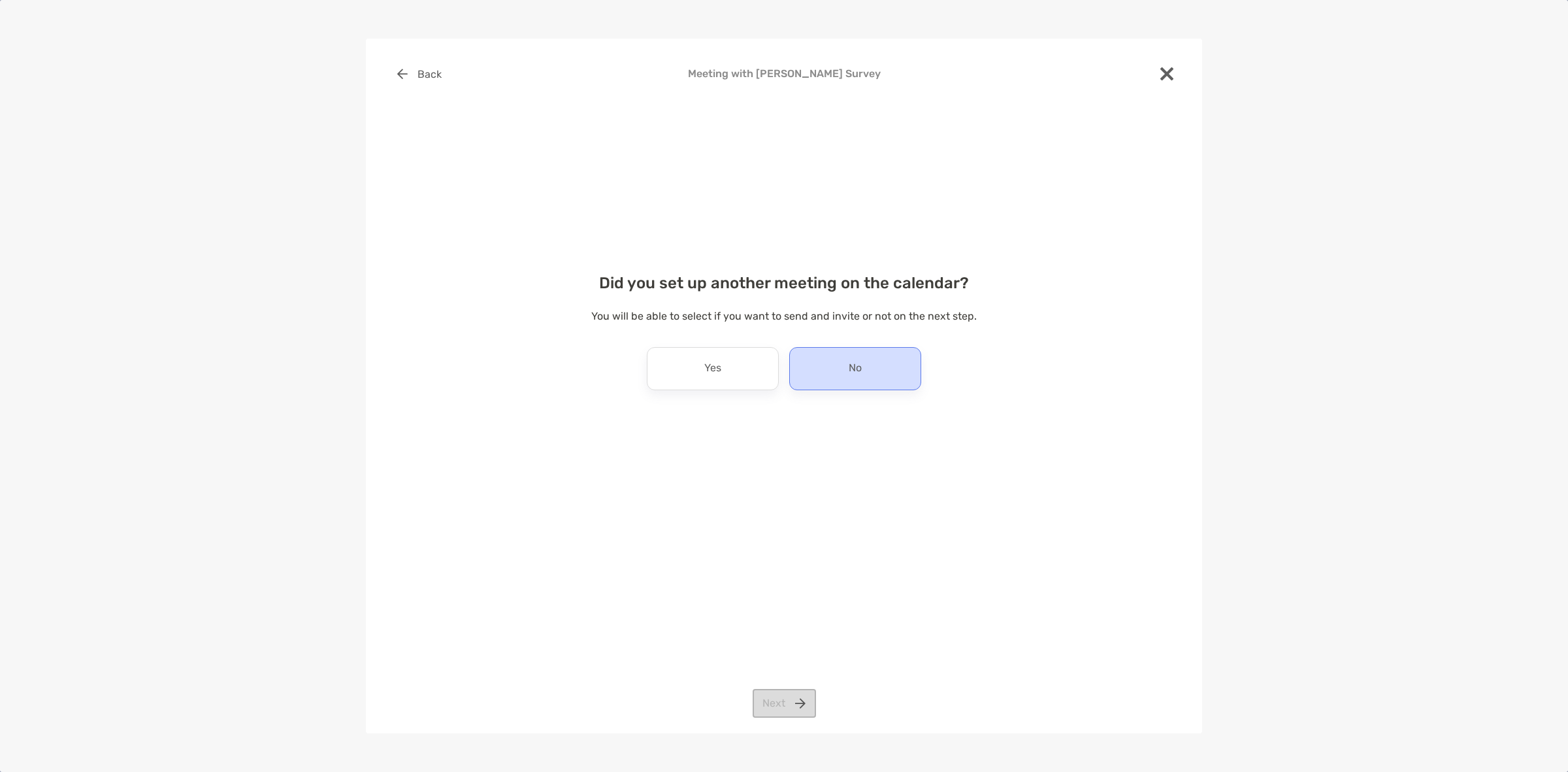
click at [836, 386] on div "No" at bounding box center [855, 368] width 132 height 43
click at [779, 713] on button "Next" at bounding box center [784, 703] width 63 height 29
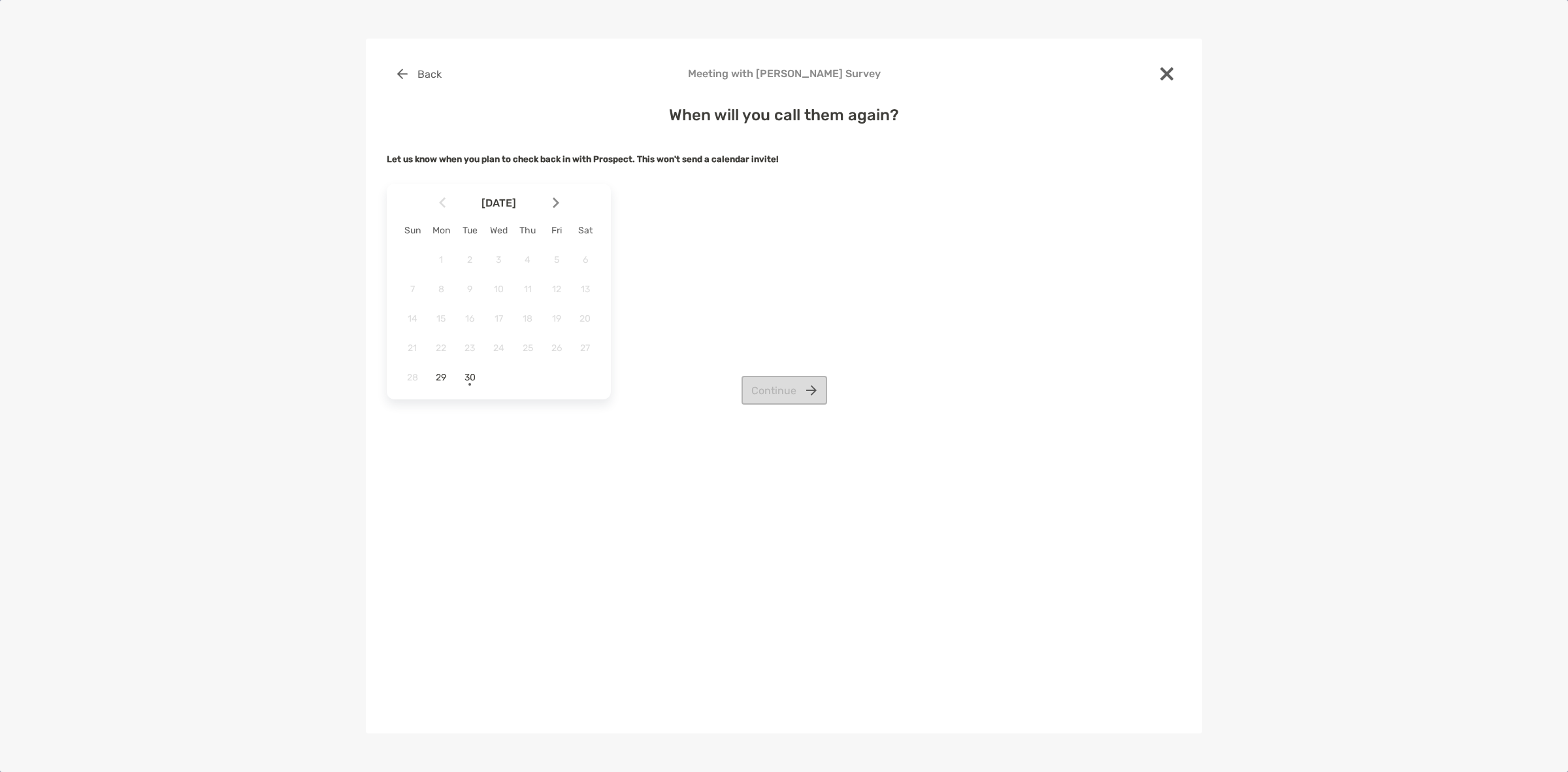
click at [555, 204] on img at bounding box center [556, 203] width 7 height 11
click at [554, 377] on div "Continue" at bounding box center [784, 390] width 795 height 29
click at [549, 377] on div "Continue" at bounding box center [784, 390] width 795 height 29
click at [556, 377] on div "Continue" at bounding box center [784, 390] width 795 height 29
click at [559, 349] on span "24" at bounding box center [556, 348] width 22 height 11
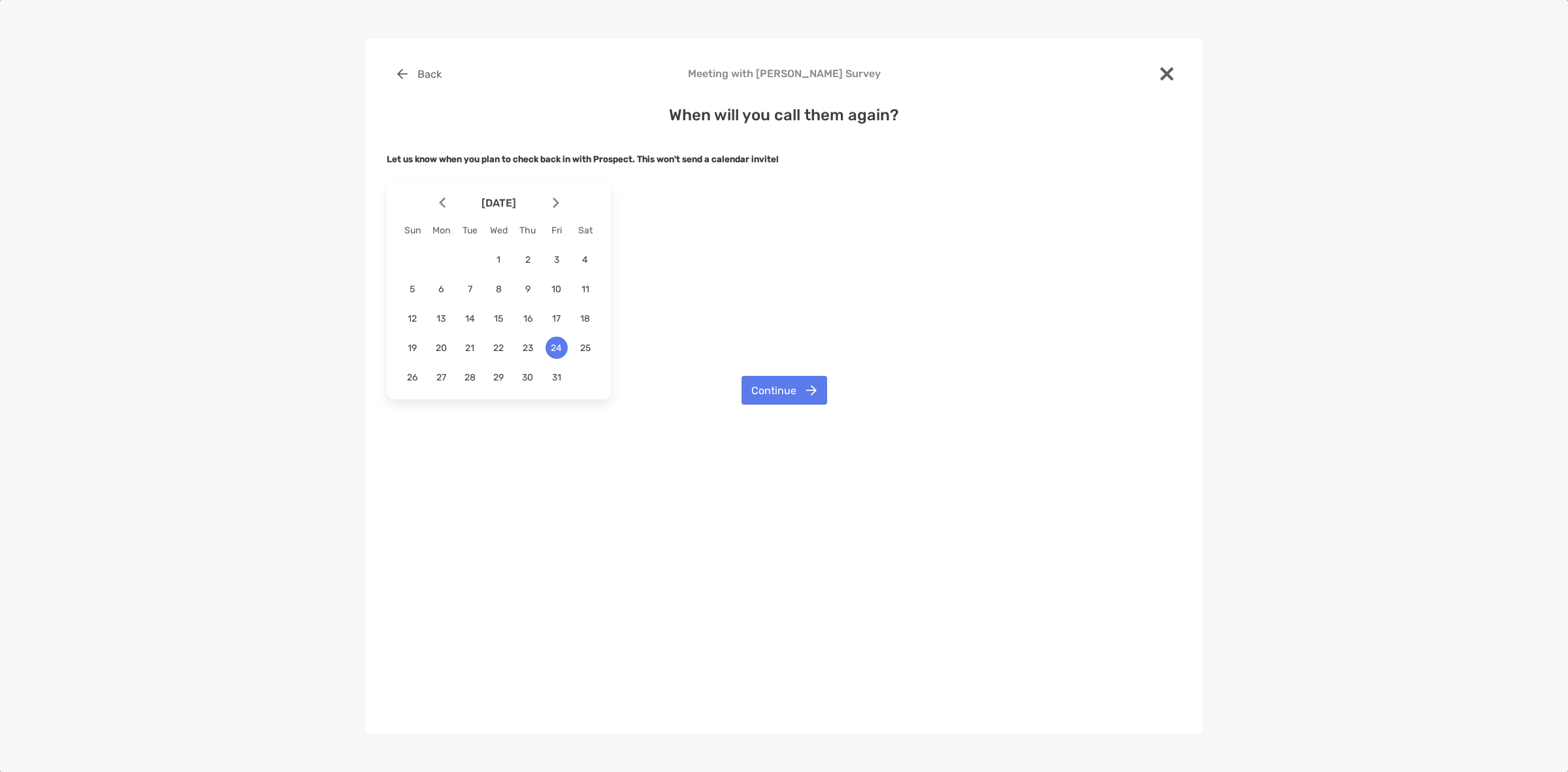
click at [556, 380] on div "Continue" at bounding box center [784, 390] width 795 height 29
click at [554, 374] on span "31" at bounding box center [556, 377] width 22 height 11
click at [750, 377] on div "October 2025 Sun Mon Tue Wed Thu Fri Sat 1 2 3 4 5 6 7 8 9 10 11 12 13 14 15 16…" at bounding box center [784, 291] width 795 height 226
click at [760, 384] on button "Continue" at bounding box center [784, 390] width 85 height 29
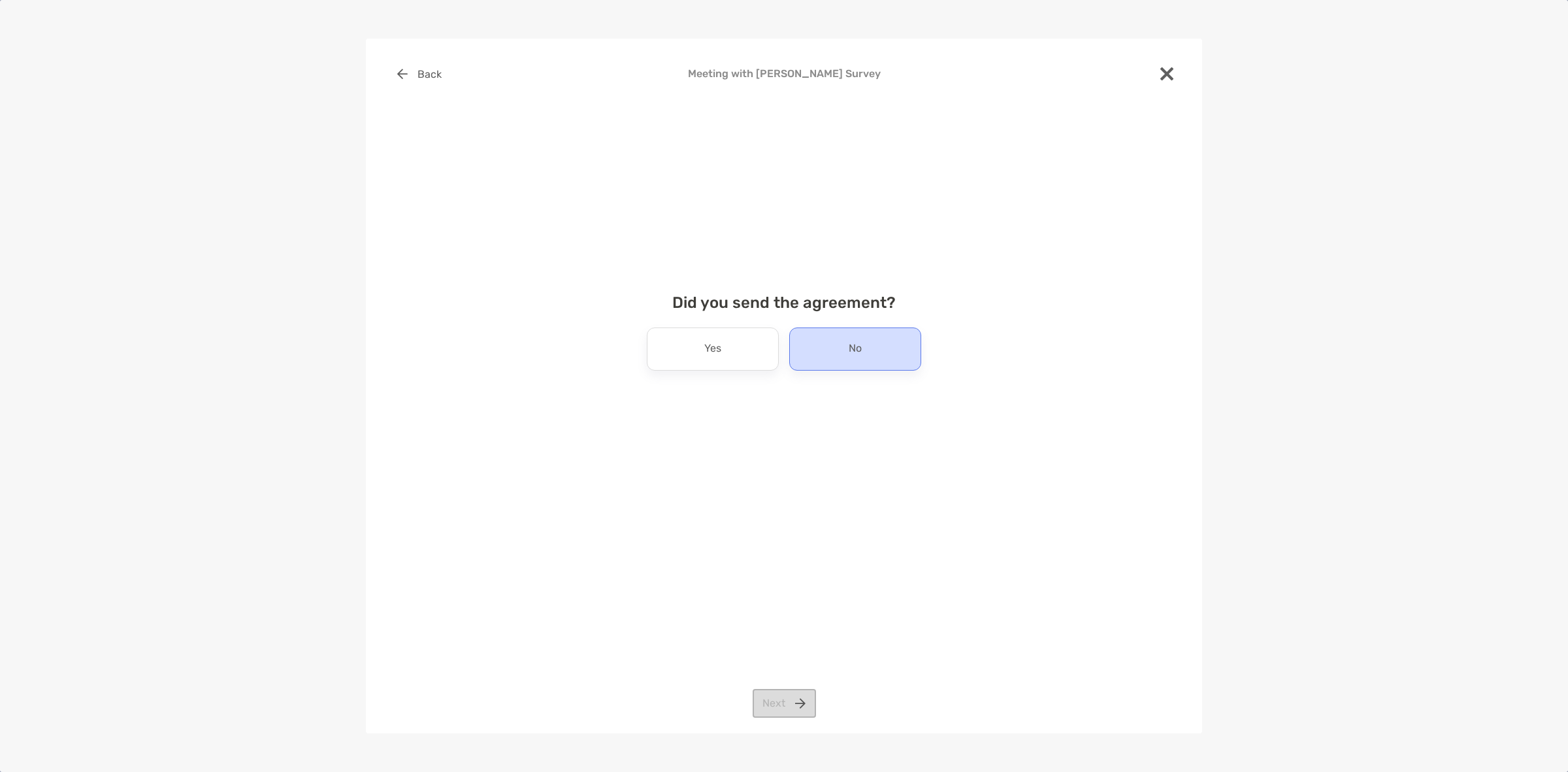
click at [808, 357] on div "No" at bounding box center [855, 349] width 132 height 43
click at [777, 688] on div "Back Meeting with Sonja Burgess Survey Did you send the agreement? Yes No Next" at bounding box center [784, 386] width 836 height 695
click at [777, 700] on button "Next" at bounding box center [784, 703] width 63 height 29
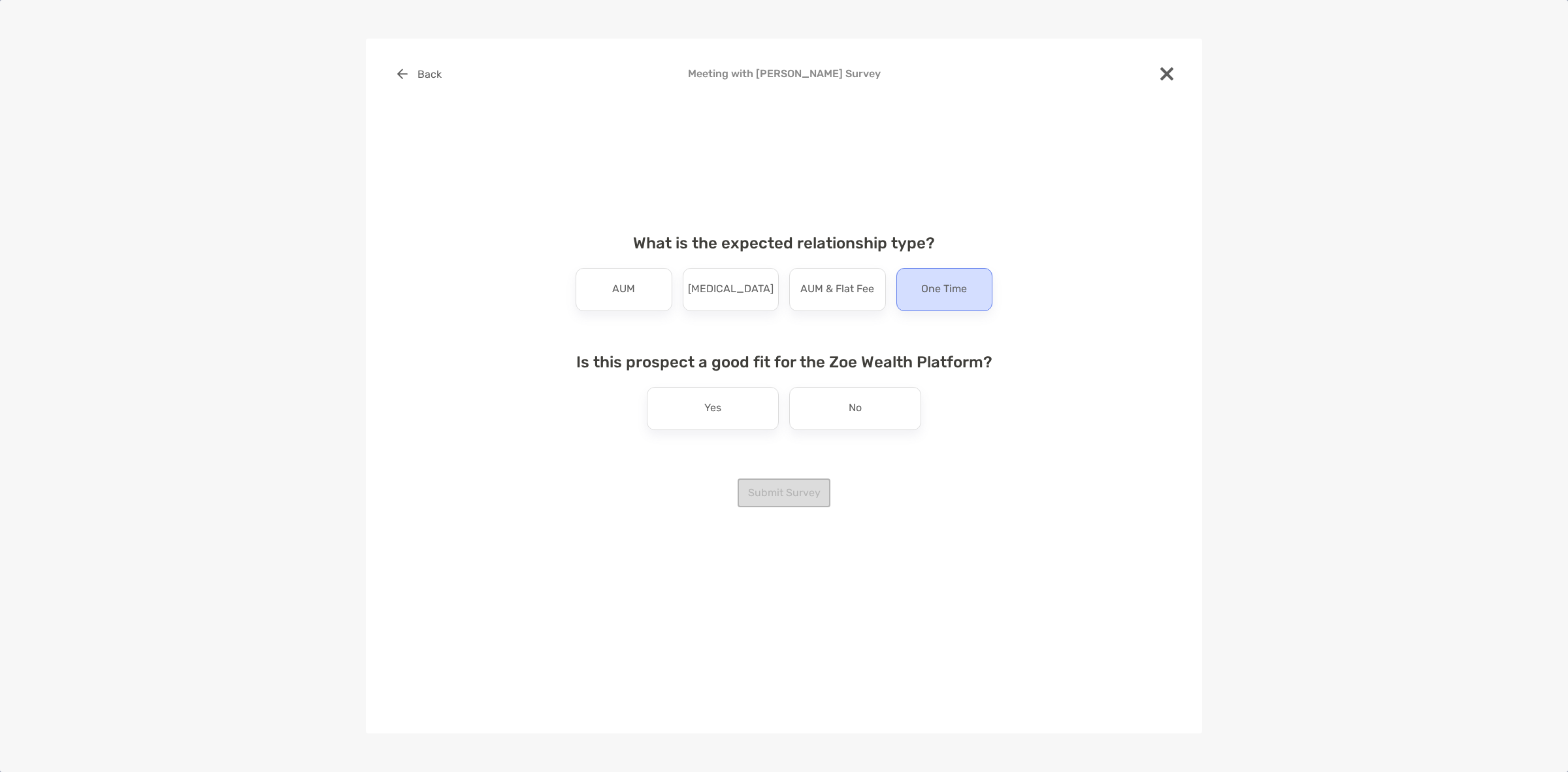
click at [936, 291] on p "One Time" at bounding box center [944, 289] width 46 height 21
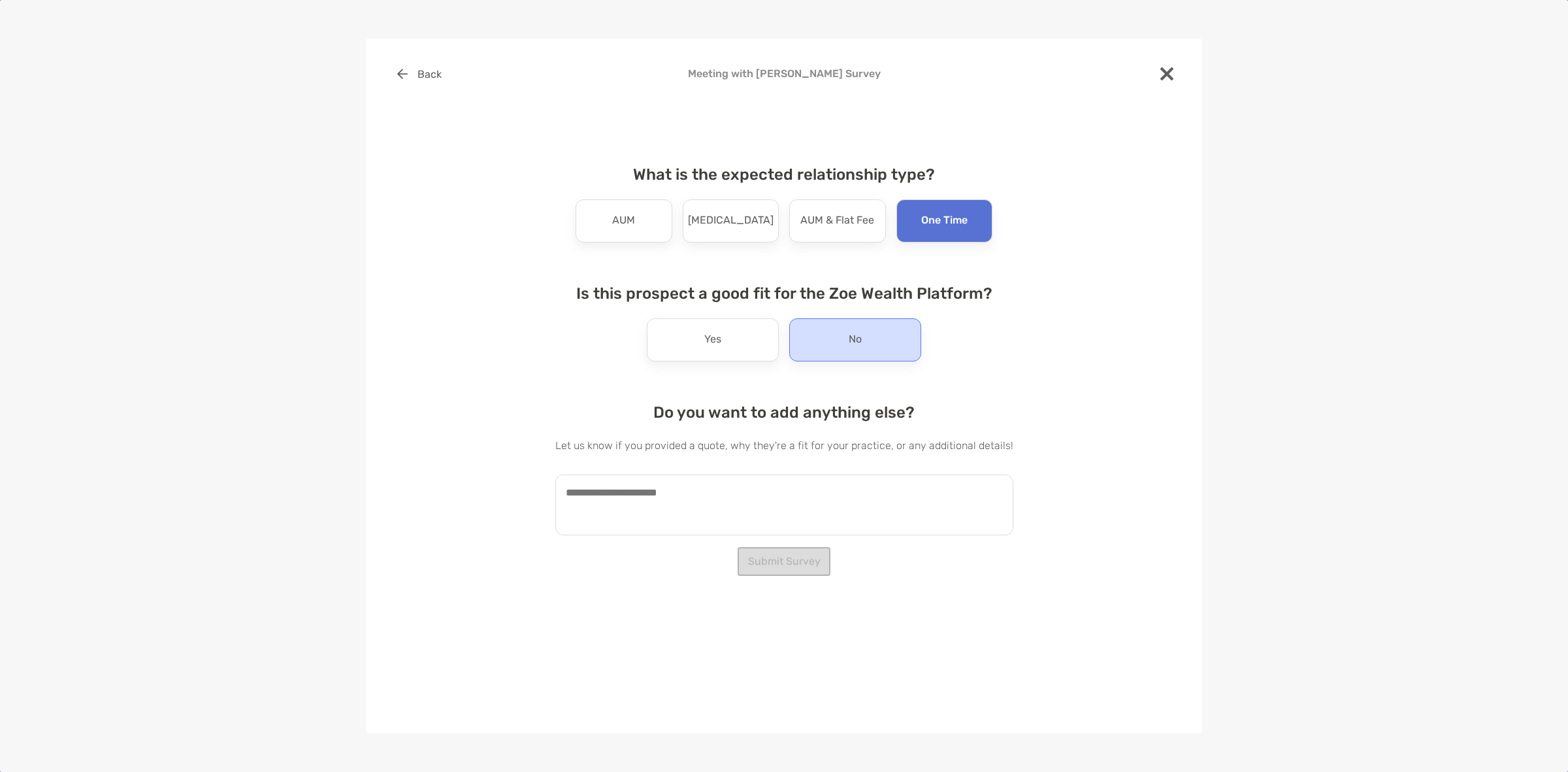
click at [827, 327] on div "No" at bounding box center [855, 340] width 132 height 43
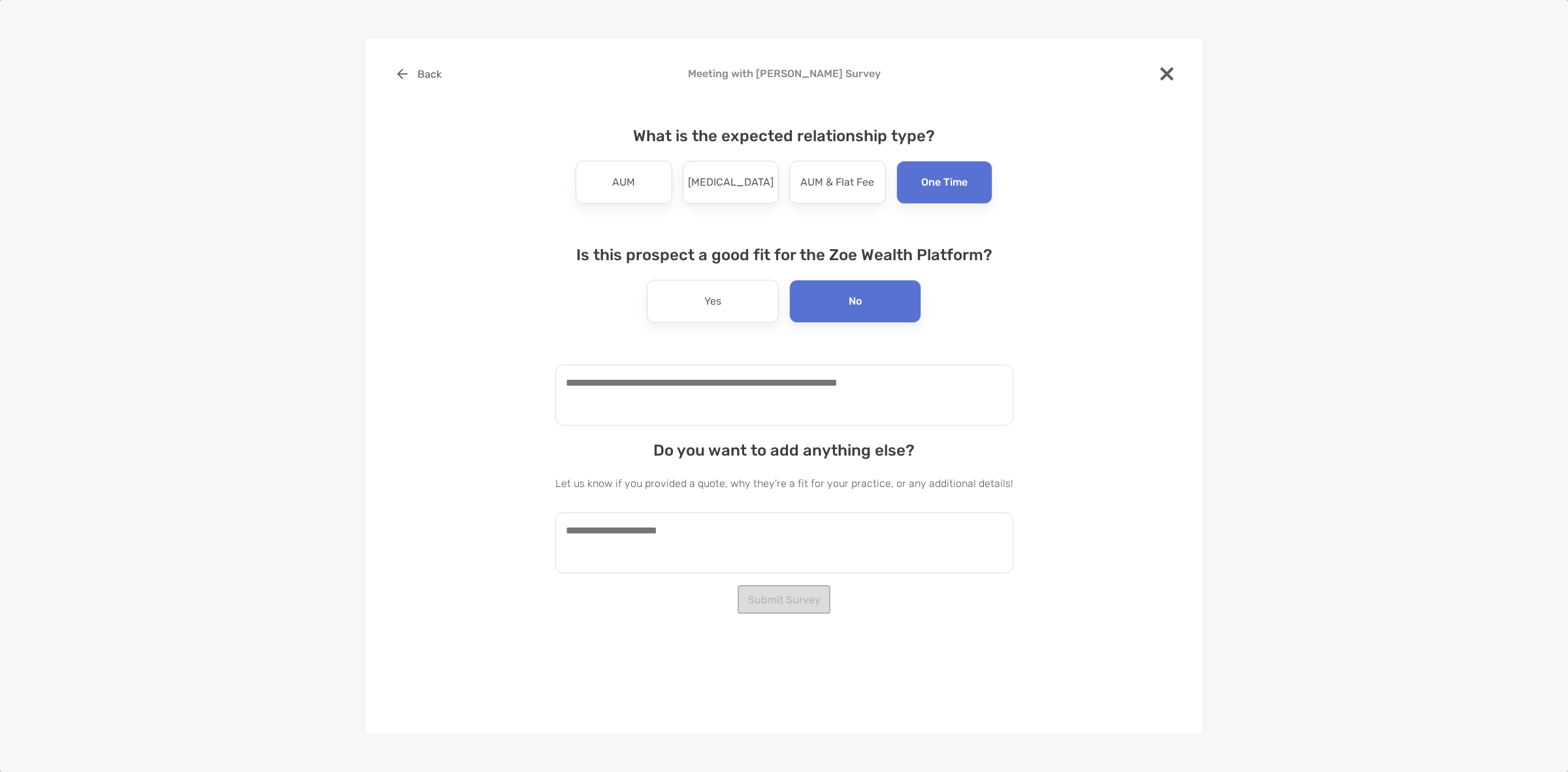
click at [779, 389] on textarea at bounding box center [784, 395] width 458 height 61
type textarea "**********"
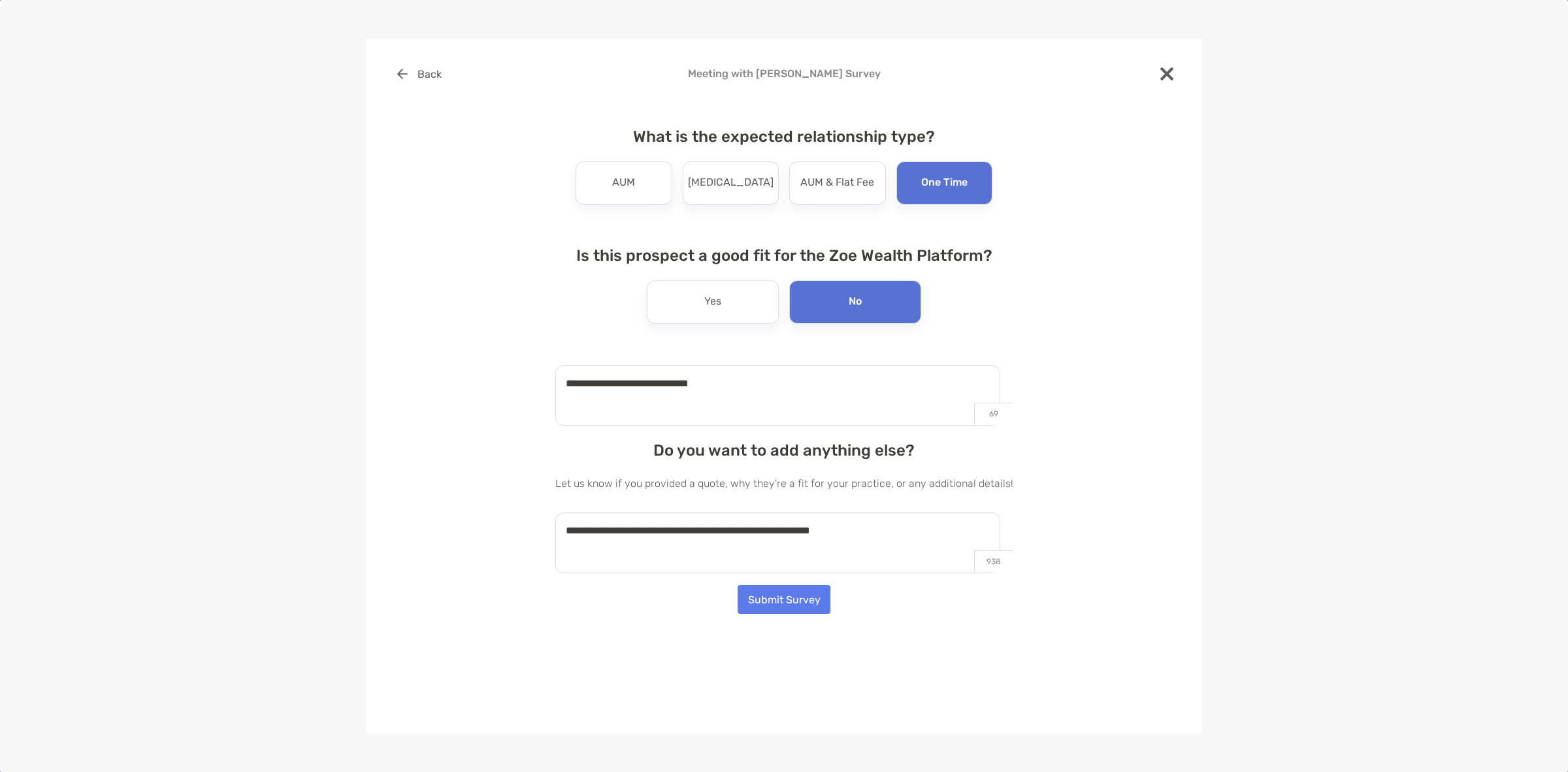
type textarea "**********"
click at [814, 605] on button "Submit Survey" at bounding box center [783, 599] width 93 height 29
